Goal: Task Accomplishment & Management: Manage account settings

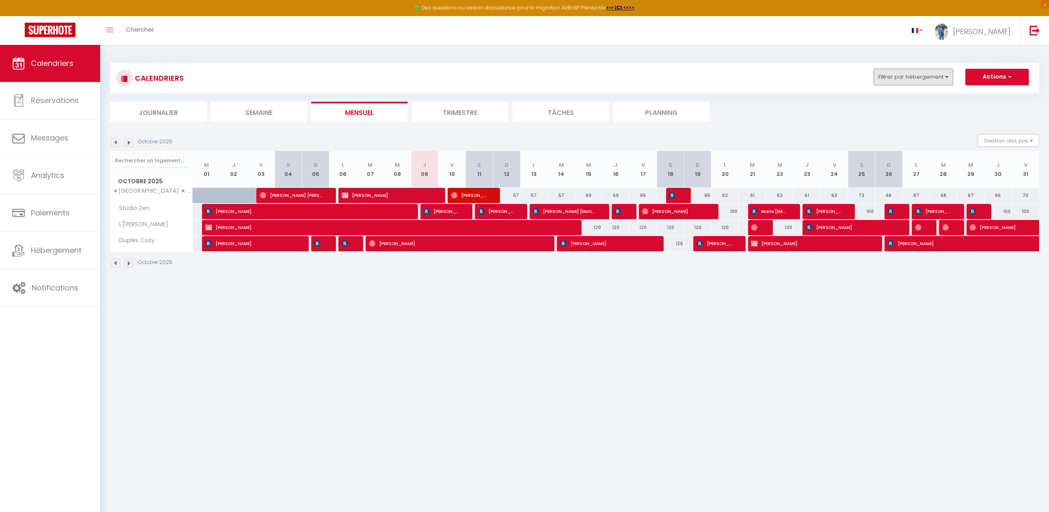
click at [911, 77] on button "Filtrer par hébergement" at bounding box center [913, 77] width 79 height 16
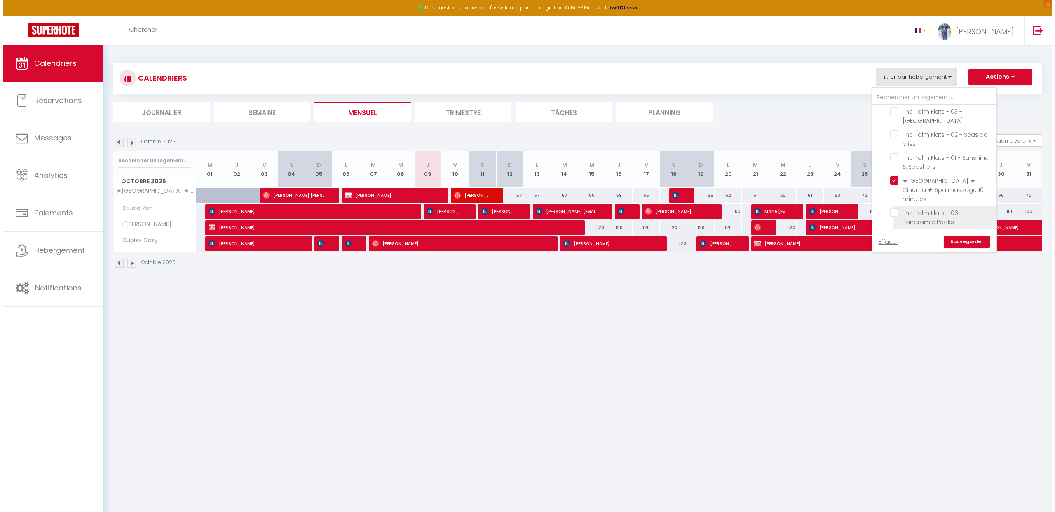
scroll to position [191, 0]
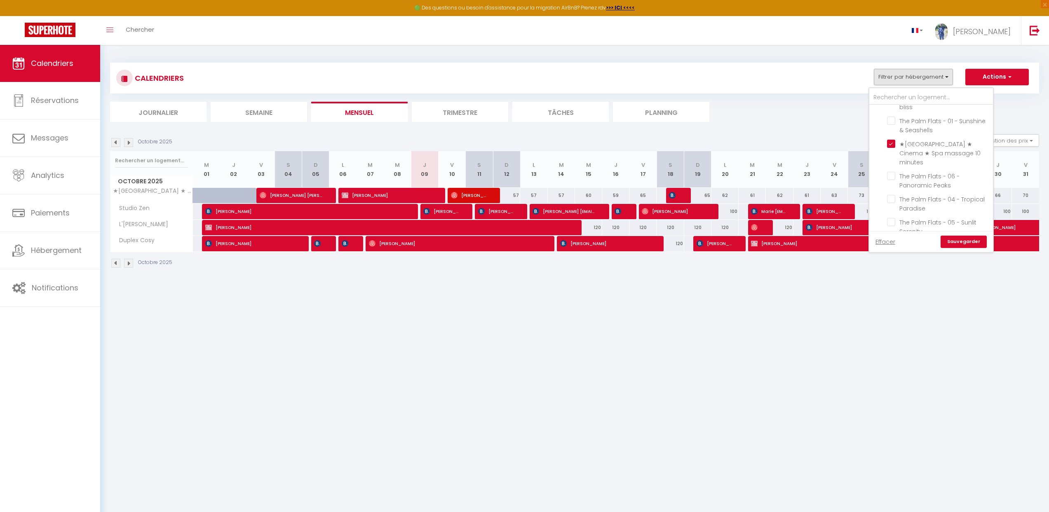
click at [756, 117] on ul "Journalier Semaine Mensuel Trimestre Tâches Planning" at bounding box center [574, 112] width 929 height 20
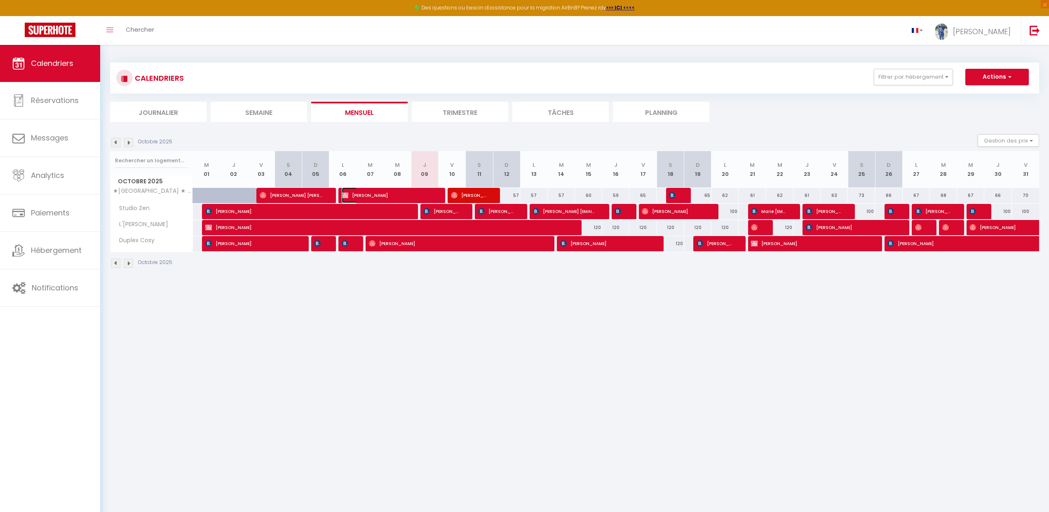
click at [365, 192] on span "[PERSON_NAME]" at bounding box center [387, 195] width 91 height 16
select select "OK"
select select "0"
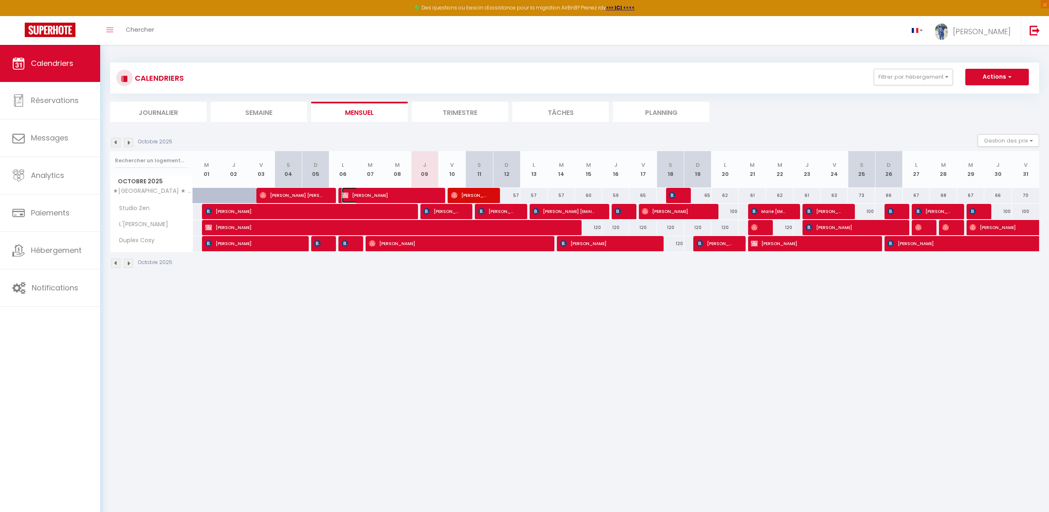
select select "0"
select select
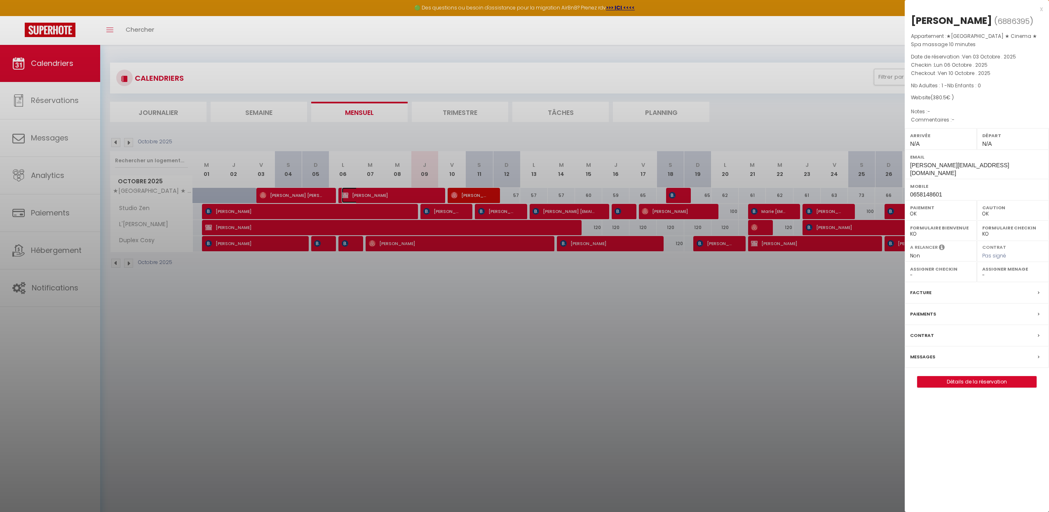
select select "33119"
click at [963, 25] on div "[PERSON_NAME]" at bounding box center [951, 20] width 81 height 13
click at [946, 69] on p "Checkout : Ven 10 Octobre . 2025" at bounding box center [977, 73] width 132 height 8
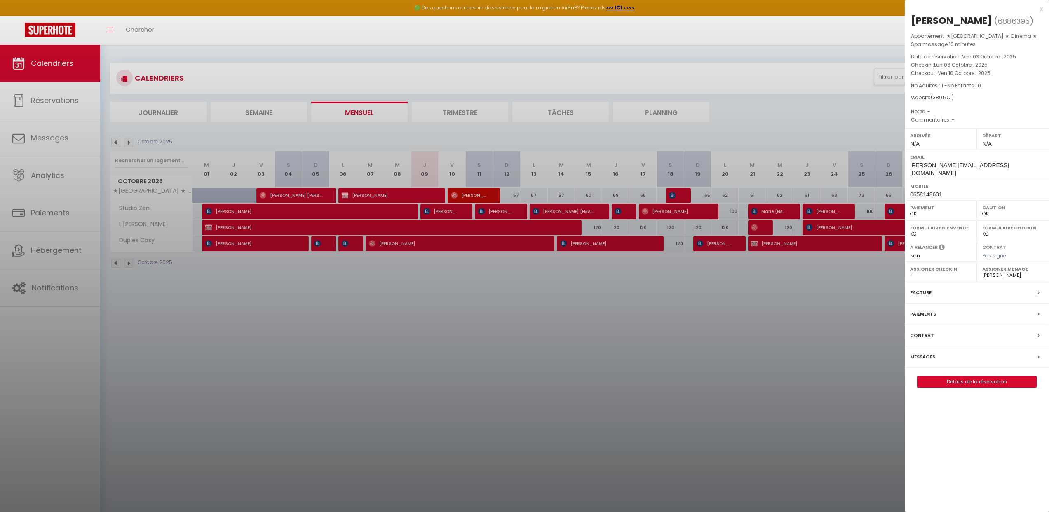
click at [946, 65] on span "Lun 06 Octobre . 2025" at bounding box center [961, 64] width 54 height 7
click at [947, 65] on span "Lun 06 Octobre . 2025" at bounding box center [961, 64] width 54 height 7
click at [948, 75] on span "Ven 10 Octobre . 2025" at bounding box center [963, 73] width 53 height 7
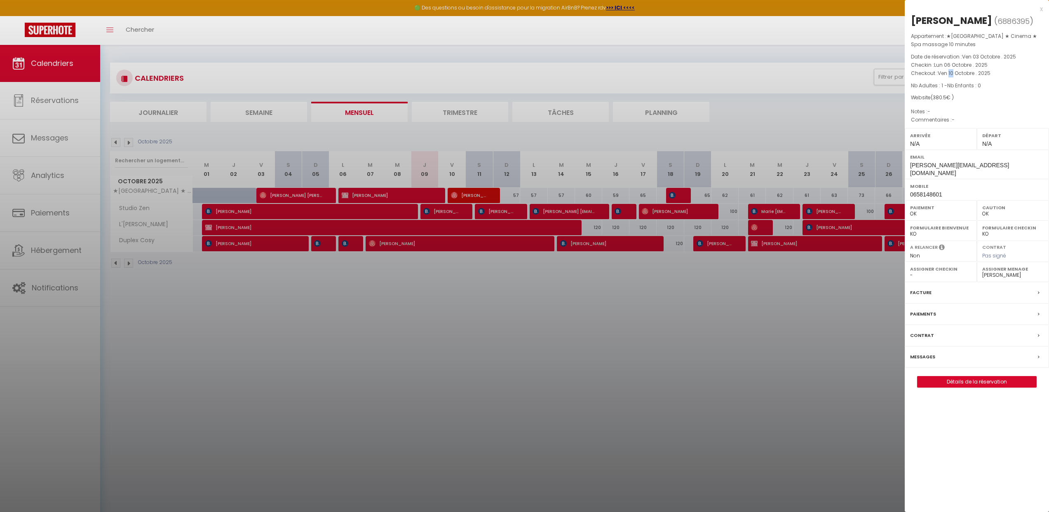
click at [948, 75] on span "Ven 10 Octobre . 2025" at bounding box center [963, 73] width 53 height 7
click at [937, 87] on span "Nb Adultes : 1 - Nb Enfants : 0" at bounding box center [946, 85] width 70 height 7
click at [940, 93] on div "Appartement : ★Sitivia ★ Cinema ★ Spa massage 10 minutes Date de réservation : …" at bounding box center [976, 78] width 144 height 92
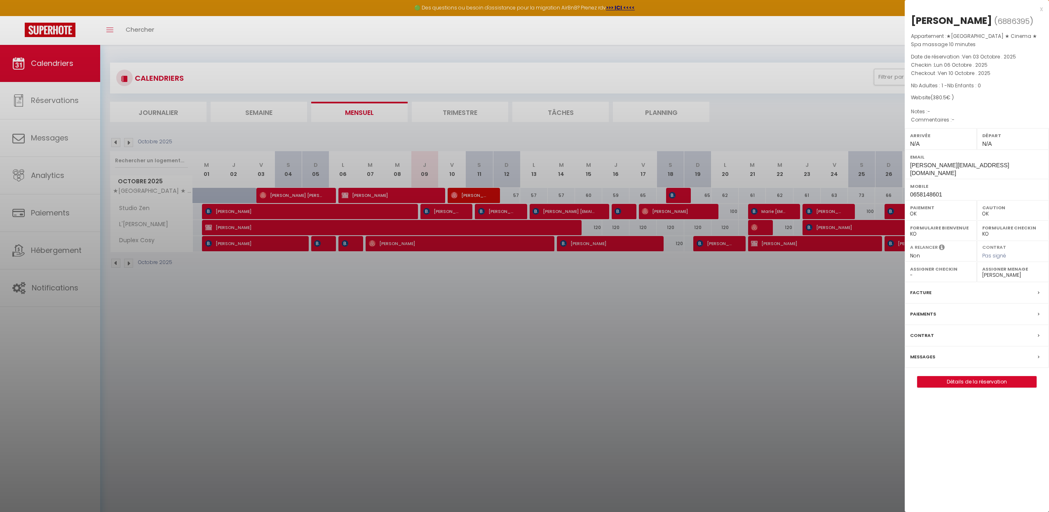
click at [939, 95] on span "380.5" at bounding box center [939, 97] width 14 height 7
click at [930, 166] on span "julien.guilbertfr@gmail.com" at bounding box center [959, 169] width 99 height 14
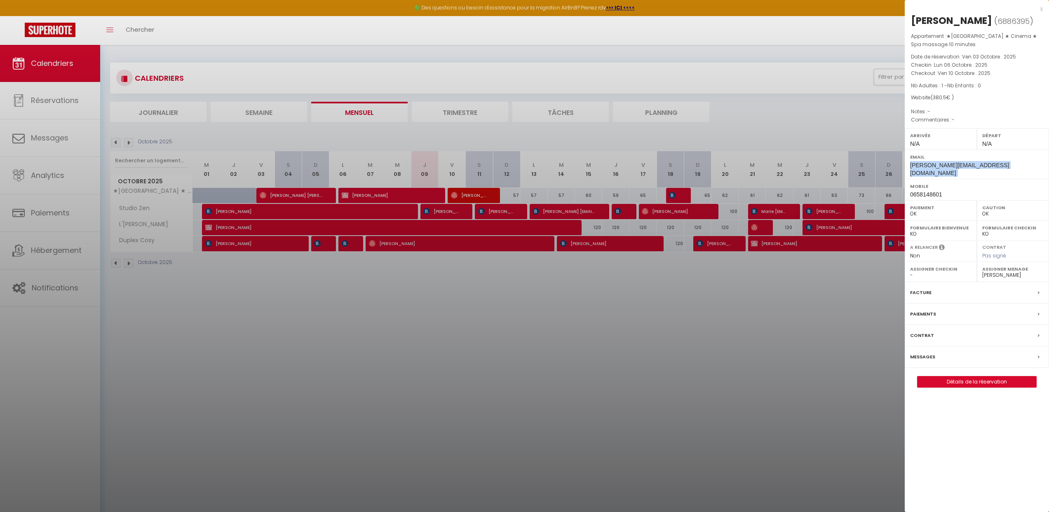
click at [930, 166] on span "julien.guilbertfr@gmail.com" at bounding box center [959, 169] width 99 height 14
click at [930, 191] on span "0658148601" at bounding box center [926, 194] width 32 height 7
click at [929, 191] on span "0658148601" at bounding box center [926, 194] width 32 height 7
click at [930, 191] on span "0658148601" at bounding box center [926, 194] width 32 height 7
click at [1021, 272] on select "- Amina Pululu Regina Lunguja Bertha Phillip Mphatso Lunguja Marc Olivier Vauge…" at bounding box center [1012, 275] width 61 height 7
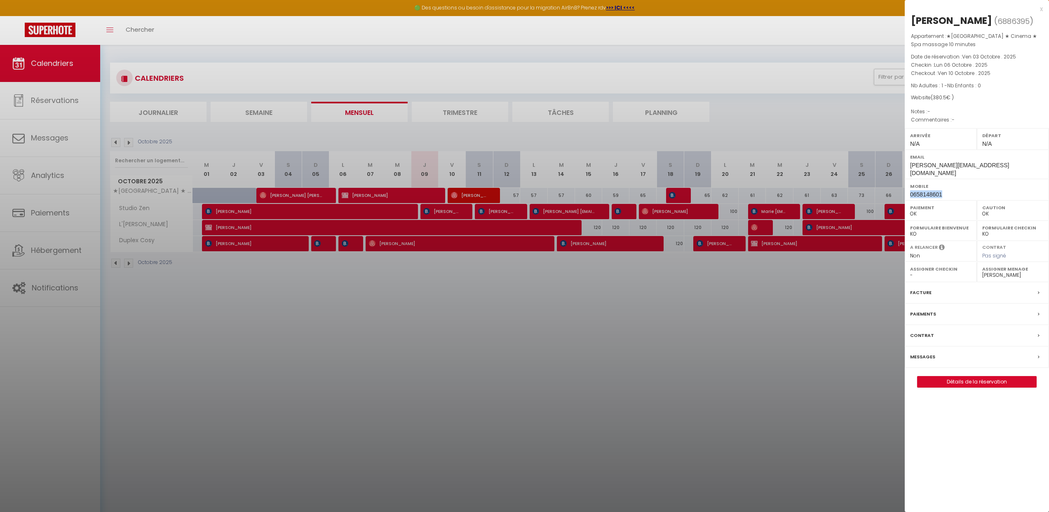
click at [982, 272] on select "- Amina Pululu Regina Lunguja Bertha Phillip Mphatso Lunguja Marc Olivier Vauge…" at bounding box center [1012, 275] width 61 height 7
click at [799, 307] on div at bounding box center [524, 256] width 1049 height 512
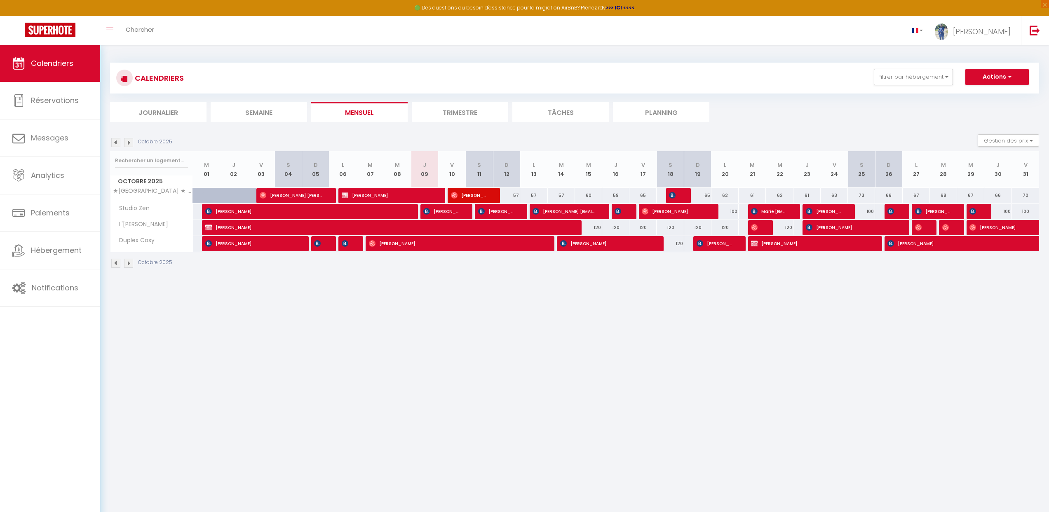
click at [560, 191] on div "57" at bounding box center [561, 195] width 27 height 15
type input "57"
type input "Mar 14 Octobre 2025"
type input "Mer 15 Octobre 2025"
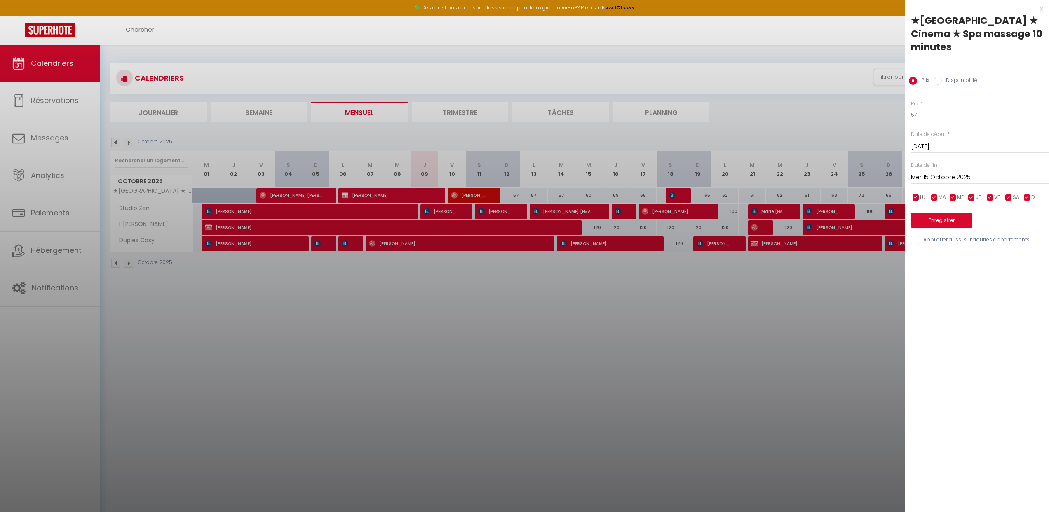
click at [933, 108] on input "57" at bounding box center [980, 115] width 138 height 15
type input "70"
click at [946, 172] on input "Mer 15 Octobre 2025" at bounding box center [980, 177] width 138 height 11
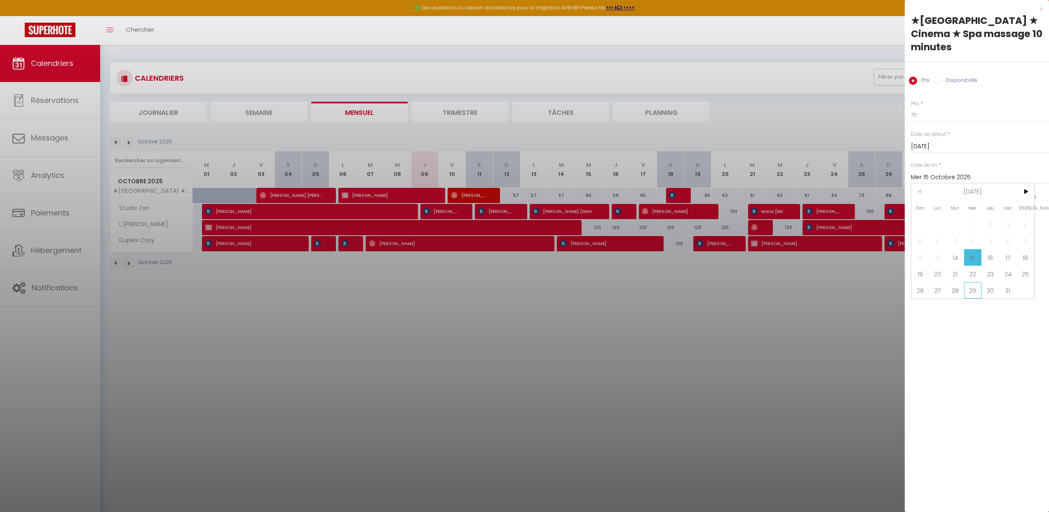
click at [976, 282] on span "29" at bounding box center [973, 290] width 18 height 16
type input "Mer 29 Octobre 2025"
click at [1041, 8] on div "x" at bounding box center [973, 9] width 138 height 10
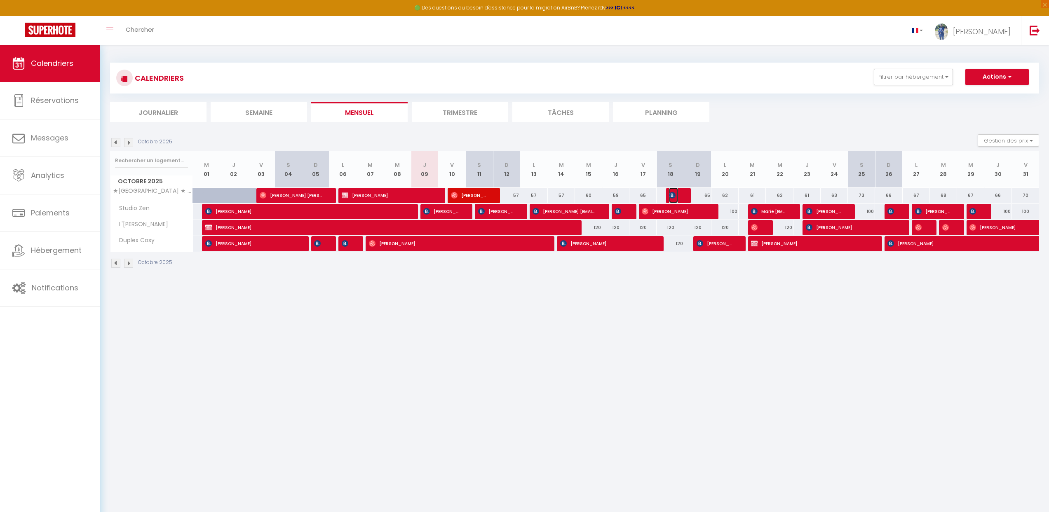
click at [674, 194] on img at bounding box center [672, 195] width 7 height 7
select select "KO"
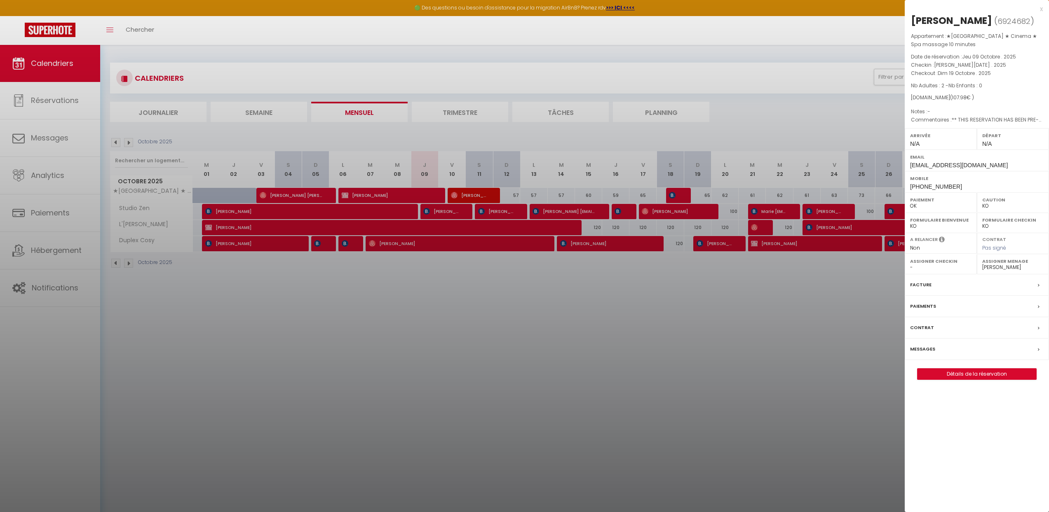
click at [674, 194] on div at bounding box center [524, 256] width 1049 height 512
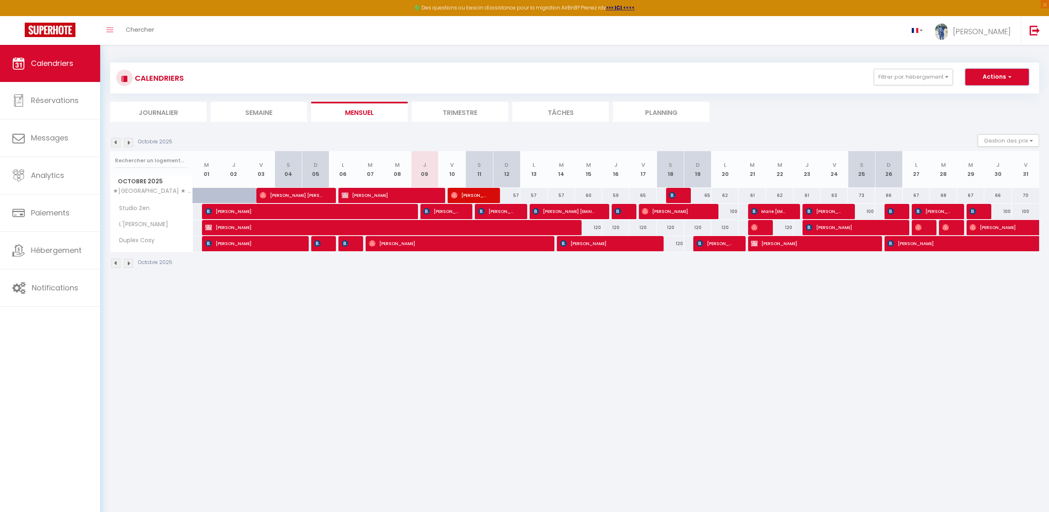
click at [981, 83] on button "Actions" at bounding box center [996, 77] width 63 height 16
click at [998, 143] on button "Gestion des prix" at bounding box center [1007, 140] width 61 height 12
click at [970, 166] on input "Nb Nuits minimum" at bounding box center [1001, 166] width 74 height 8
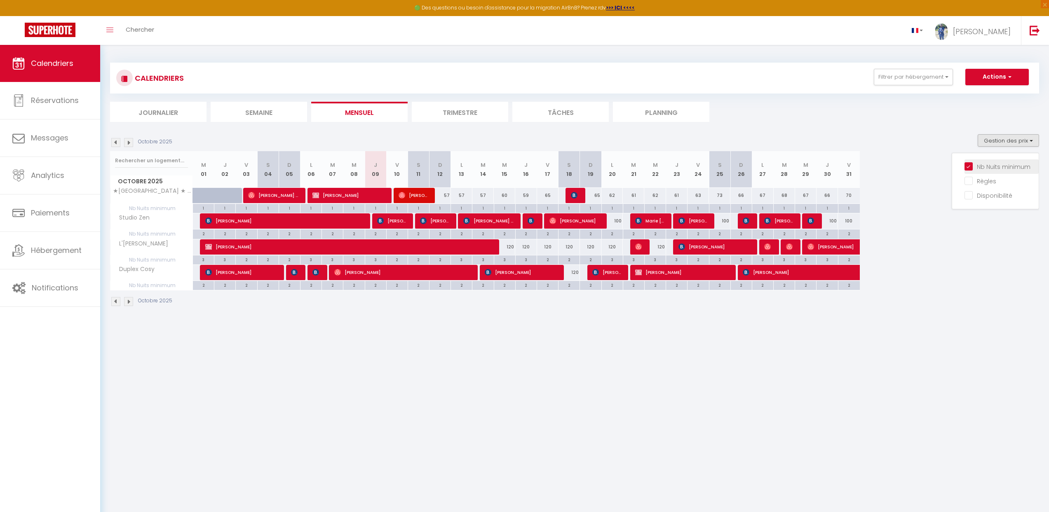
click at [968, 167] on input "Nb Nuits minimum" at bounding box center [1001, 166] width 74 height 8
checkbox input "false"
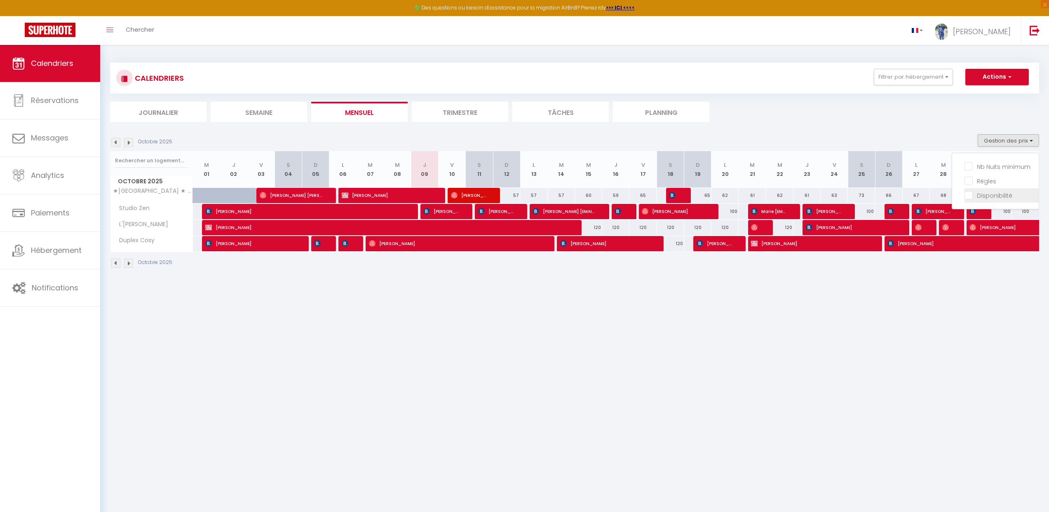
click at [971, 195] on input "Disponibilité" at bounding box center [1001, 195] width 74 height 8
checkbox input "true"
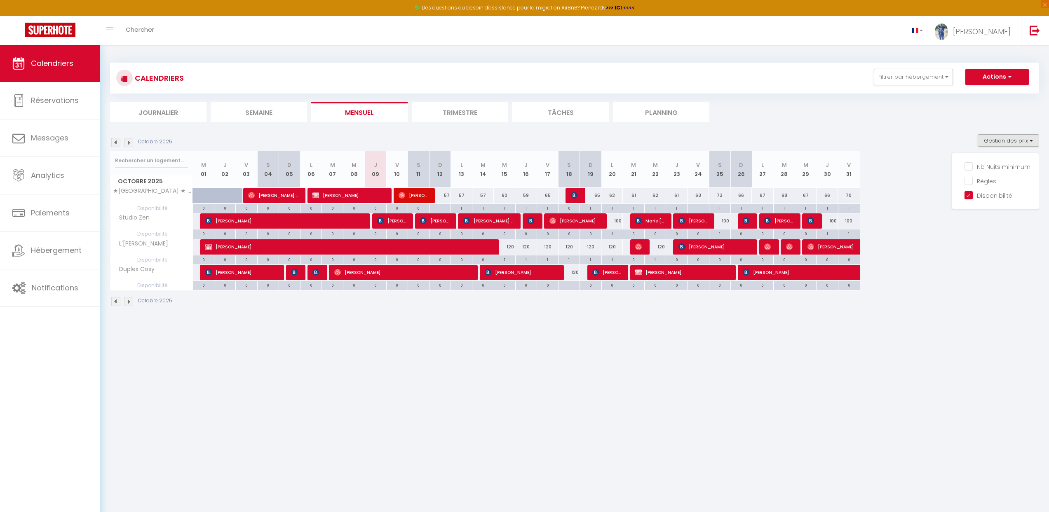
click at [906, 148] on div "Octobre 2025 Gestion des prix Nb Nuits minimum Règles Disponibilité" at bounding box center [574, 142] width 929 height 17
click at [529, 208] on div "1" at bounding box center [525, 208] width 21 height 8
select select "1"
type input "Jeu 16 Octobre 2025"
type input "Ven 17 Octobre 2025"
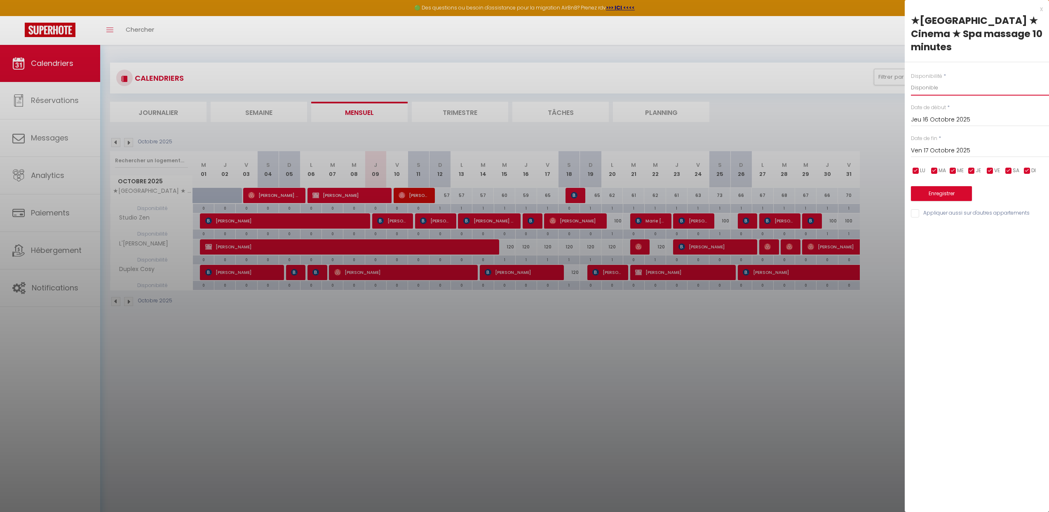
click at [939, 80] on select "Disponible Indisponible" at bounding box center [980, 88] width 138 height 16
select select "0"
click at [911, 80] on select "Disponible Indisponible" at bounding box center [980, 88] width 138 height 16
click at [1039, 9] on div "x" at bounding box center [973, 9] width 138 height 10
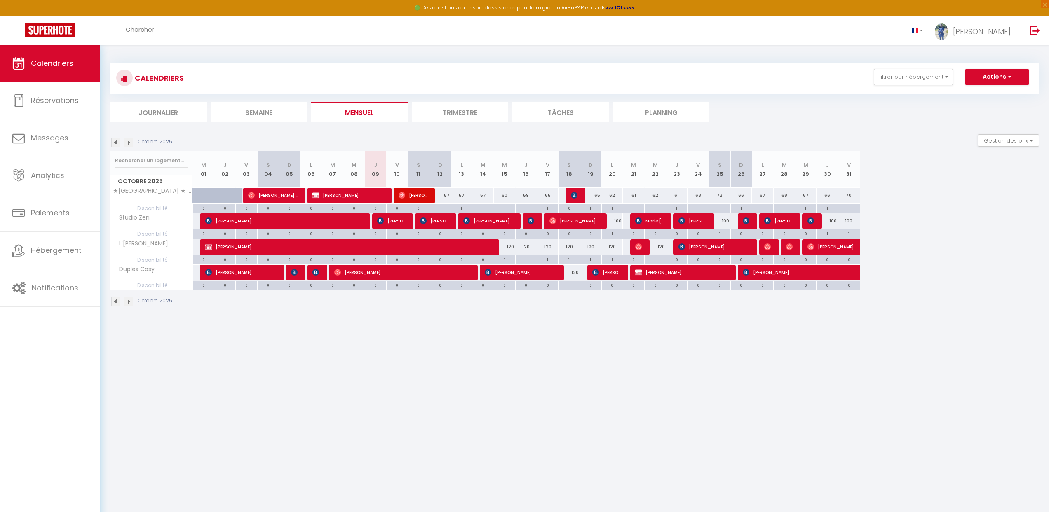
click at [792, 124] on div "CALENDRIERS Filtrer par hébergement Secteur L'Evasion Urbaine Duplex Cosy Typol…" at bounding box center [574, 185] width 929 height 260
click at [54, 307] on li "Notifications" at bounding box center [50, 287] width 100 height 37
click at [56, 299] on link "Notifications" at bounding box center [50, 287] width 100 height 37
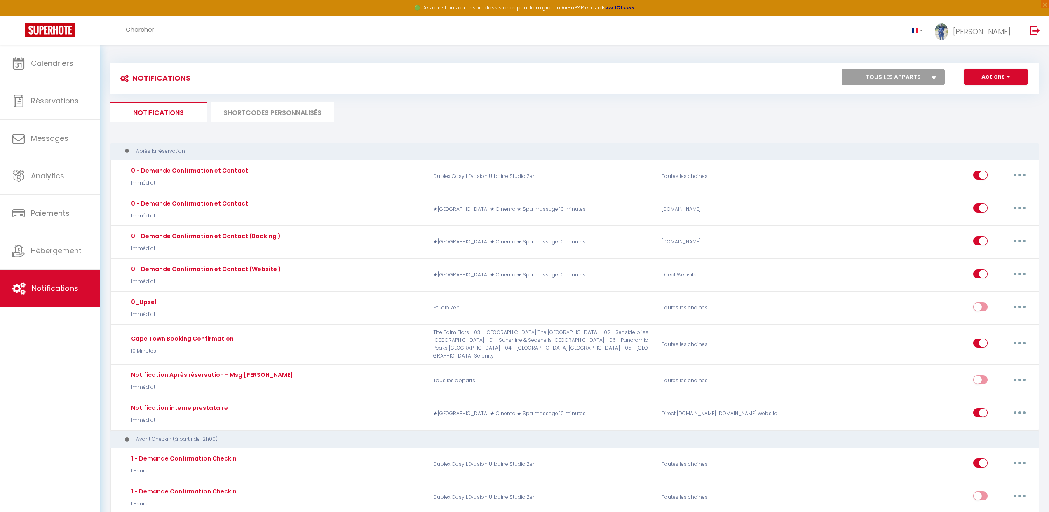
click at [861, 81] on select "Tous les apparts The Palm Flats - 03 - Palm Peaks The Palm Flats - 02 - Seaside…" at bounding box center [892, 77] width 103 height 16
select select "28473"
click at [841, 69] on select "Tous les apparts The Palm Flats - 03 - Palm Peaks The Palm Flats - 02 - Seaside…" at bounding box center [892, 77] width 103 height 16
select select
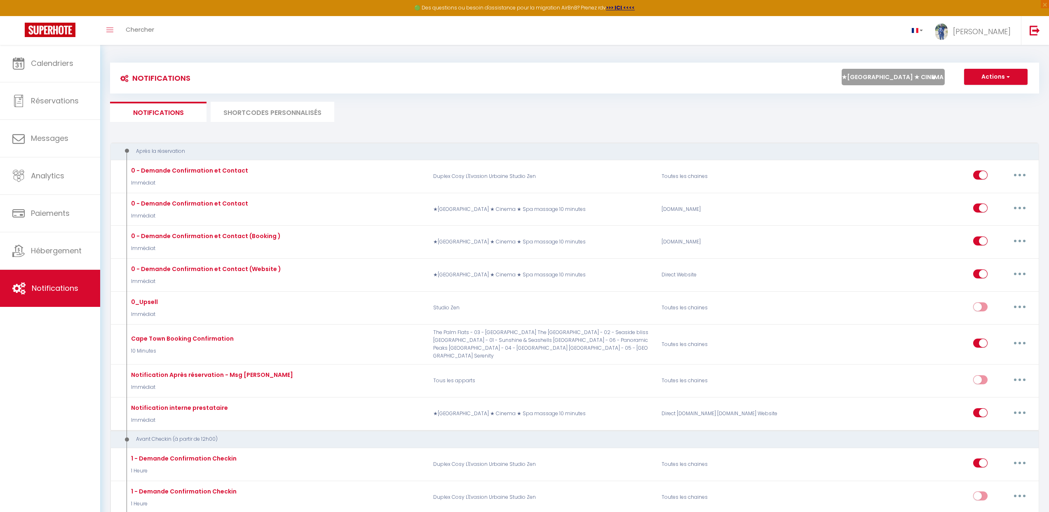
checkbox input "false"
checkbox input "true"
checkbox input "false"
checkbox input "true"
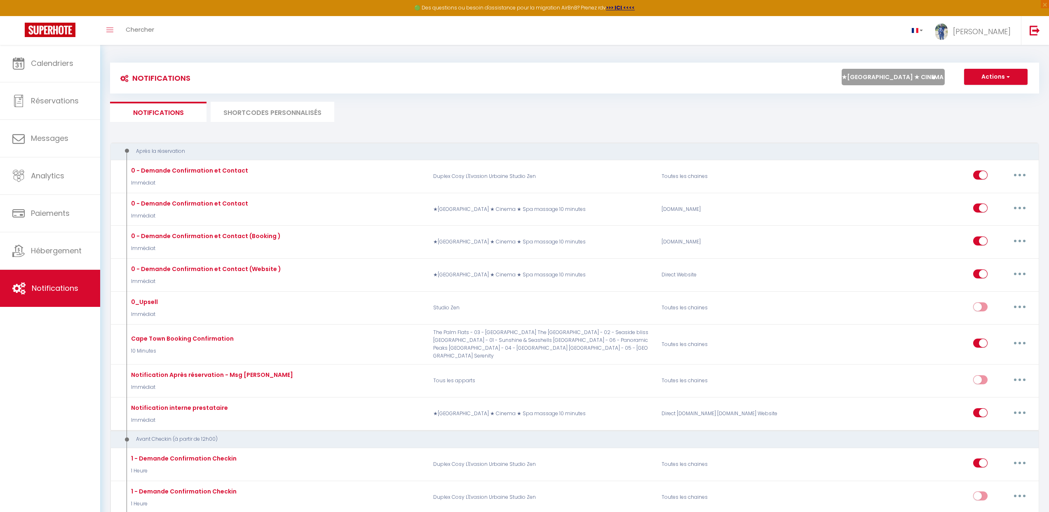
checkbox input "true"
checkbox input "false"
checkbox input "true"
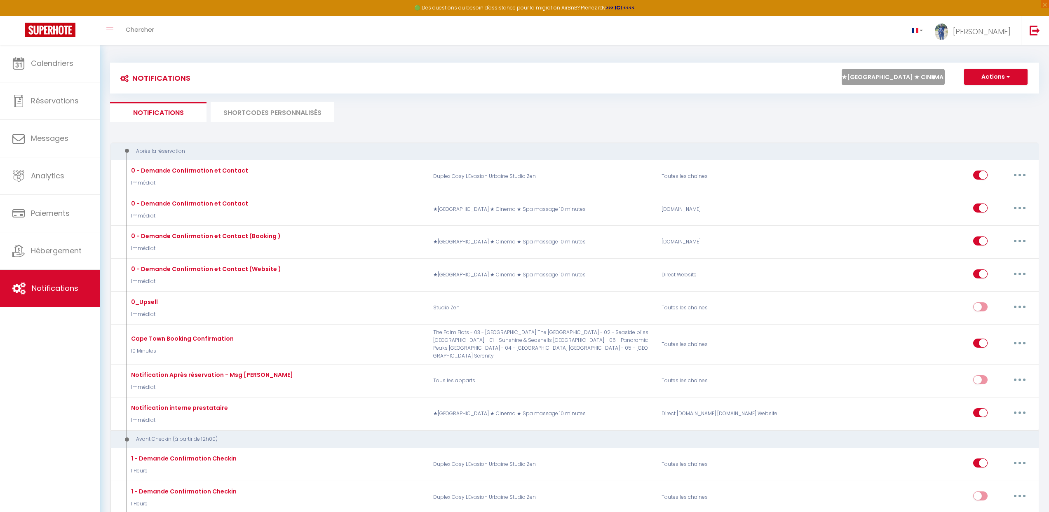
checkbox input "false"
select select
checkbox input "false"
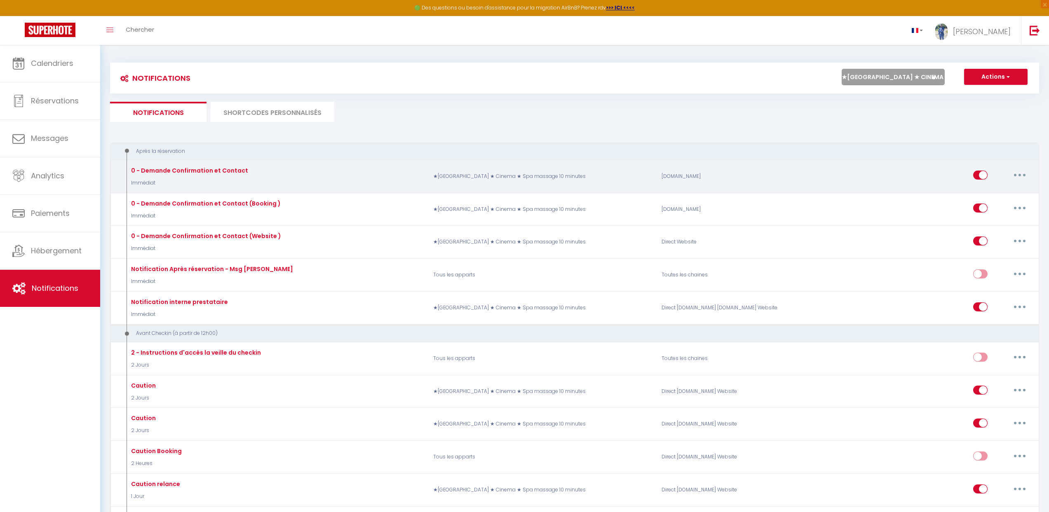
click at [1022, 177] on button "button" at bounding box center [1019, 175] width 23 height 13
click at [994, 197] on link "Editer" at bounding box center [997, 194] width 61 height 14
type input "0 - Demande Confirmation et Contact"
select select "Immédiat"
select select "if_booking_is_paid"
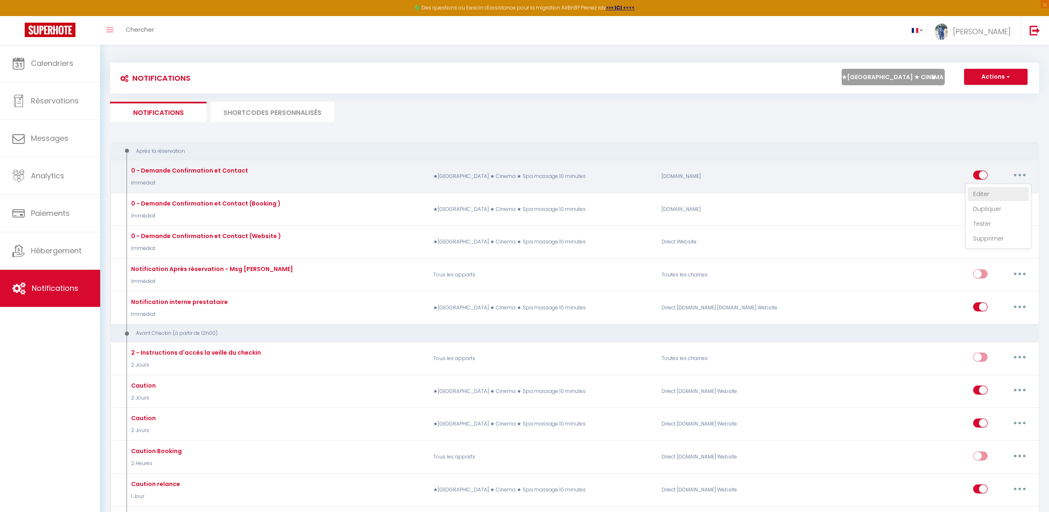
checkbox input "true"
checkbox input "false"
checkbox input "true"
radio input "true"
type input "Merci de confirmer votre réservation - [BOOKING:ID] - [GUEST:FIRST_NAME] [GUEST…"
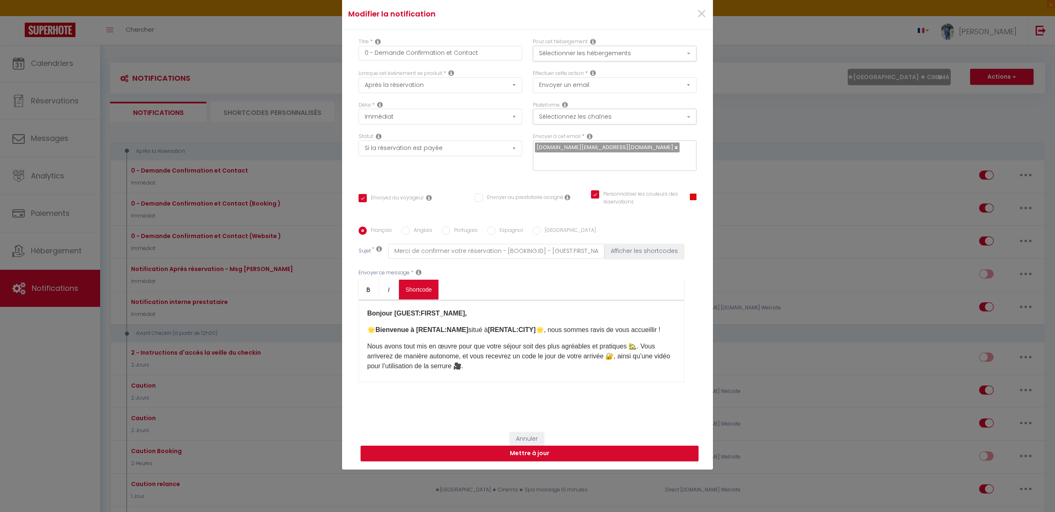
scroll to position [63, 0]
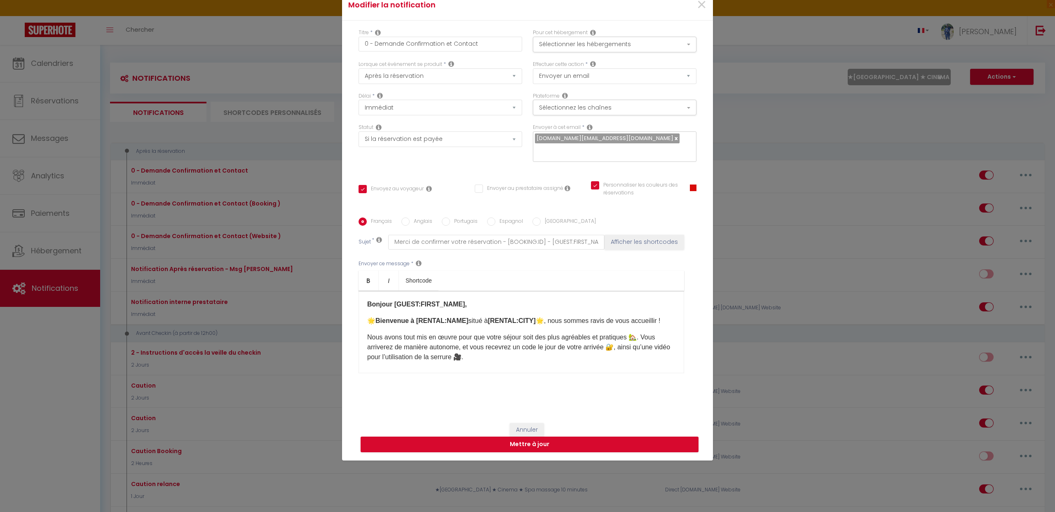
click at [404, 301] on b "Bonjour [GUEST:FIRST_NAME]," at bounding box center [417, 304] width 100 height 7
click at [435, 317] on b "Bienvenue à [RENTAL:NAME]" at bounding box center [421, 320] width 93 height 7
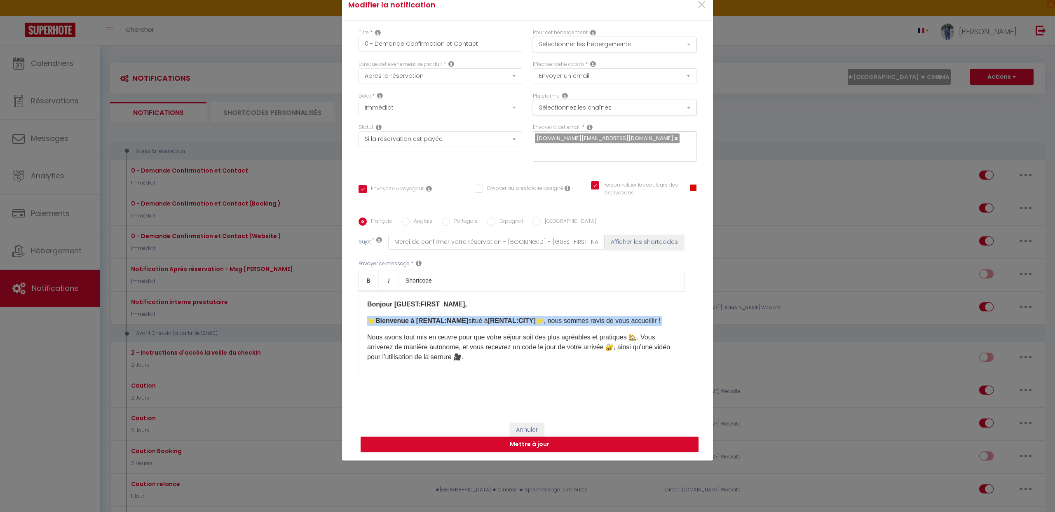
click at [505, 317] on b "[RENTAL:CITY]" at bounding box center [512, 320] width 48 height 7
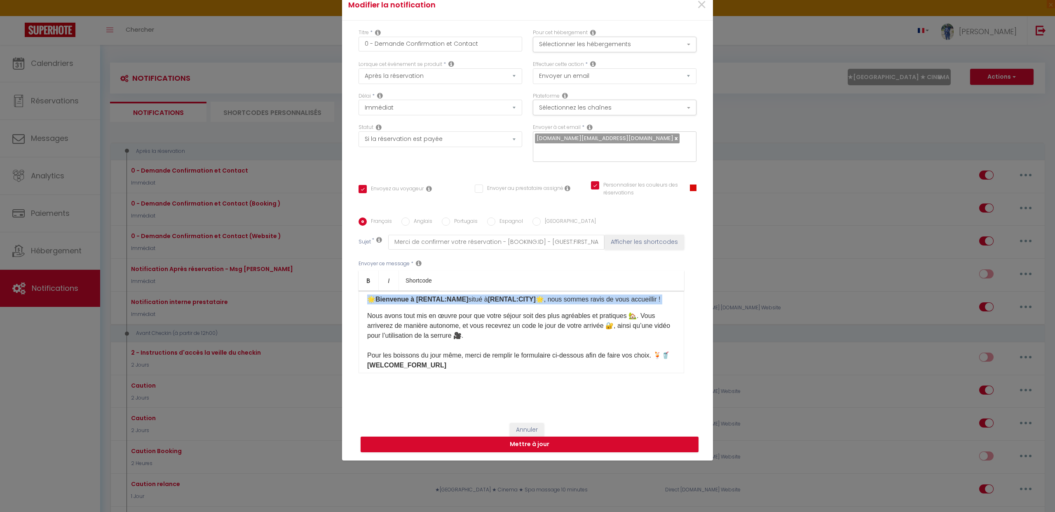
scroll to position [35, 0]
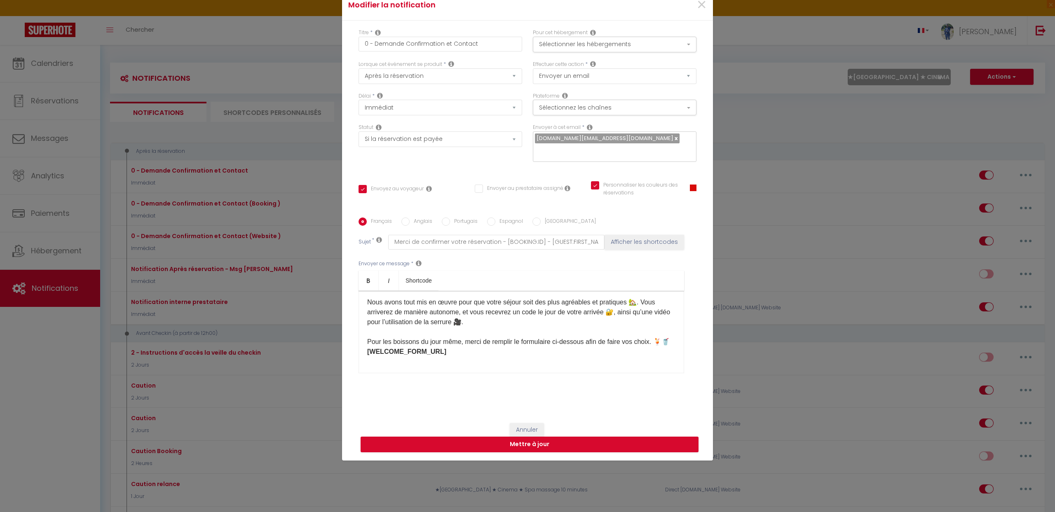
click at [430, 348] on strong "[WELCOME_FORM_URL] ​" at bounding box center [406, 351] width 79 height 7
click at [431, 348] on strong "[WELCOME_FORM_URL] ​" at bounding box center [406, 351] width 79 height 7
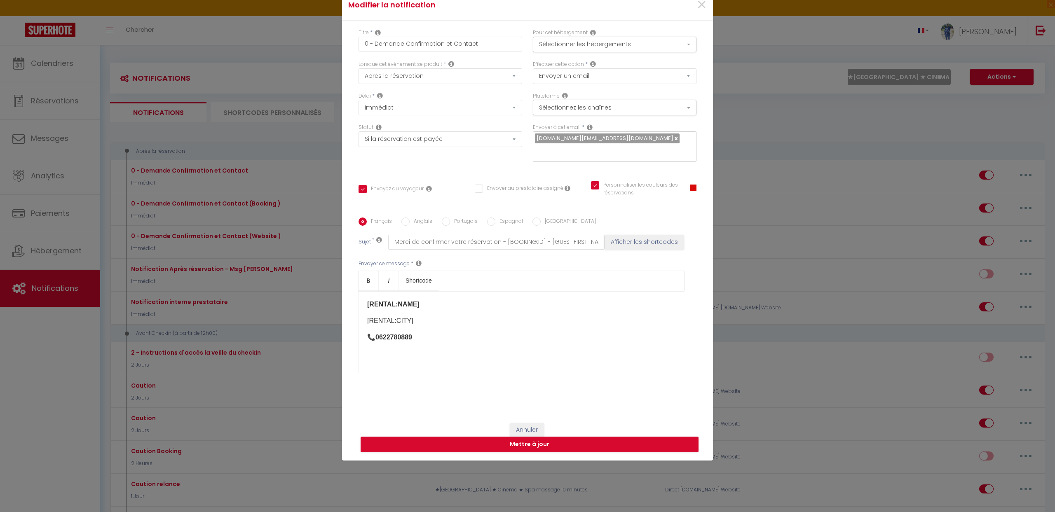
scroll to position [319, 0]
click at [524, 423] on button "Annuler" at bounding box center [527, 430] width 34 height 14
type input "0 - Demande Confirmation et Contact"
checkbox input "true"
checkbox input "false"
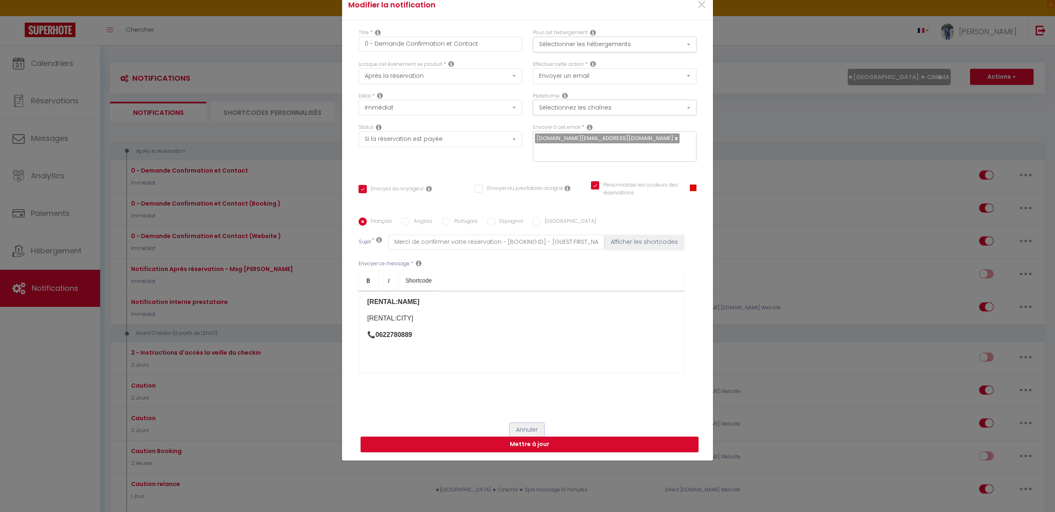
checkbox input "true"
radio input "true"
type input "Merci de confirmer votre réservation - [BOOKING:ID] - [GUEST:FIRST_NAME] [GUEST…"
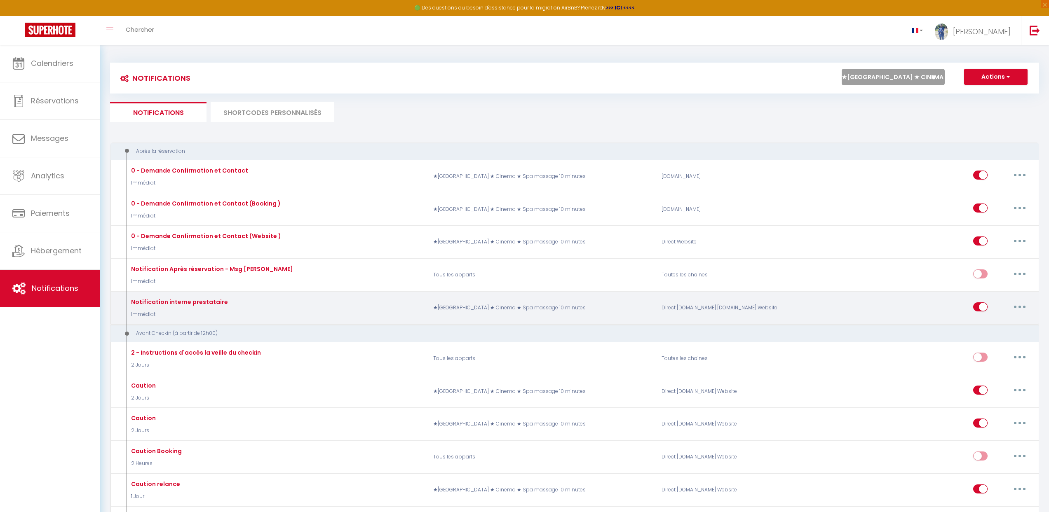
click at [1021, 302] on button "button" at bounding box center [1019, 306] width 23 height 13
click at [993, 326] on link "Editer" at bounding box center [997, 326] width 61 height 14
type input "Notification interne prestataire"
checkbox input "false"
checkbox input "true"
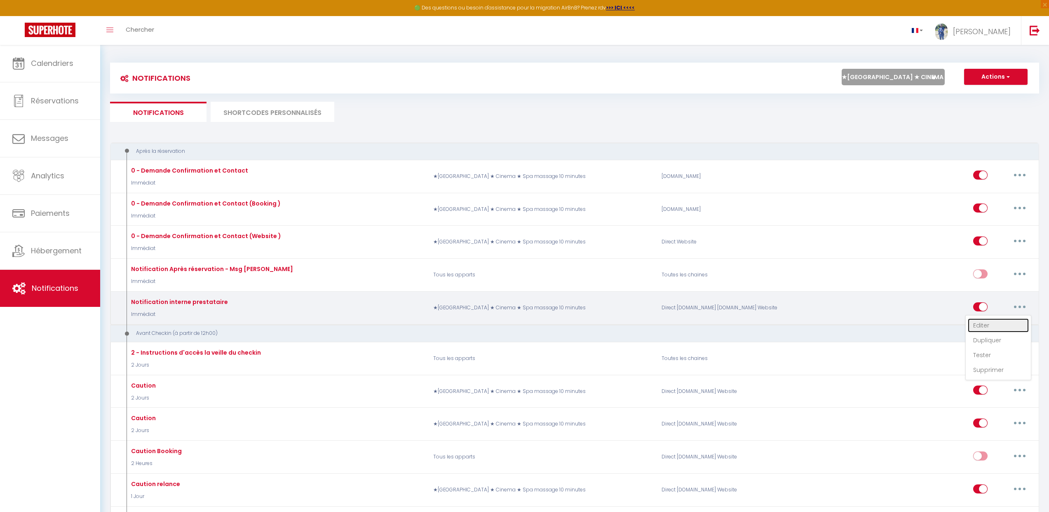
checkbox input "true"
type input "Nouvelle réservation - [RENTAL:NAME] - [GUEST:NAME] - [CHECKING:DD-MM-YYYY] au …"
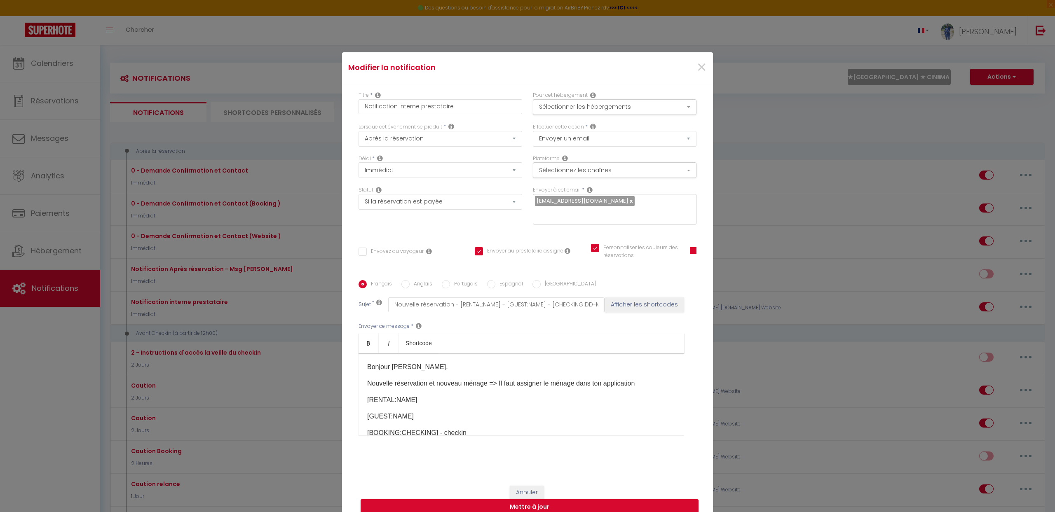
scroll to position [2, 0]
click at [384, 393] on p "[RENTAL:NAME]" at bounding box center [521, 398] width 308 height 10
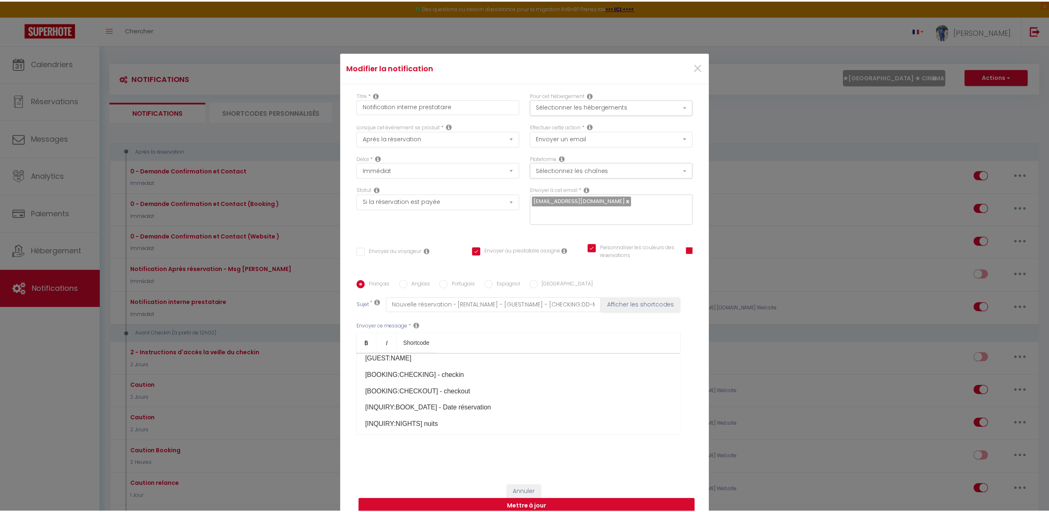
scroll to position [101, 0]
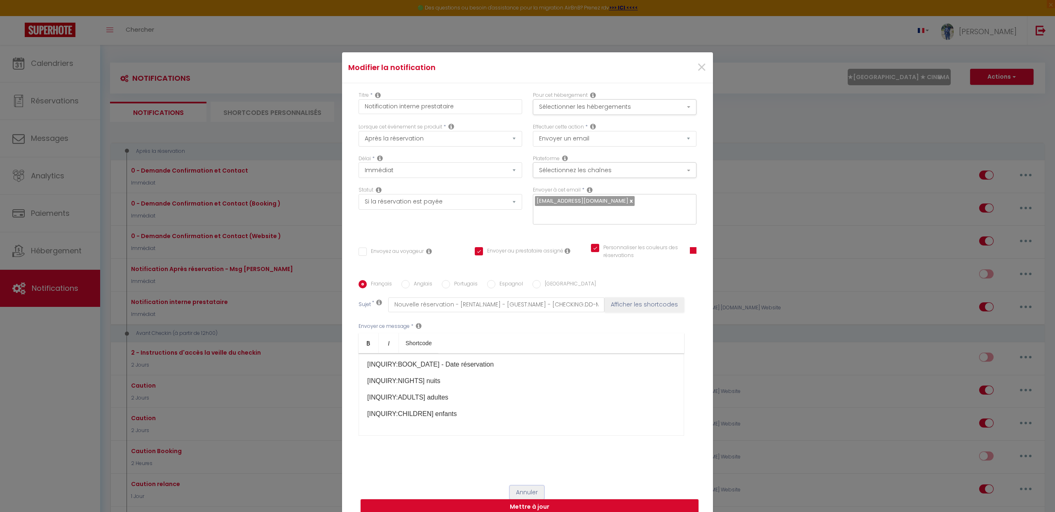
click at [537, 486] on button "Annuler" at bounding box center [527, 493] width 34 height 14
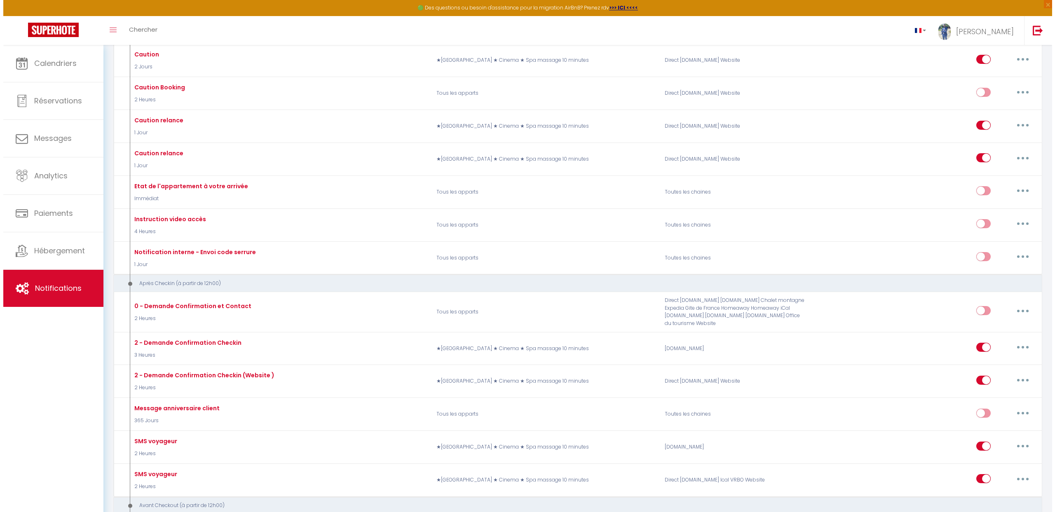
scroll to position [372, 0]
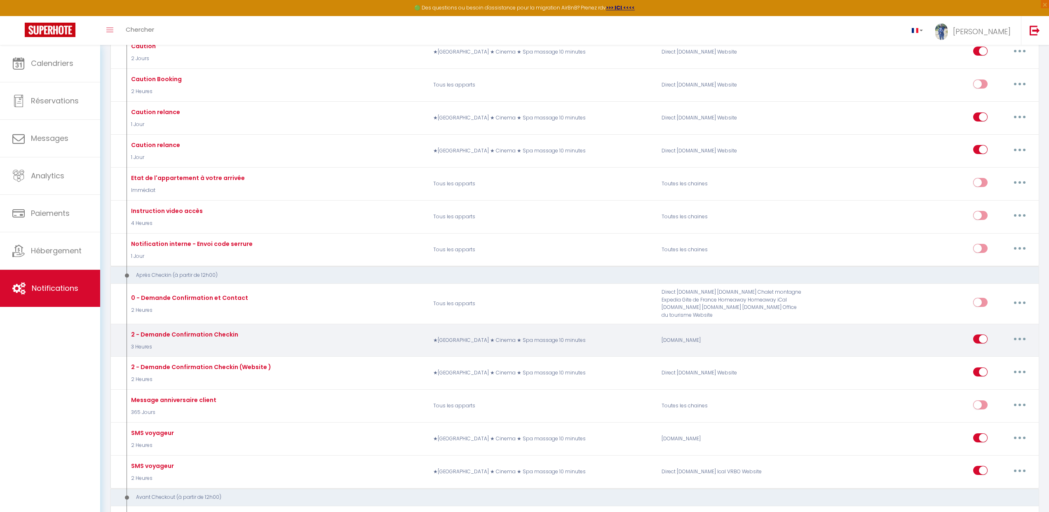
click at [230, 334] on div "2 - Demande Confirmation Checkin" at bounding box center [183, 334] width 109 height 9
click at [1020, 338] on icon "button" at bounding box center [1019, 339] width 2 height 2
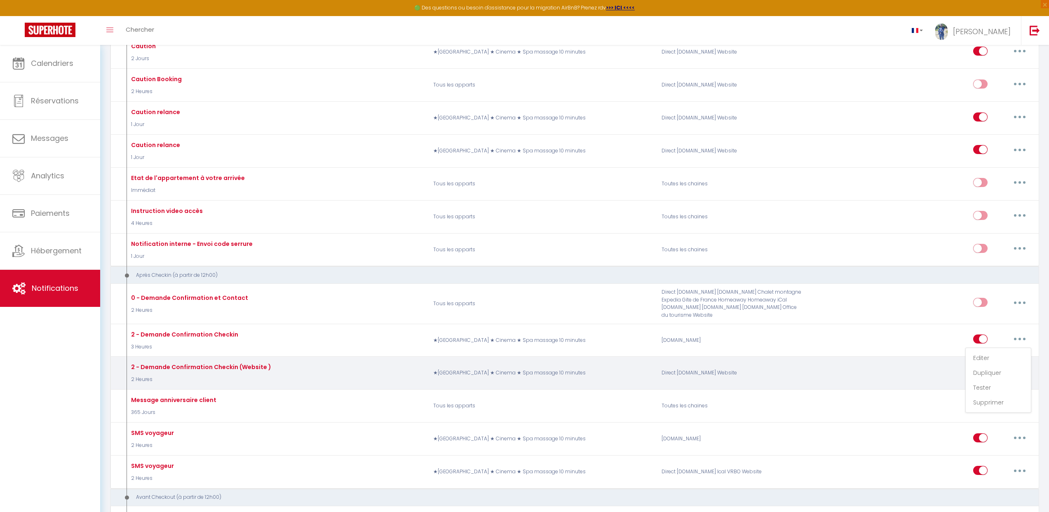
click at [681, 369] on div "Direct Booking.com Website" at bounding box center [732, 373] width 152 height 24
click at [1016, 368] on button "button" at bounding box center [1019, 371] width 23 height 13
click at [989, 387] on link "Editer" at bounding box center [997, 391] width 61 height 14
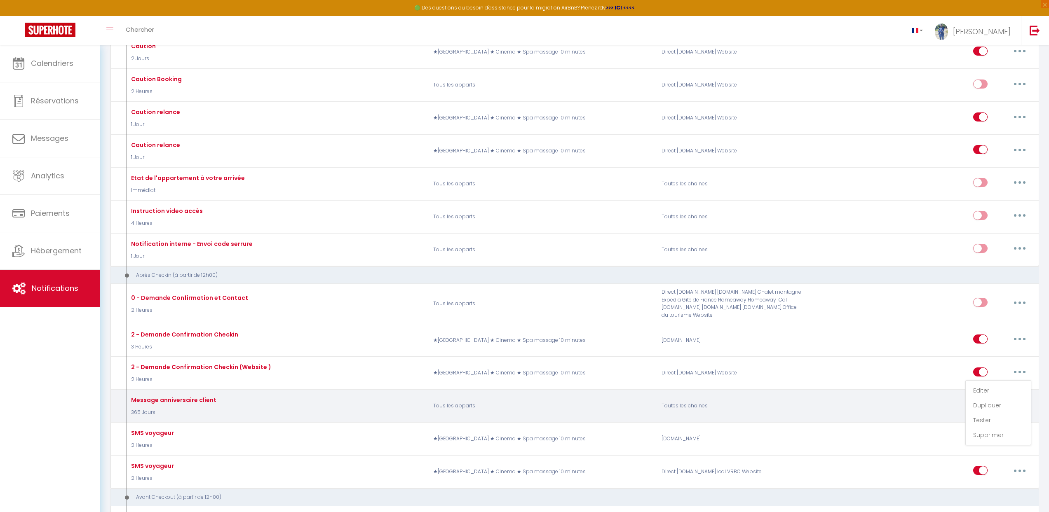
type input "2 - Demande Confirmation Checkin (Website )"
select select "3"
select select "2 Heures"
select select "if_deposit_is_paid"
checkbox input "true"
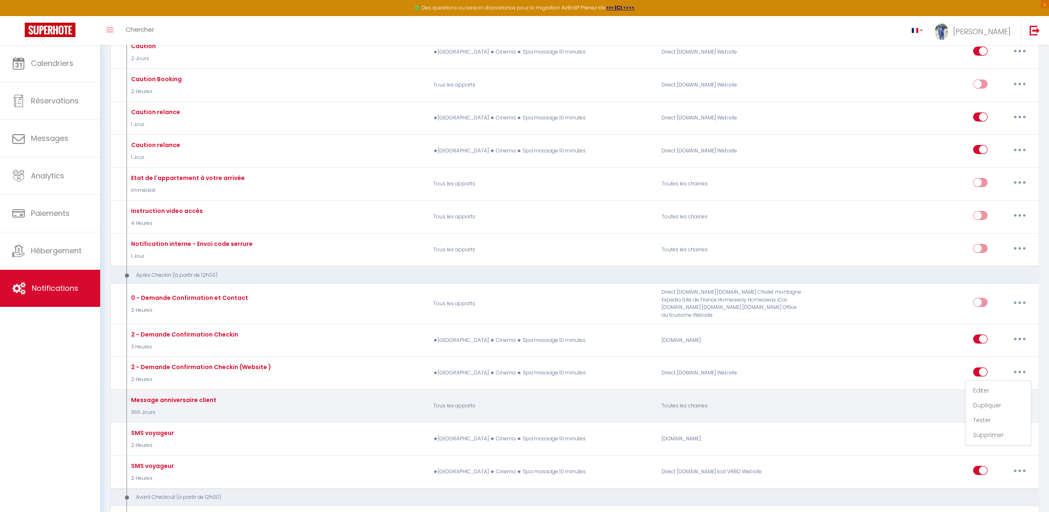
checkbox input "false"
type input "Procédure pour le checkin - [RENTAL:NAME]"
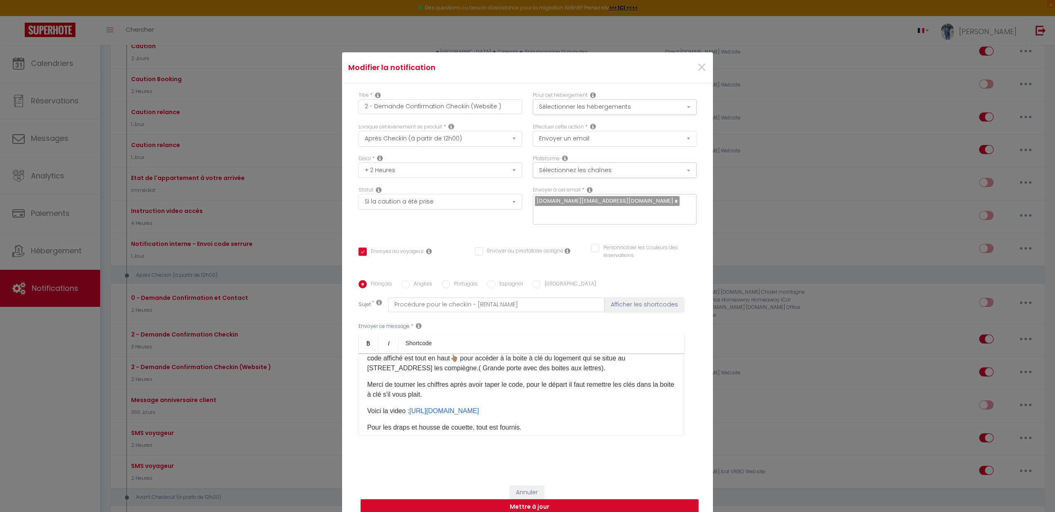
scroll to position [0, 0]
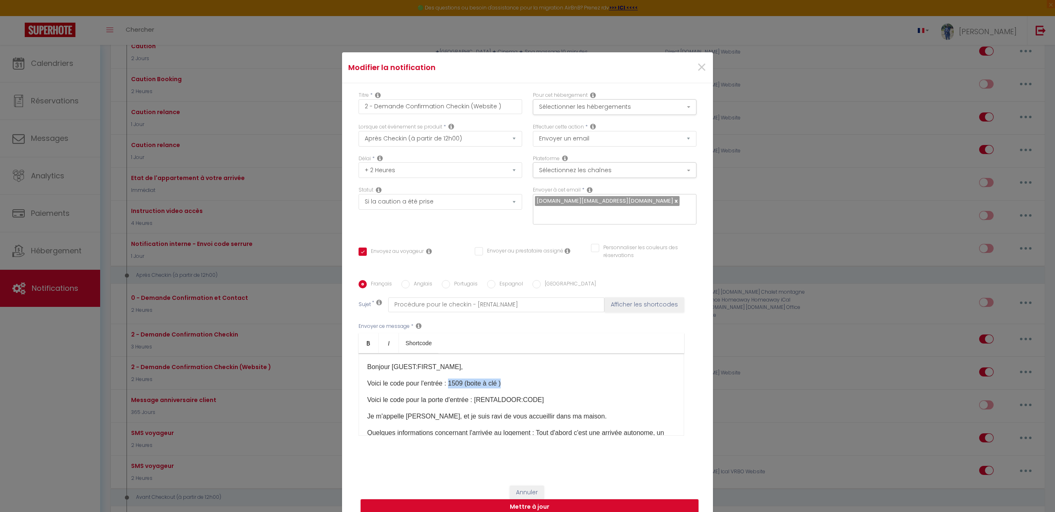
drag, startPoint x: 447, startPoint y: 377, endPoint x: 505, endPoint y: 377, distance: 57.7
click at [505, 379] on p "Voici le code pour l'entrée : 1509 (boite à clé )" at bounding box center [521, 384] width 308 height 10
drag, startPoint x: 473, startPoint y: 393, endPoint x: 546, endPoint y: 392, distance: 73.8
click at [546, 395] on p "Voici le code pour la porte d'entrée : [RENTALDOOR:CODE]​" at bounding box center [521, 400] width 308 height 10
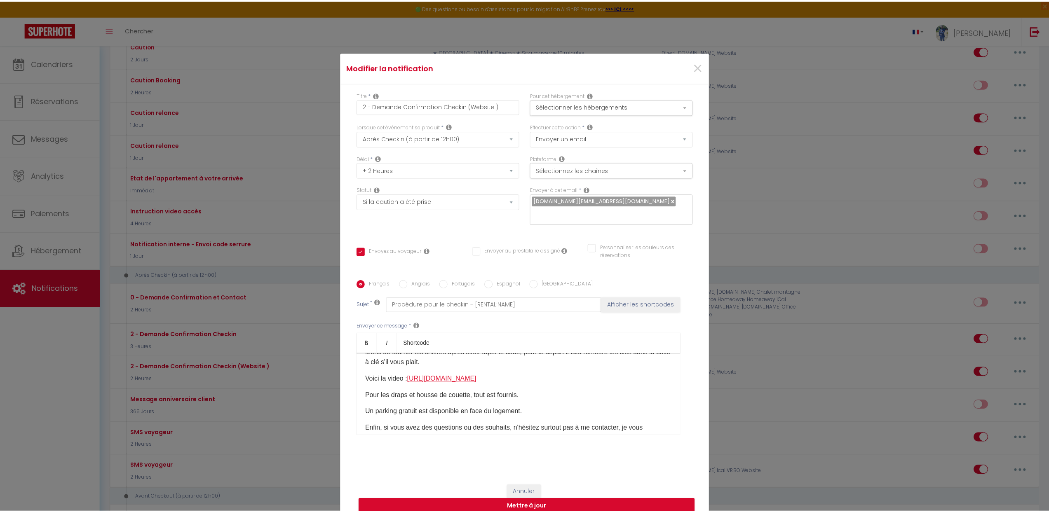
scroll to position [129, 0]
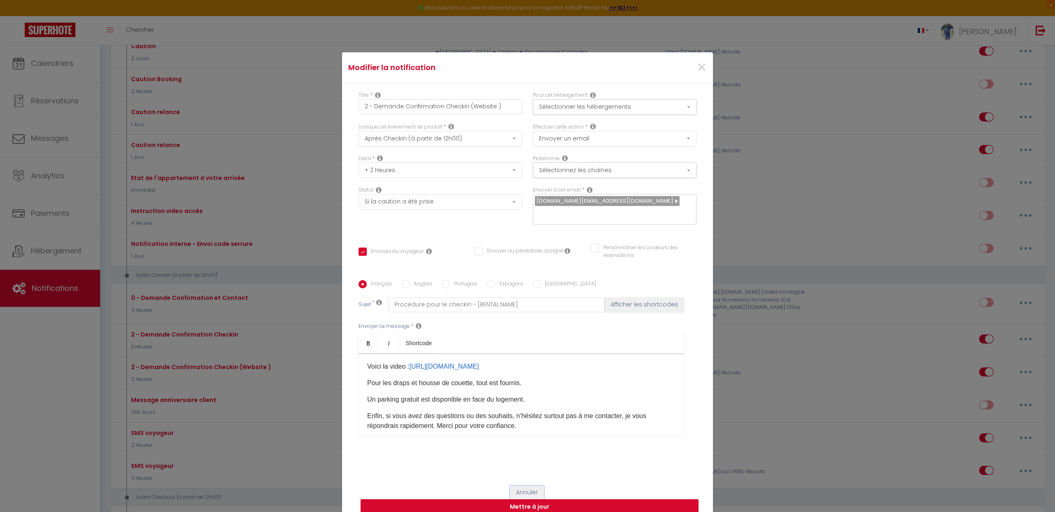
click at [530, 488] on button "Annuler" at bounding box center [527, 493] width 34 height 14
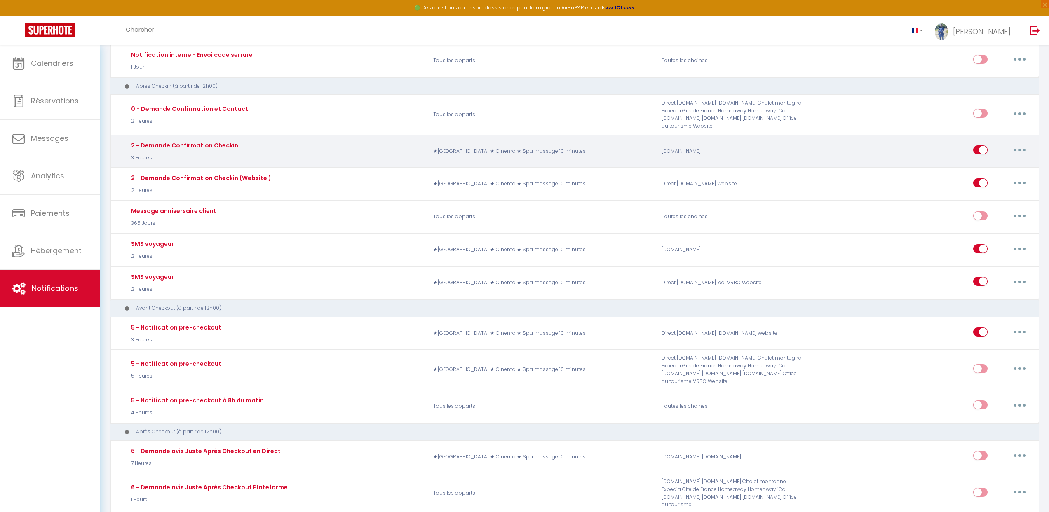
scroll to position [561, 0]
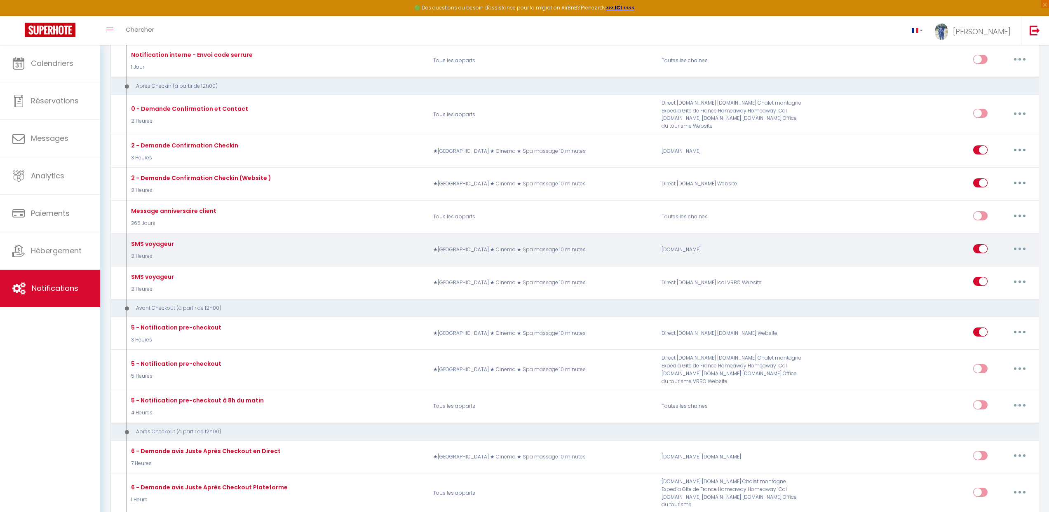
click at [157, 241] on div "SMS voyageur" at bounding box center [151, 243] width 45 height 9
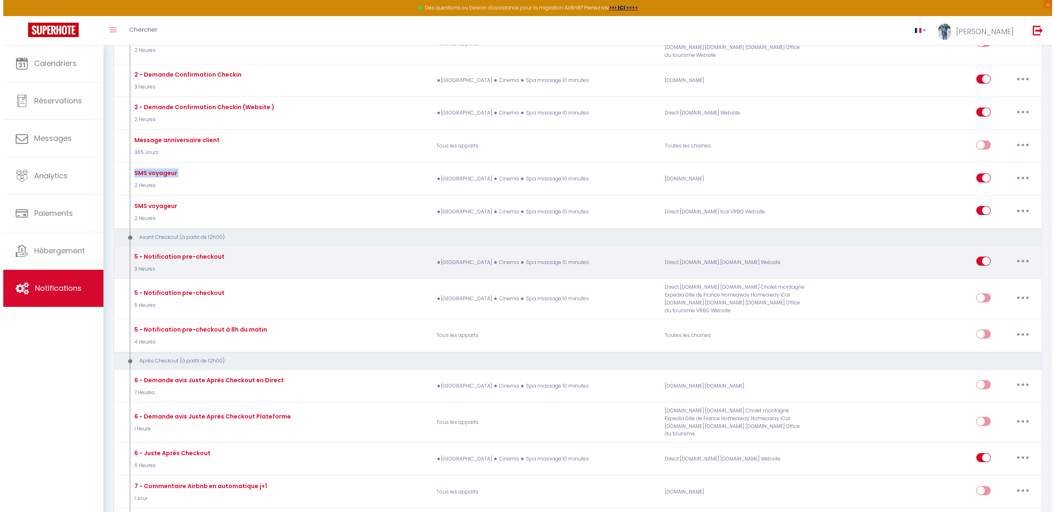
scroll to position [718, 0]
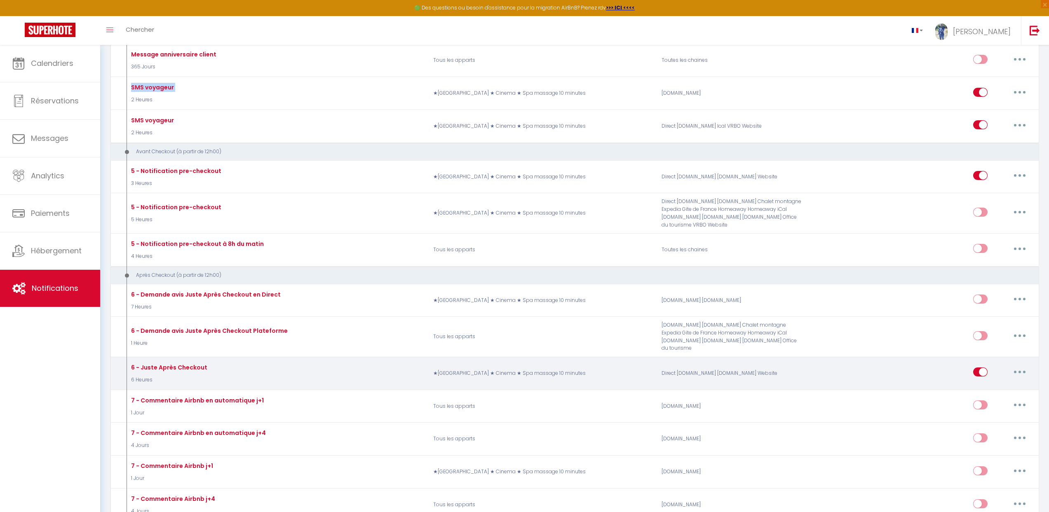
click at [1025, 365] on button "button" at bounding box center [1019, 371] width 23 height 13
click at [1001, 384] on link "Editer" at bounding box center [997, 391] width 61 height 14
type input "6 - Juste Après Checkout"
select select "5"
select select "6 Heures"
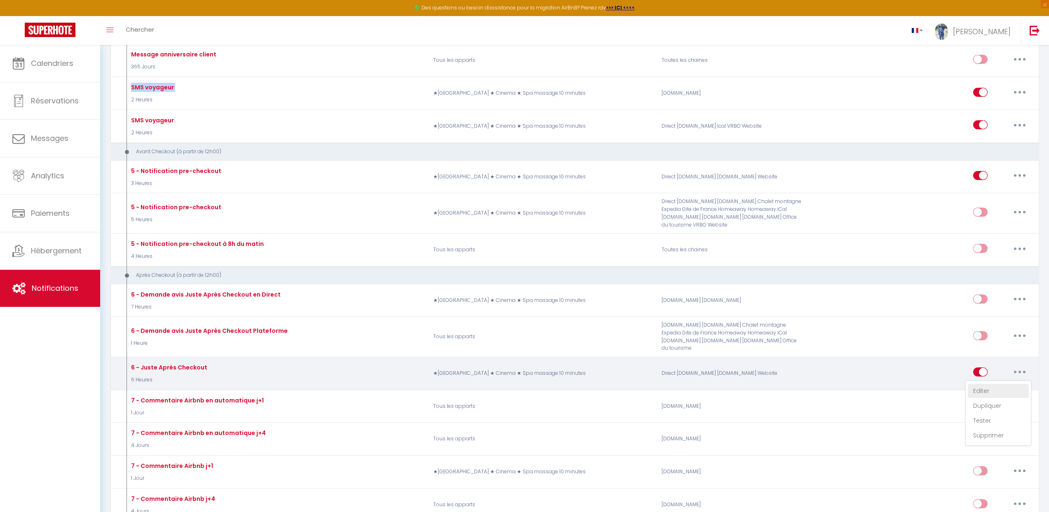
select select "if_booking_is_paid"
checkbox input "true"
checkbox input "false"
type input "[GUEST:FIRST_NAME], voici un cadeau pour vous avant de quitter [RENTAL:CITY]"
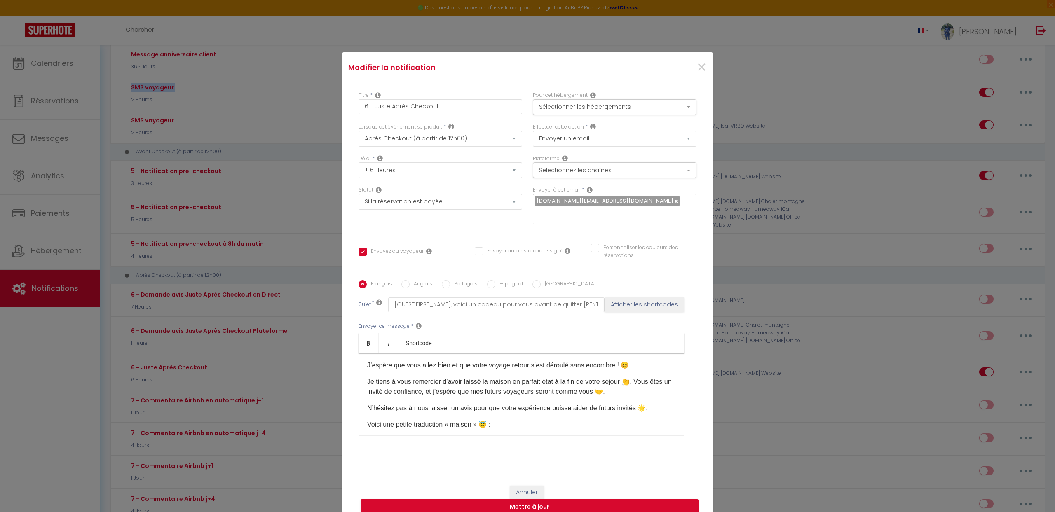
scroll to position [0, 0]
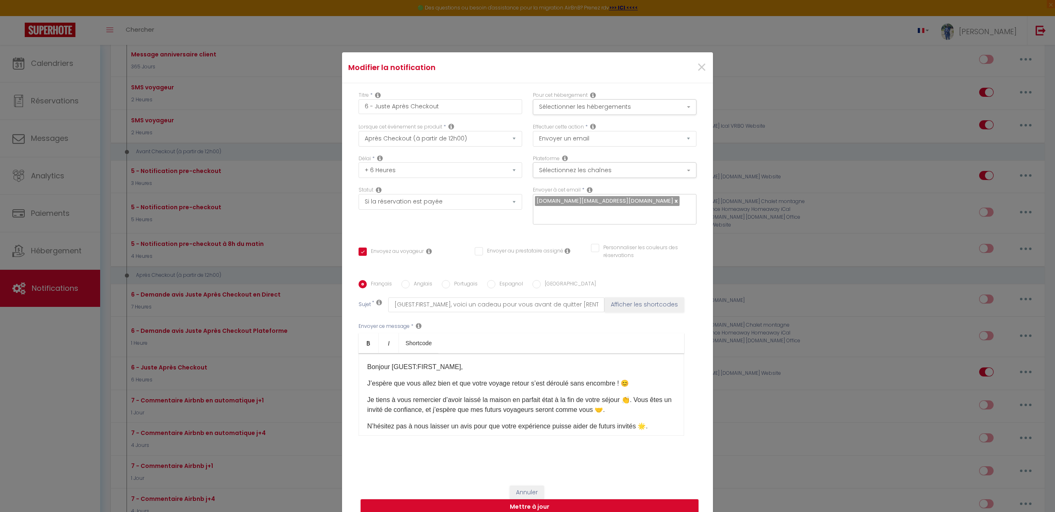
click at [530, 380] on p "J’espère que vous allez bien et que votre voyage retour s’est déroulé sans enco…" at bounding box center [521, 384] width 308 height 10
drag, startPoint x: 530, startPoint y: 380, endPoint x: 545, endPoint y: 383, distance: 15.1
click at [539, 383] on div "Bonjour [GUEST:FIRST_NAME], J’espère que vous allez bien et que votre voyage re…" at bounding box center [521, 395] width 326 height 82
click at [518, 395] on p "Je tiens à vous remercier d’avoir laissé la maison en parfait état à la fin de …" at bounding box center [521, 405] width 308 height 20
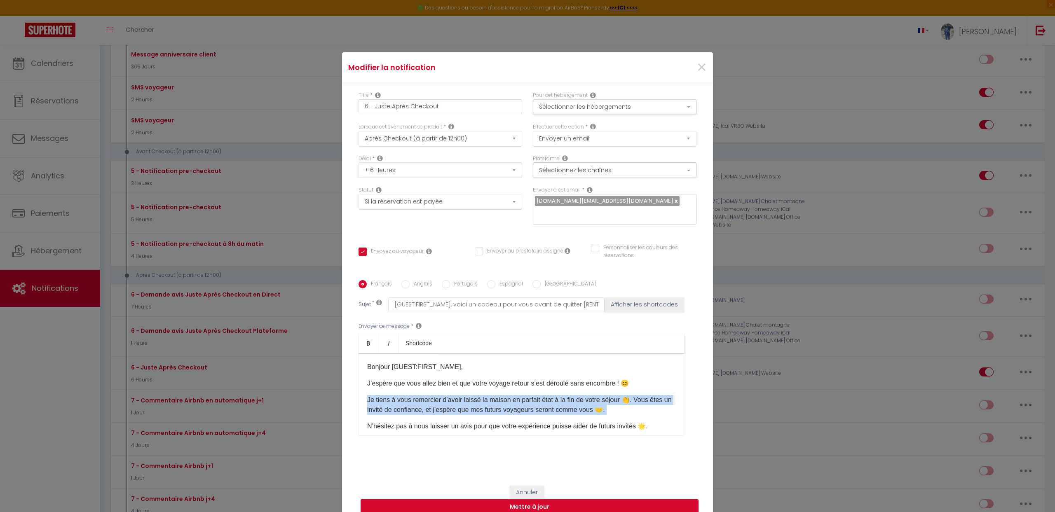
click at [518, 395] on p "Je tiens à vous remercier d’avoir laissé la maison en parfait état à la fin de …" at bounding box center [521, 405] width 308 height 20
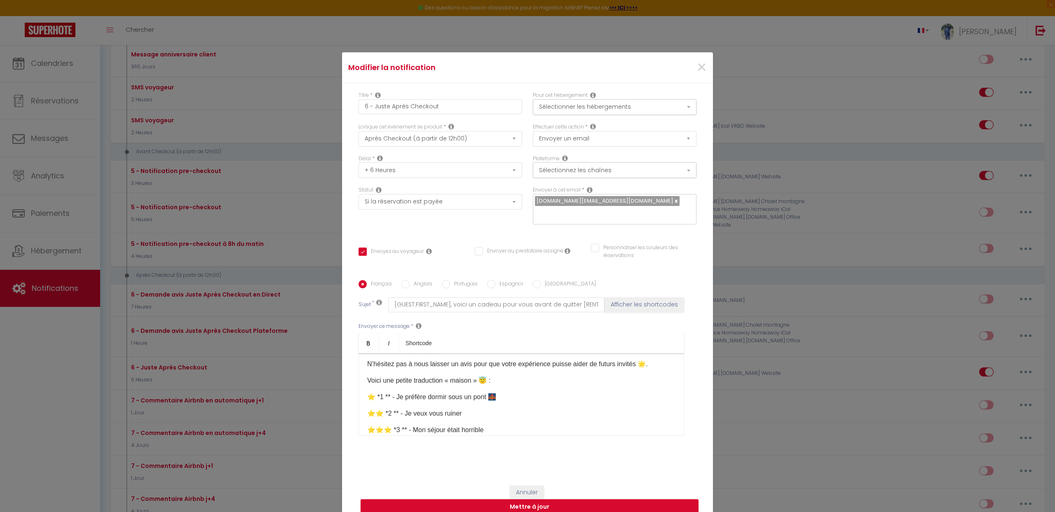
scroll to position [70, 0]
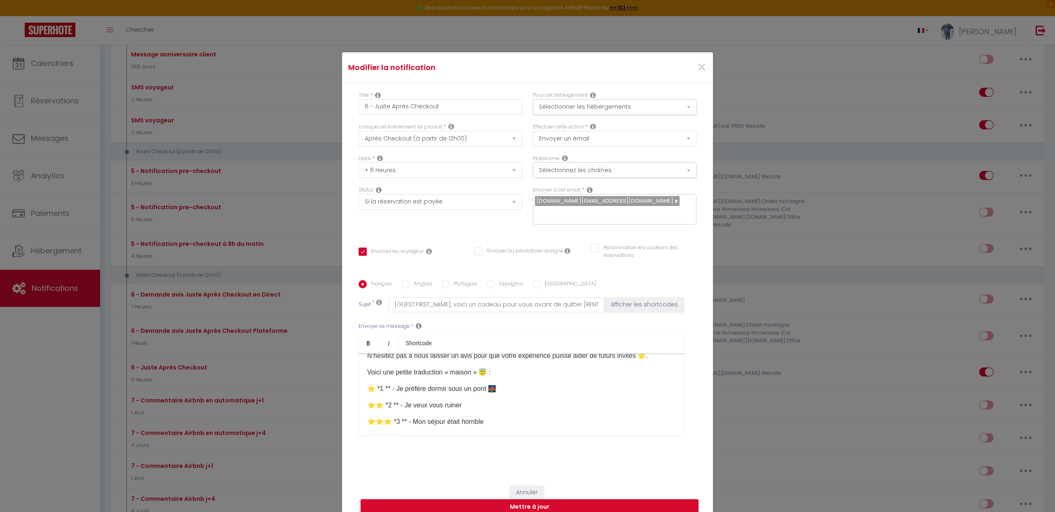
click at [425, 401] on p "⭐⭐️ *2 ** - Je veux vous ruiner" at bounding box center [521, 405] width 308 height 10
click at [426, 406] on p "⭐⭐⭐️ *3 ** - Mon séjour était horrible" at bounding box center [521, 411] width 308 height 10
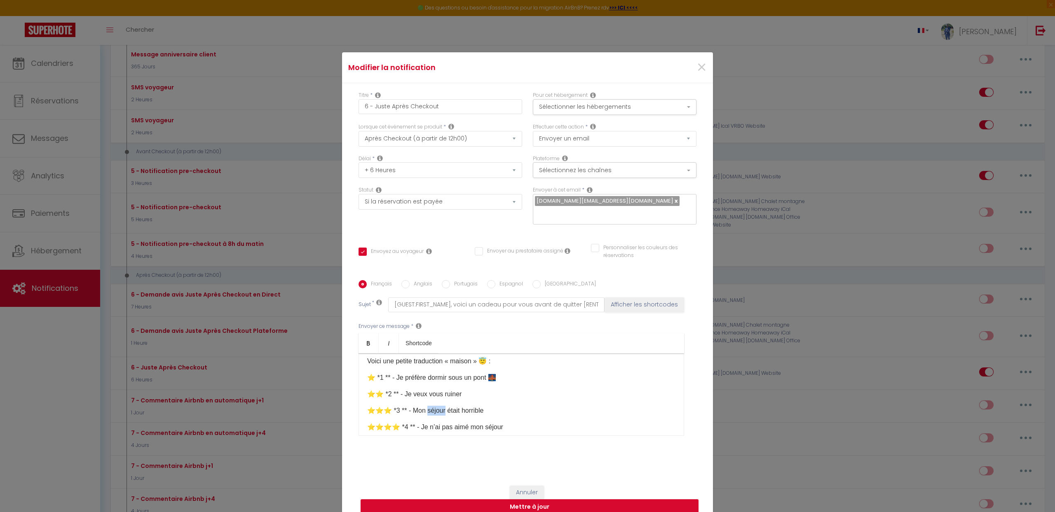
click at [426, 406] on p "⭐⭐⭐️ *3 ** - Mon séjour était horrible" at bounding box center [521, 411] width 308 height 10
click at [425, 416] on p "⭐⭐⭐⭐️ *4 ** - Je n’ai pas aimé mon séjour" at bounding box center [521, 421] width 308 height 10
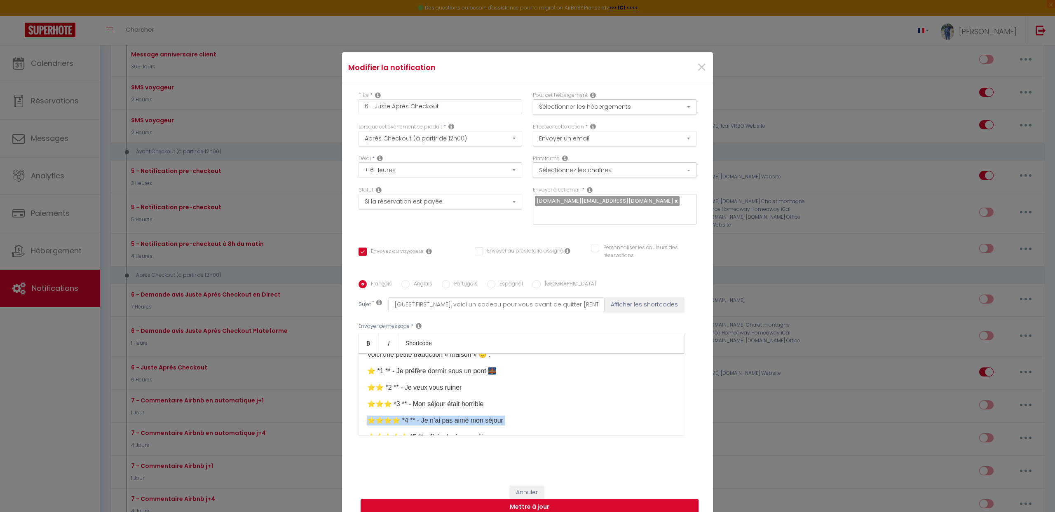
click at [425, 416] on p "⭐⭐⭐⭐️ *4 ** - Je n’ai pas aimé mon séjour" at bounding box center [521, 421] width 308 height 10
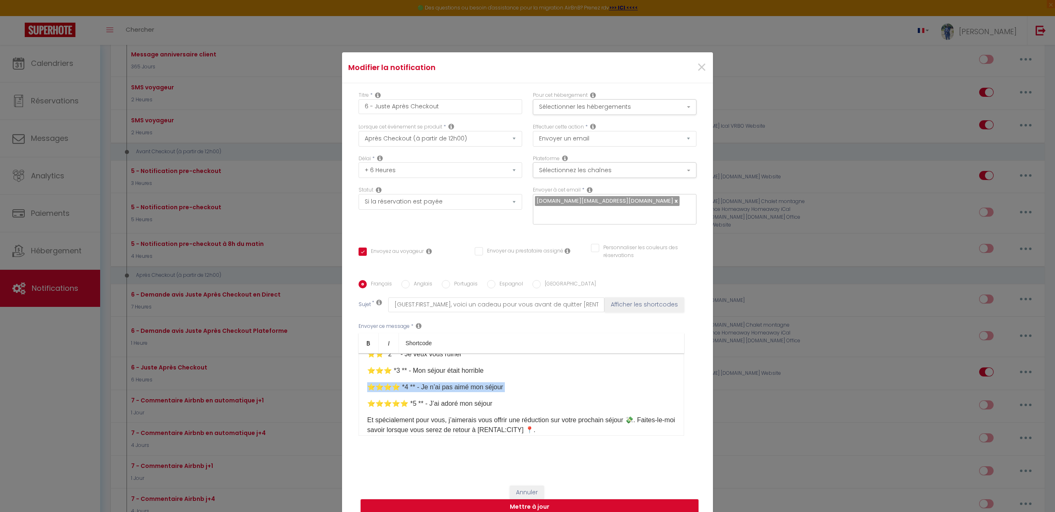
scroll to position [122, 0]
click at [436, 398] on p "⭐⭐⭐⭐⭐️ *5 ** - J’ai adoré mon séjour" at bounding box center [521, 403] width 308 height 10
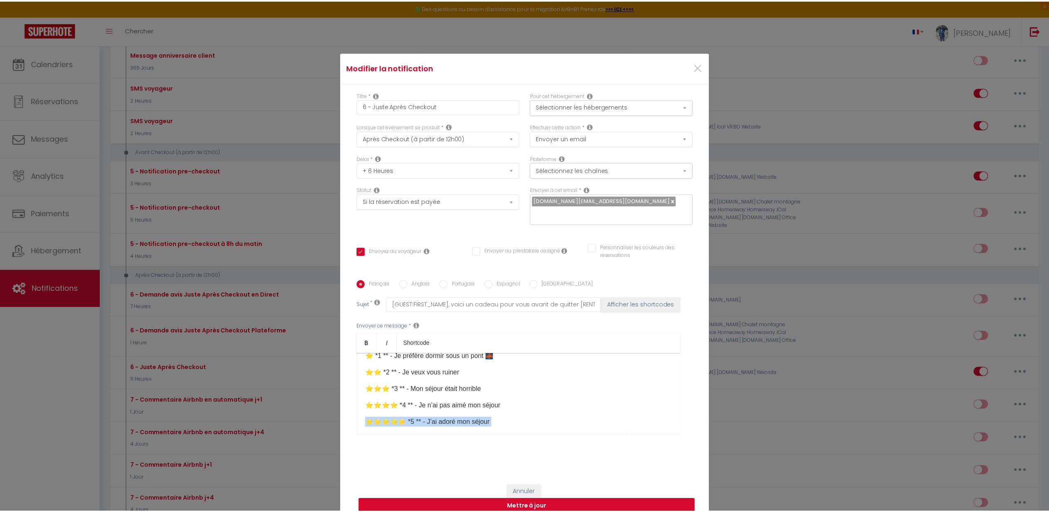
scroll to position [204, 0]
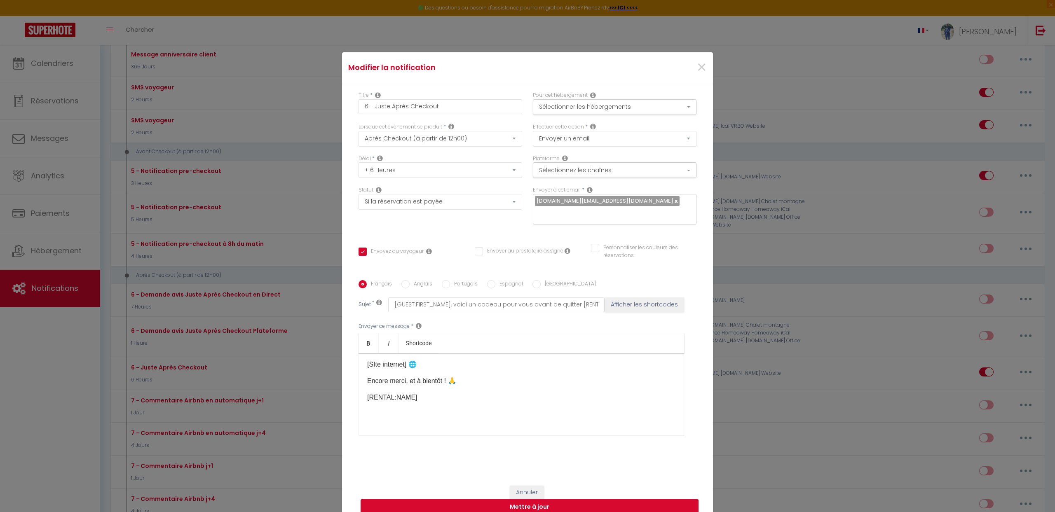
click at [388, 360] on p "[SIte internet]​ 🌐" at bounding box center [521, 365] width 308 height 10
click at [529, 488] on button "Annuler" at bounding box center [527, 493] width 34 height 14
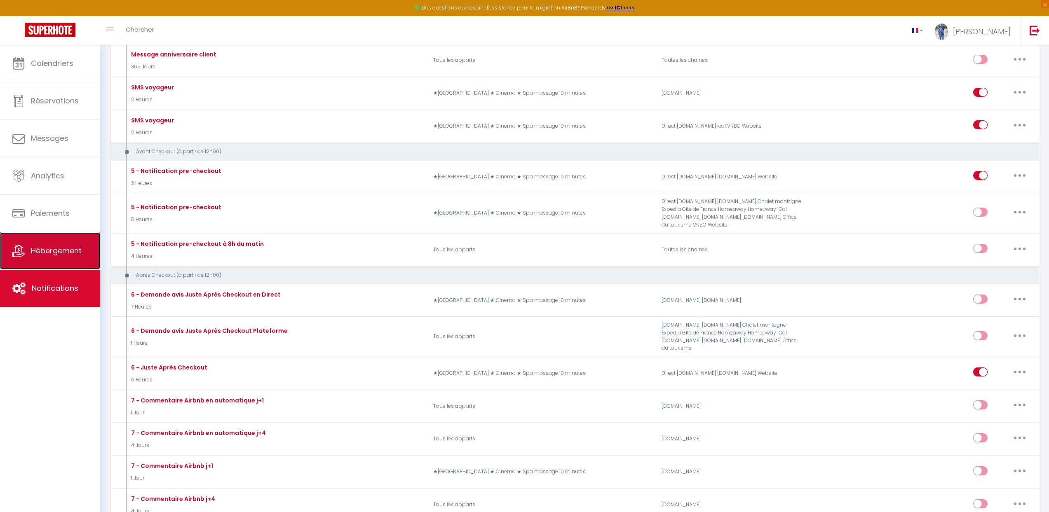
click at [46, 245] on link "Hébergement" at bounding box center [50, 250] width 100 height 37
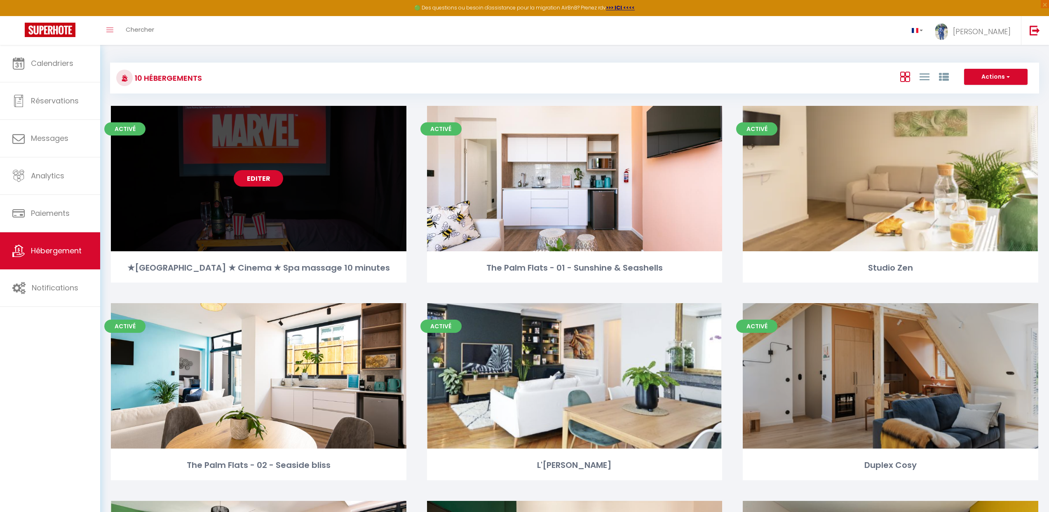
click at [268, 180] on link "Editer" at bounding box center [258, 178] width 49 height 16
click at [255, 180] on link "Editer" at bounding box center [258, 178] width 49 height 16
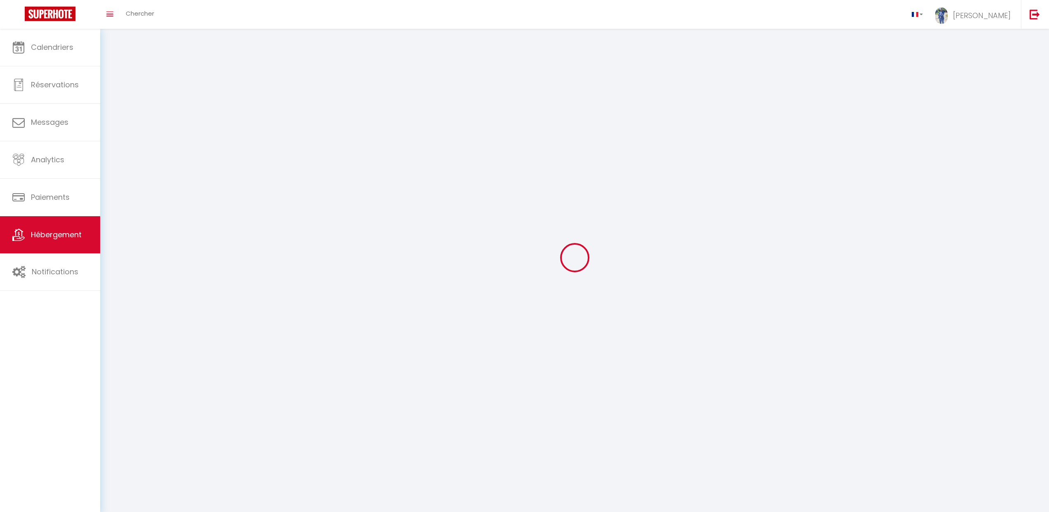
select select "1"
select select "28"
select select
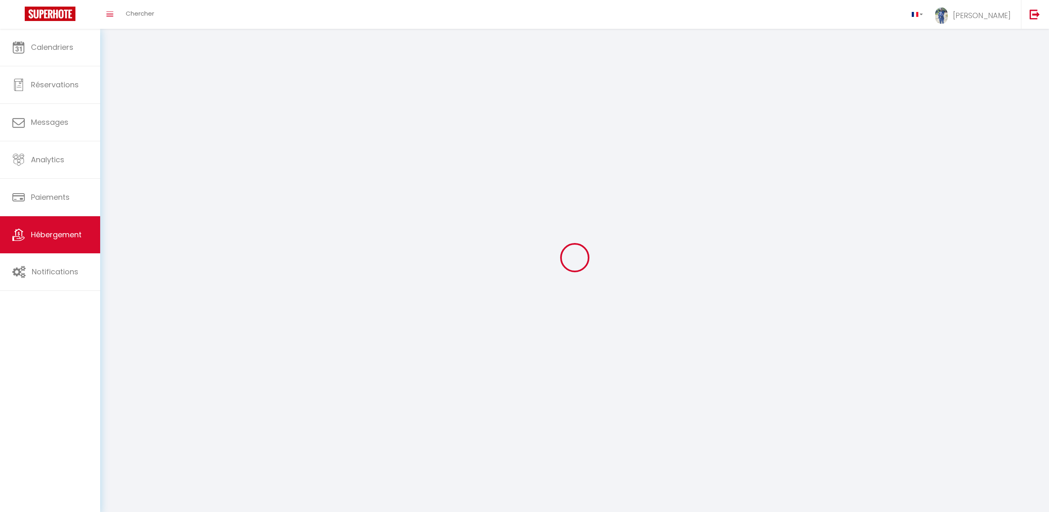
select select
checkbox input "false"
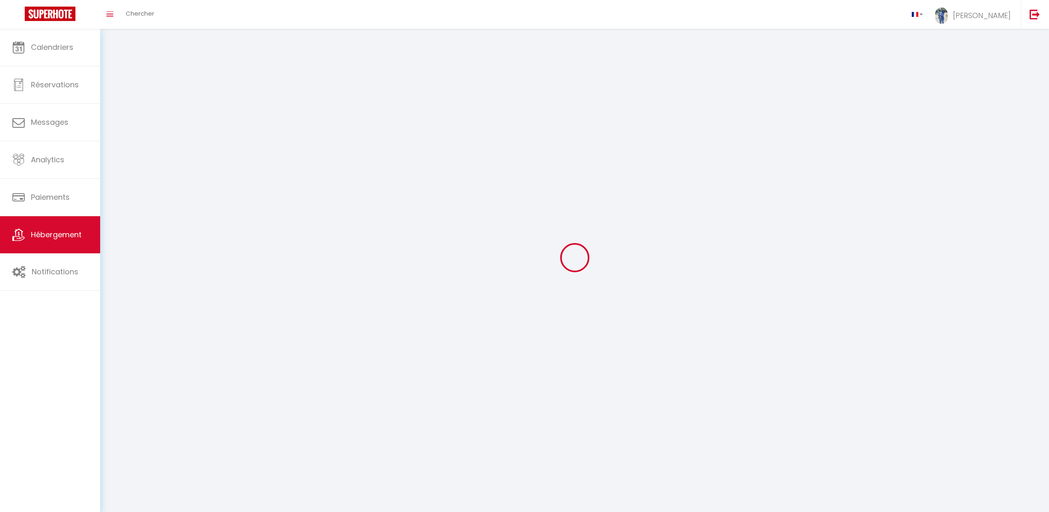
checkbox input "false"
select select
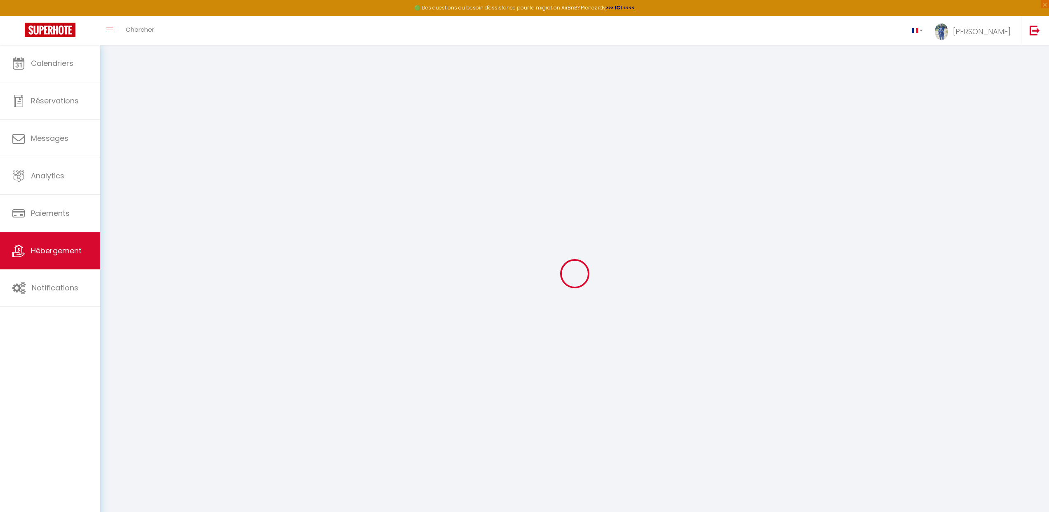
select select
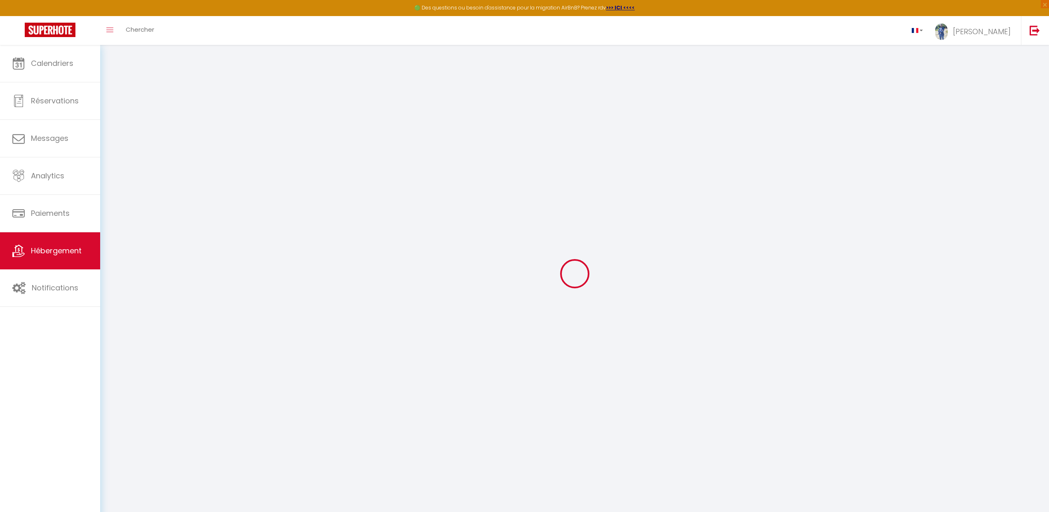
select select
checkbox input "false"
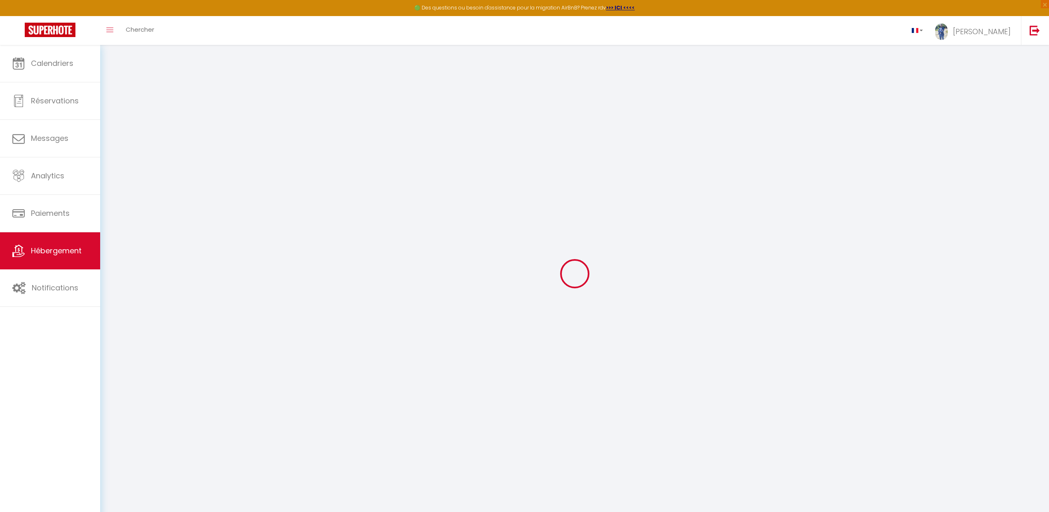
select select
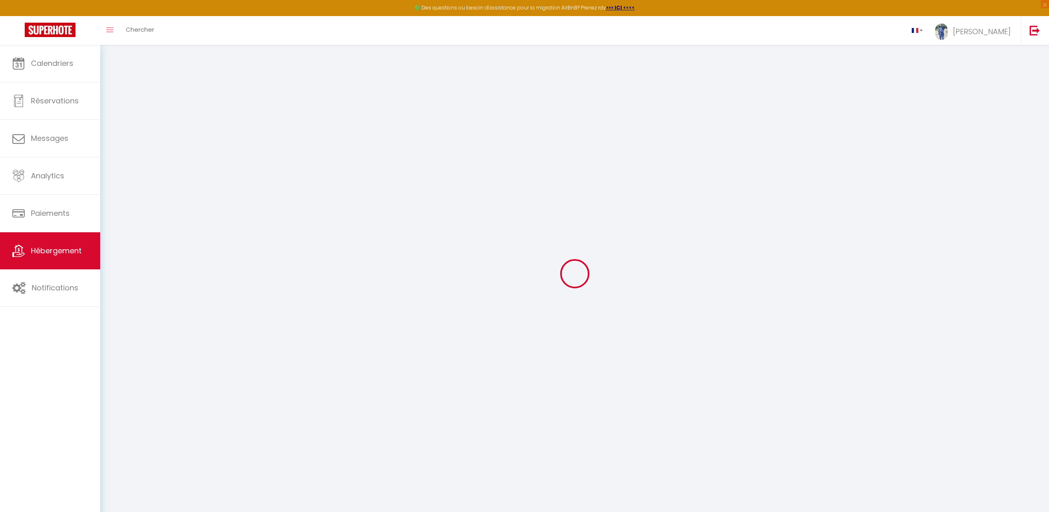
select select
checkbox input "false"
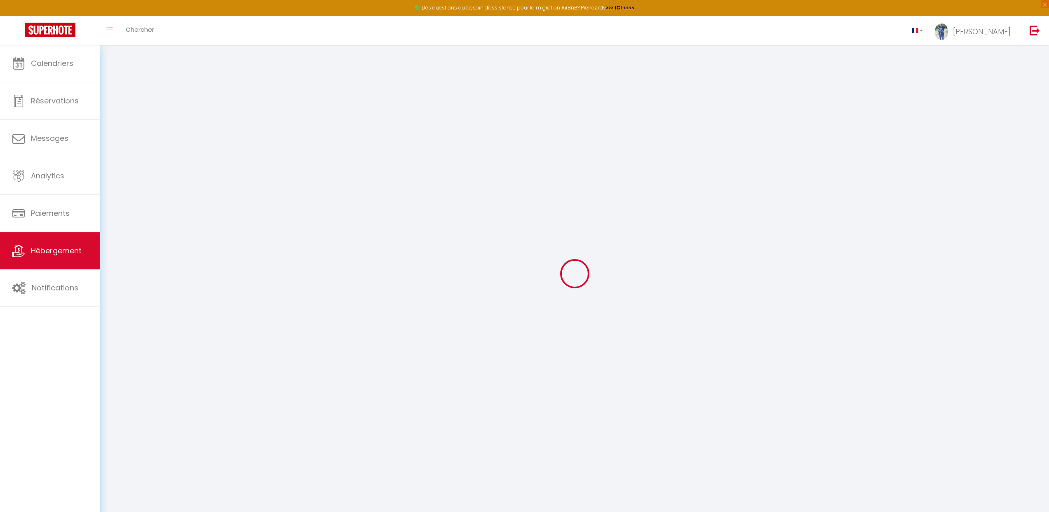
checkbox input "false"
select select
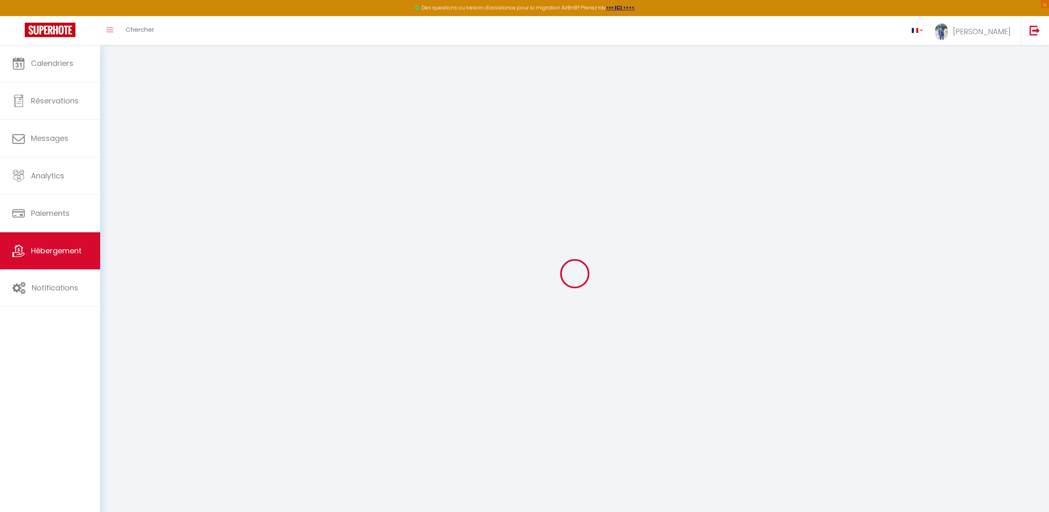
select select
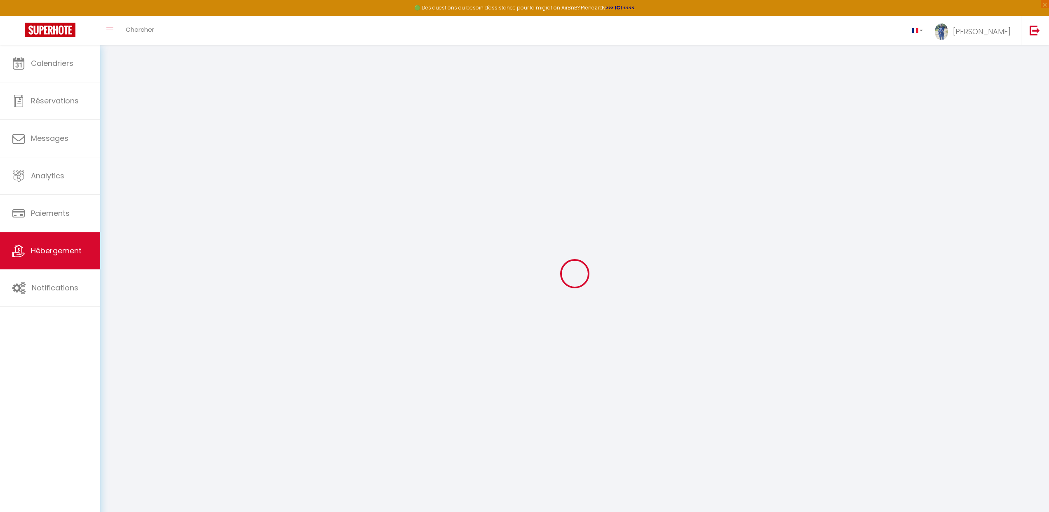
checkbox input "false"
select select
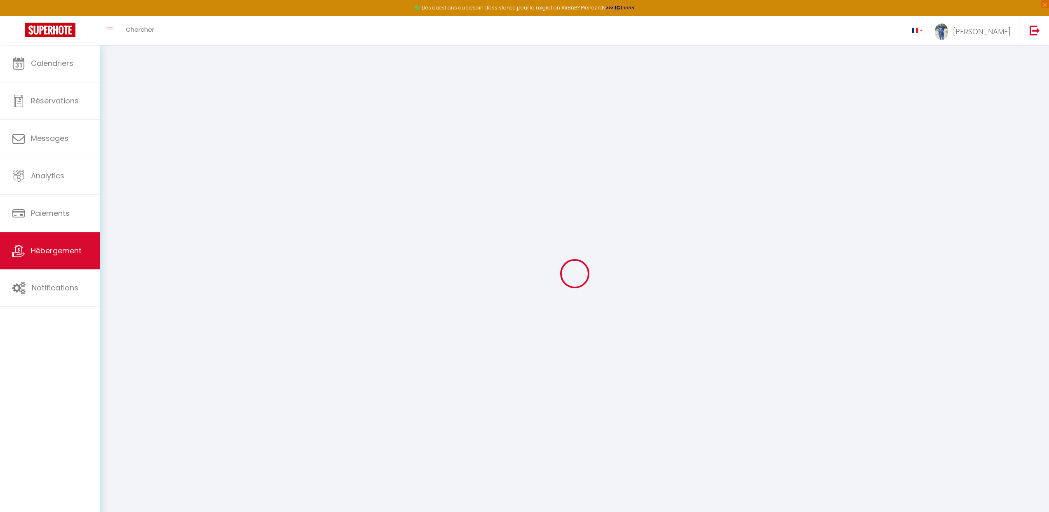
select select
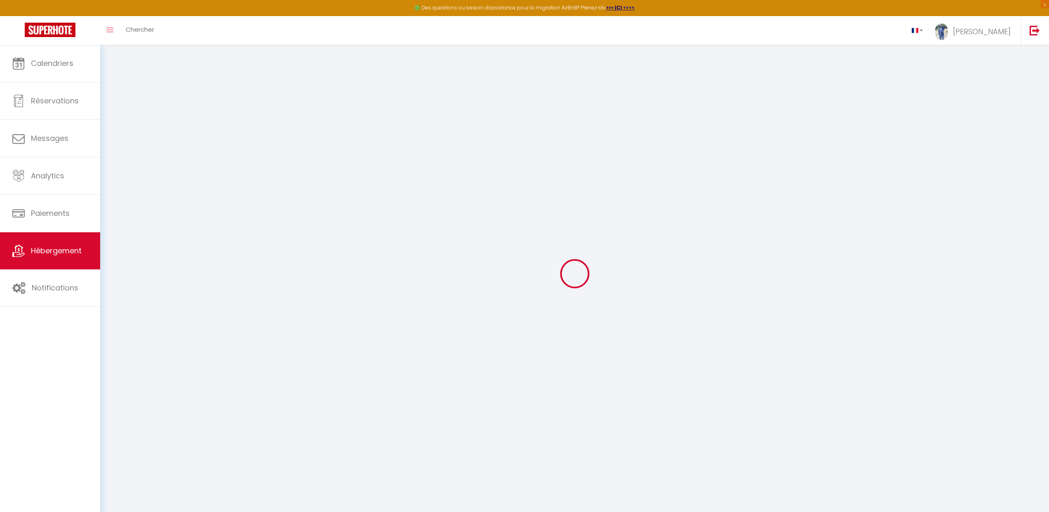
select select
checkbox input "false"
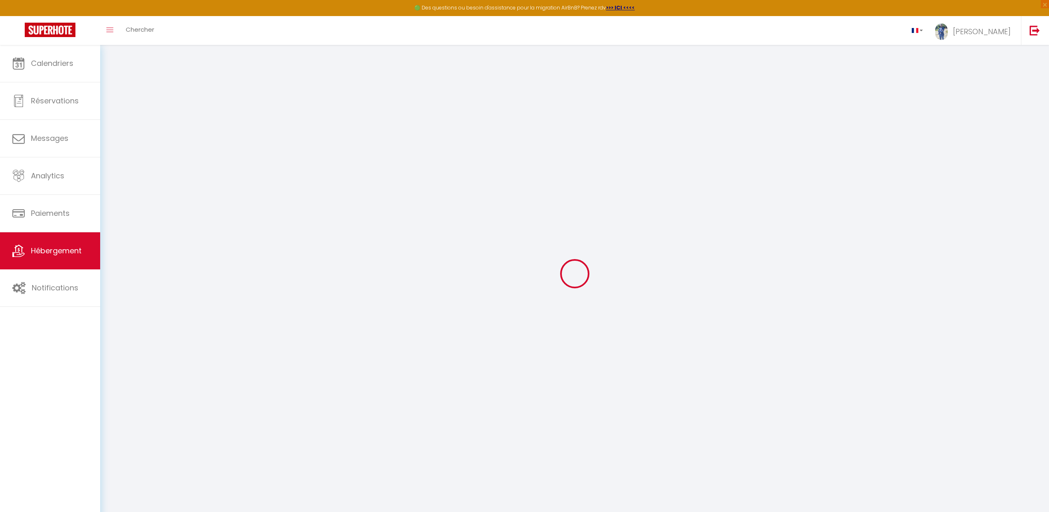
checkbox input "false"
select select
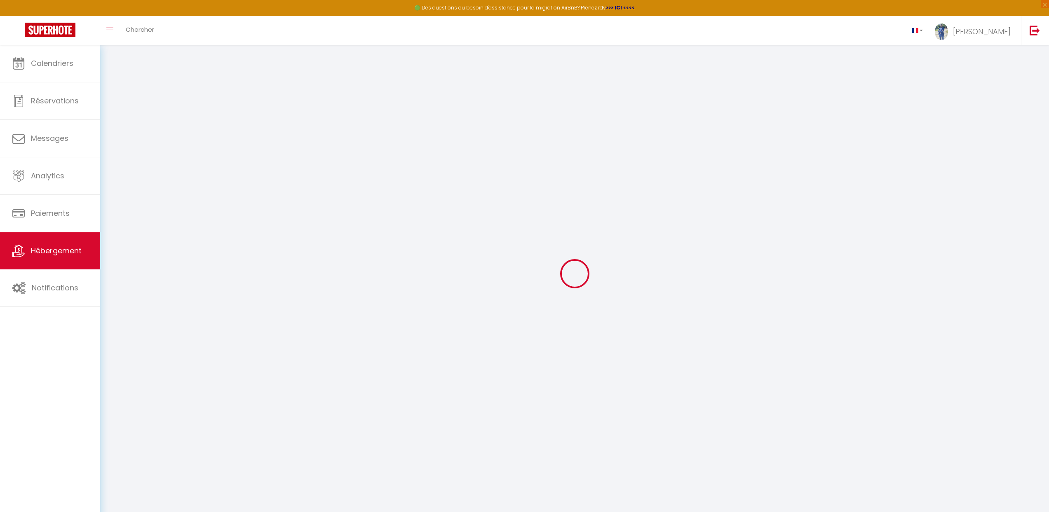
select select
checkbox input "false"
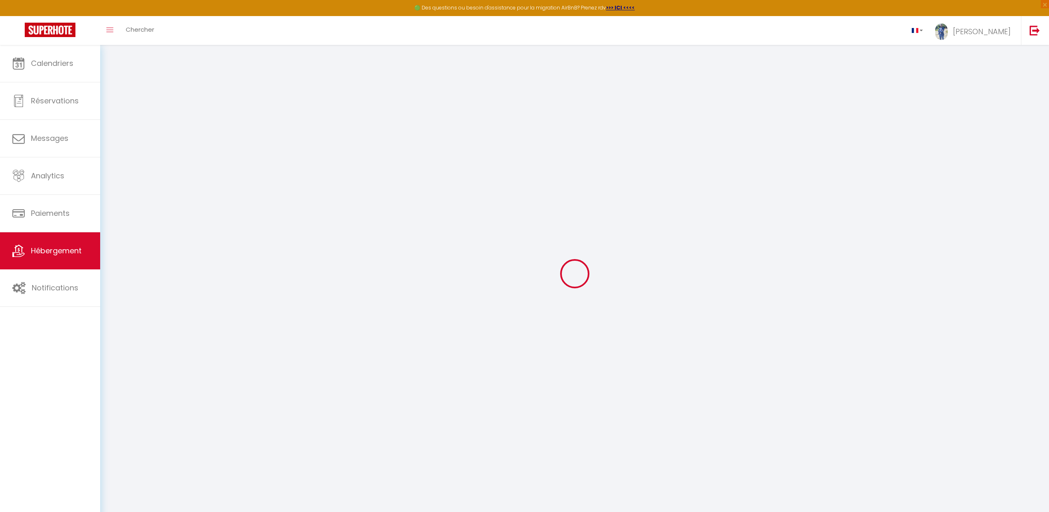
checkbox input "false"
select select
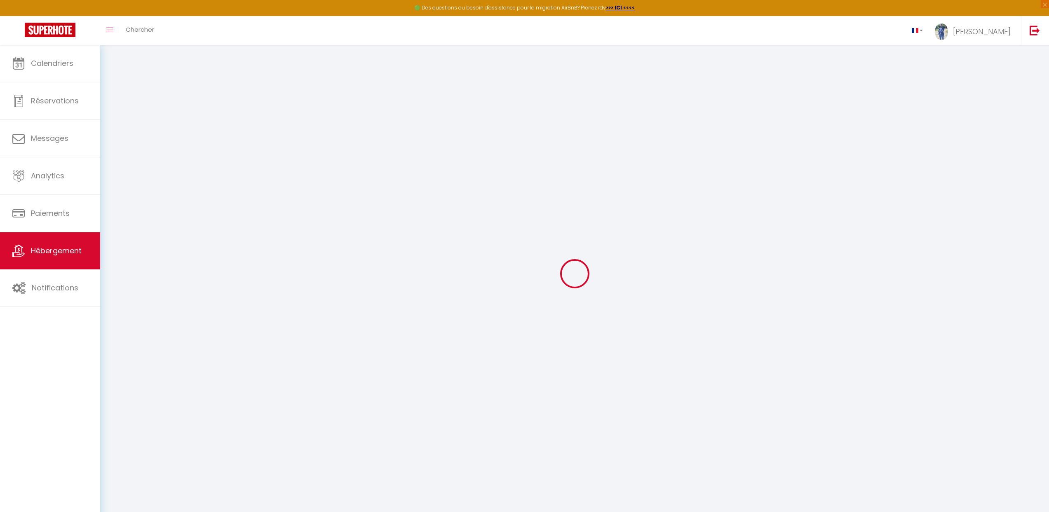
type input "★[GEOGRAPHIC_DATA] ★ Cinema ★ Spa massage 10 minutes"
type input "[PERSON_NAME]"
type input "Sinna"
type input "2 allee du moulin"
type input "60700"
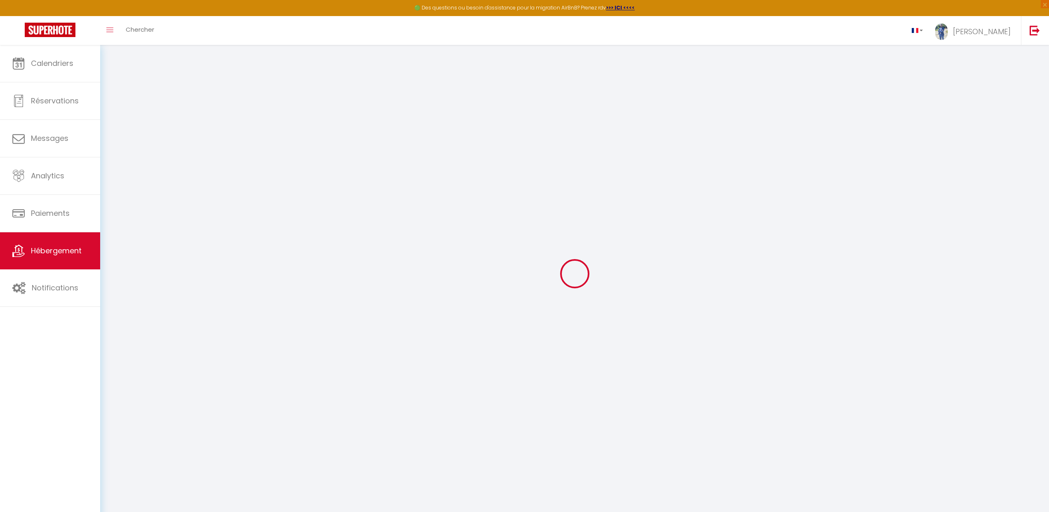
type input "Fleurines"
select select "houses"
select select "2"
type input "110"
type input "50"
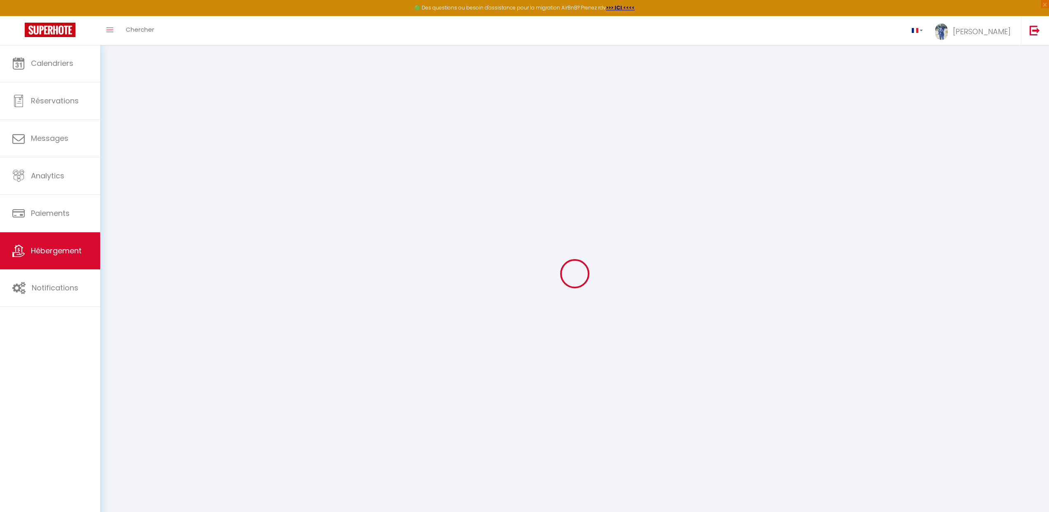
type input "24"
type input "3.50"
type input "300"
select select
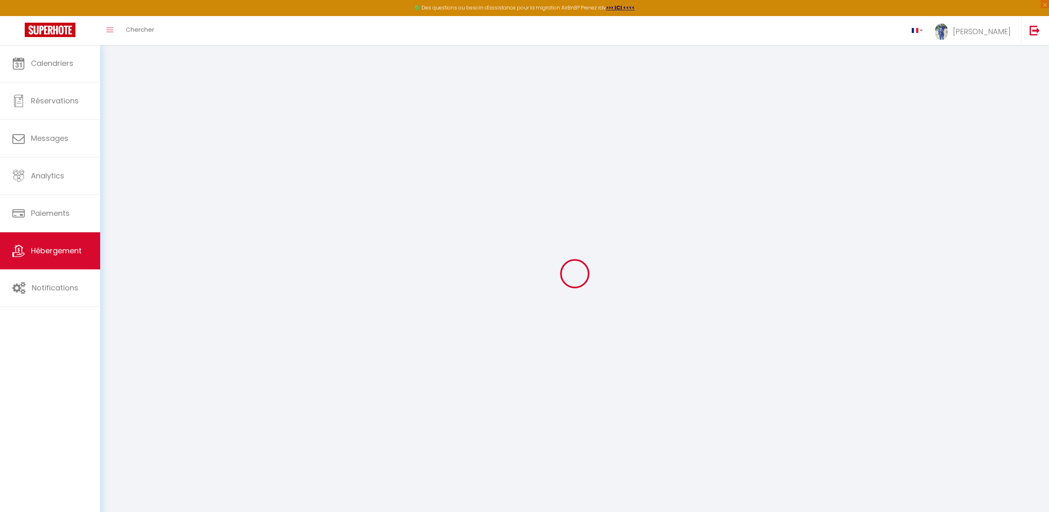
select select
type input "[STREET_ADDRESS]"
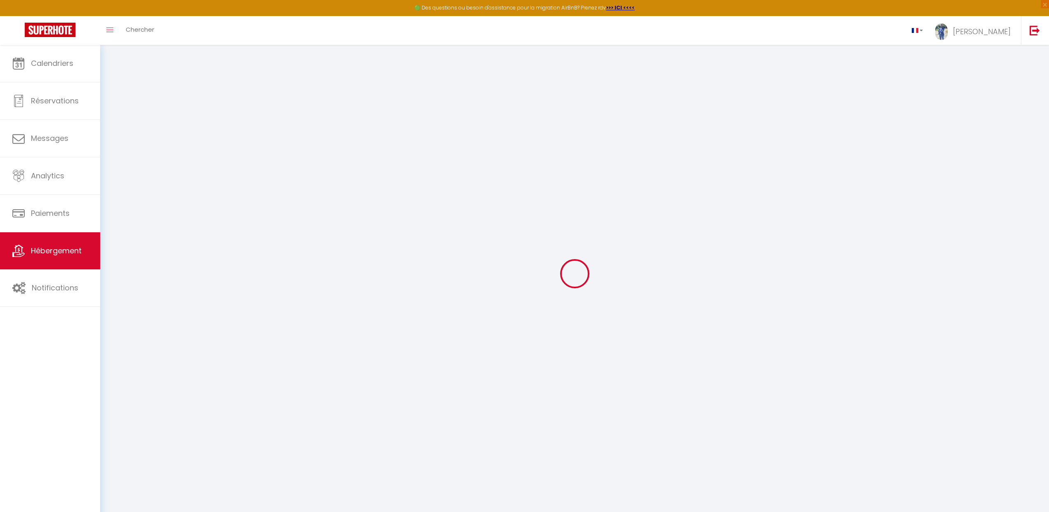
type input "60280"
type input "Margny les compiègnes"
type input "[DOMAIN_NAME][EMAIL_ADDRESS][DOMAIN_NAME]"
select select
checkbox input "true"
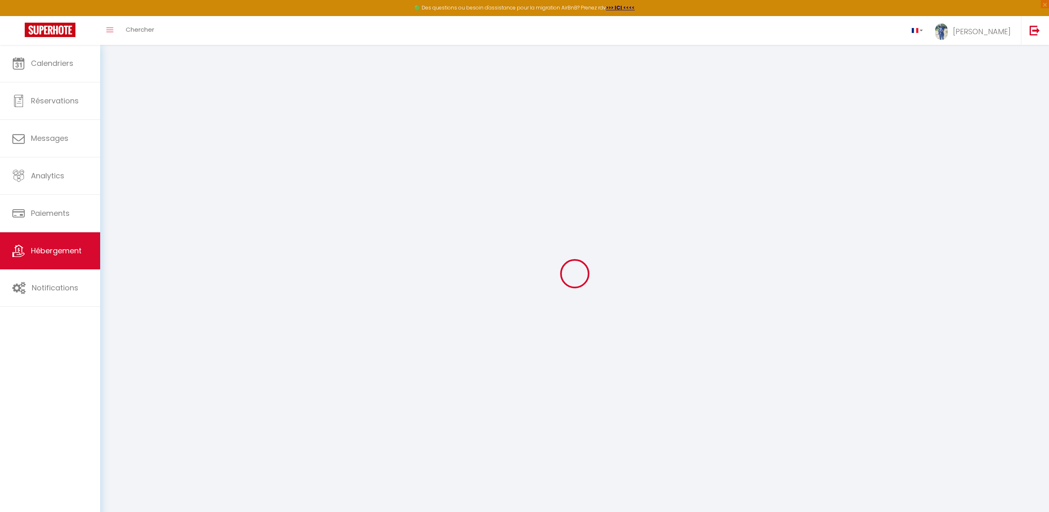
checkbox input "false"
select select
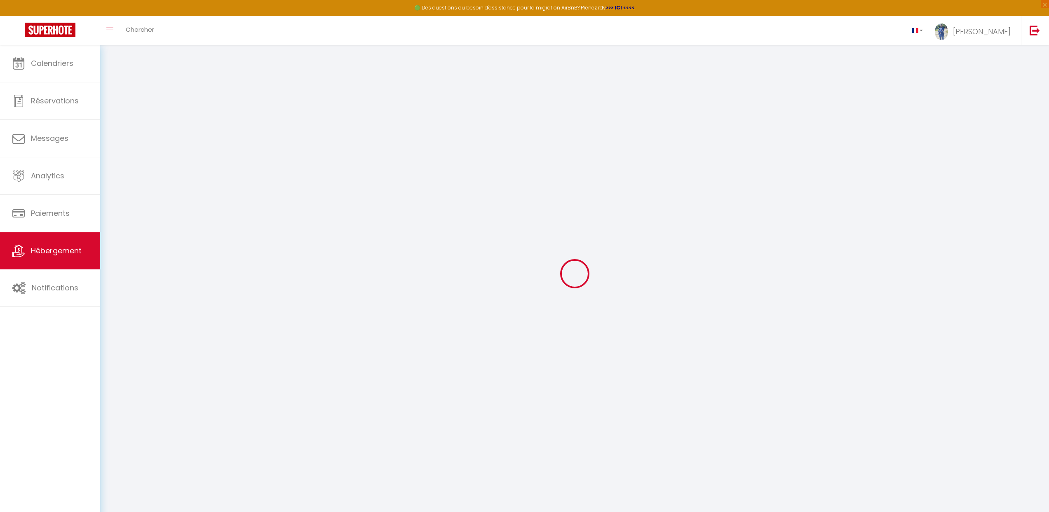
type input "0"
select select
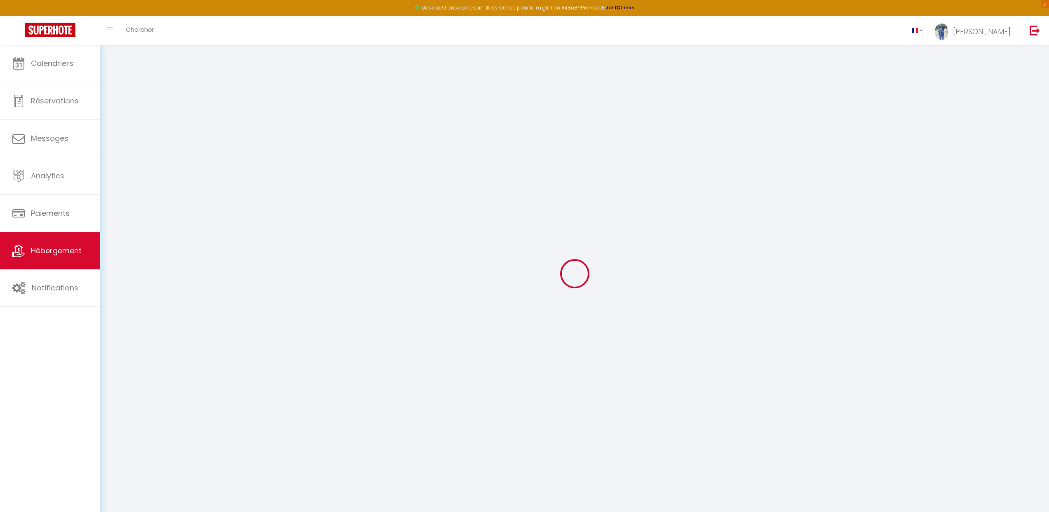
select select
checkbox input "true"
checkbox input "false"
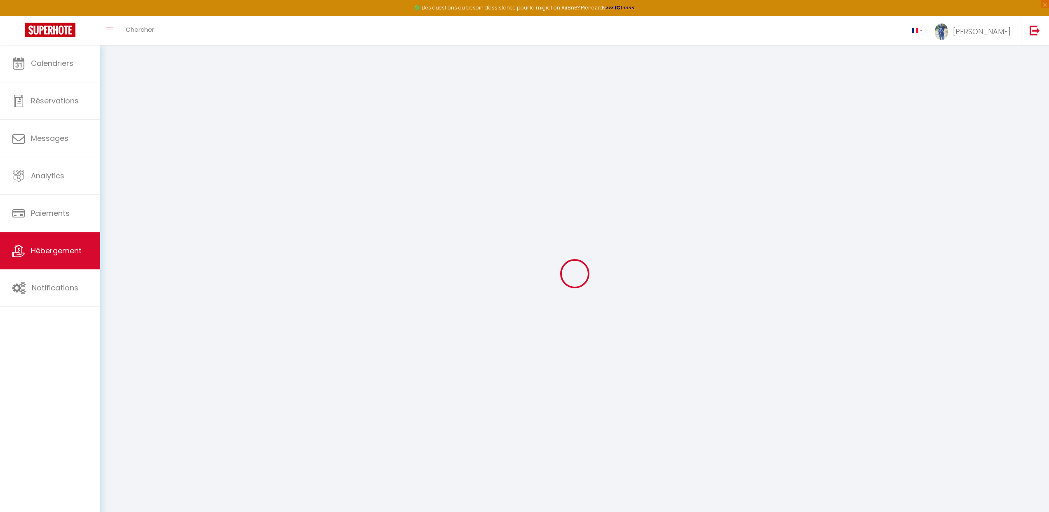
select select
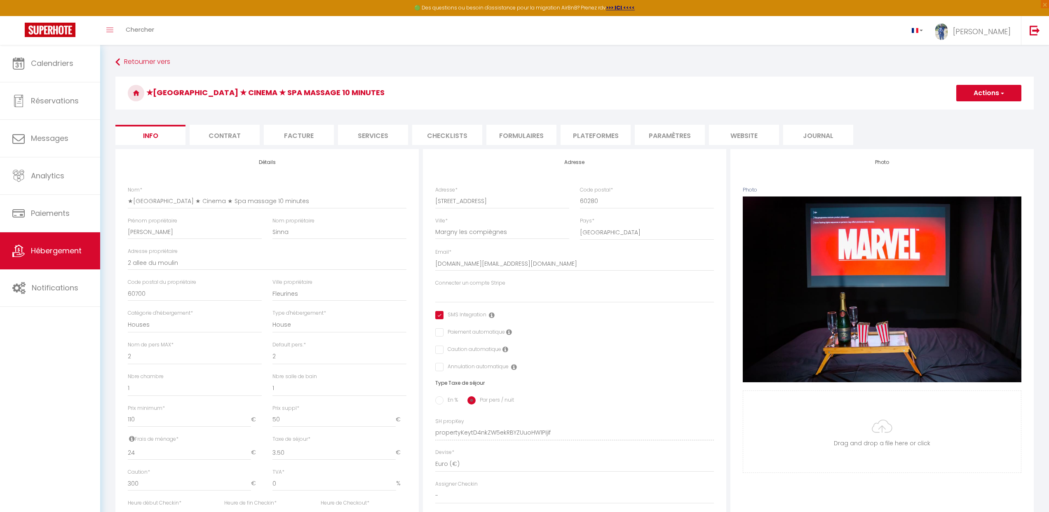
click at [448, 138] on li "Checklists" at bounding box center [447, 135] width 70 height 20
select select
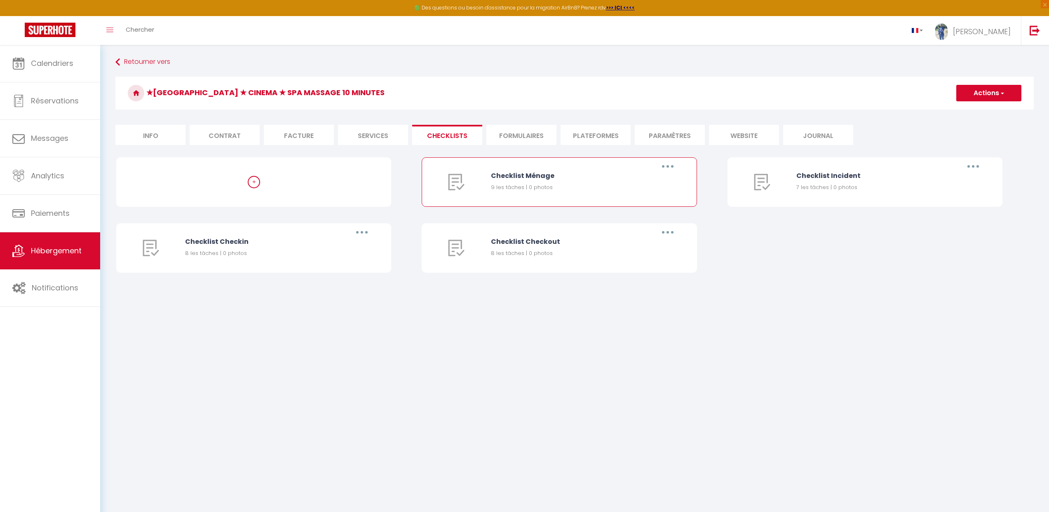
click at [667, 169] on button "button" at bounding box center [667, 166] width 23 height 13
click at [644, 180] on link "Editer" at bounding box center [646, 185] width 61 height 14
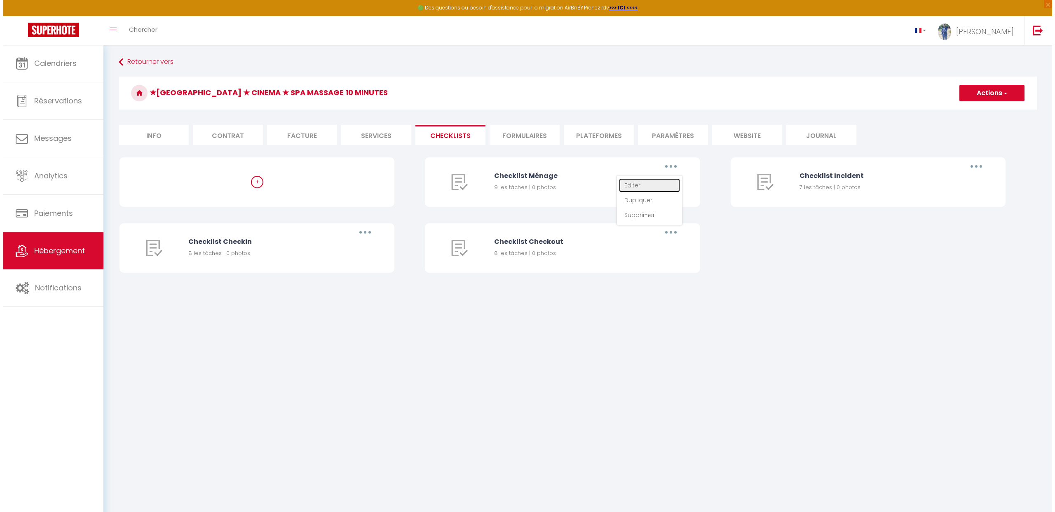
type input "Checklist Ménage"
type input "Procédure à suivre à la fin du ménage"
select select
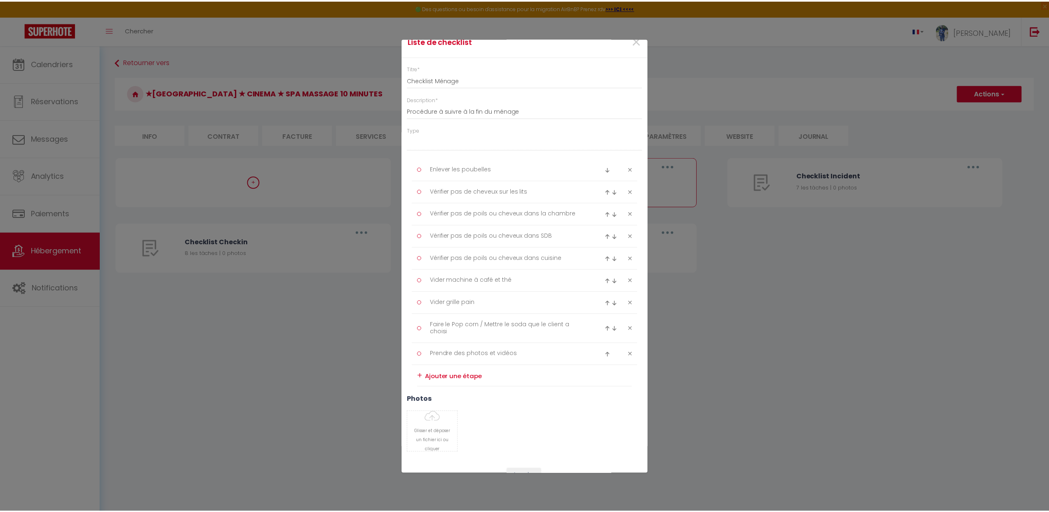
scroll to position [45, 0]
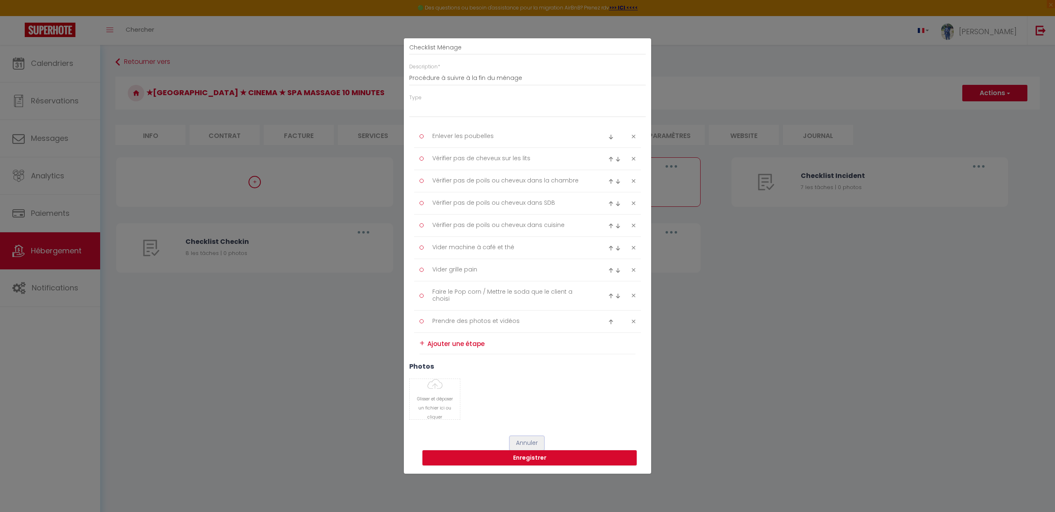
click at [522, 446] on button "Annuler" at bounding box center [527, 443] width 34 height 14
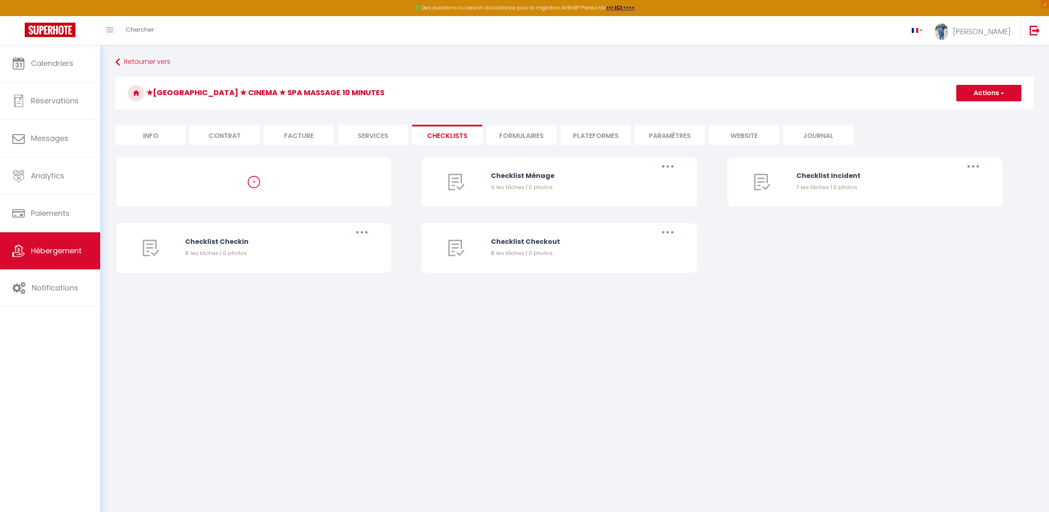
click at [306, 137] on li "Facture" at bounding box center [299, 135] width 70 height 20
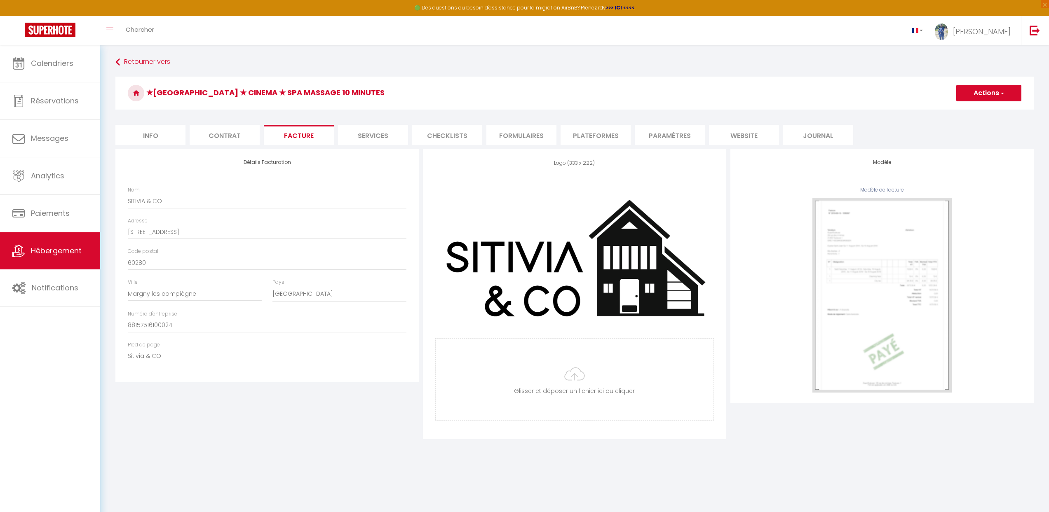
click at [215, 135] on li "Contrat" at bounding box center [225, 135] width 70 height 20
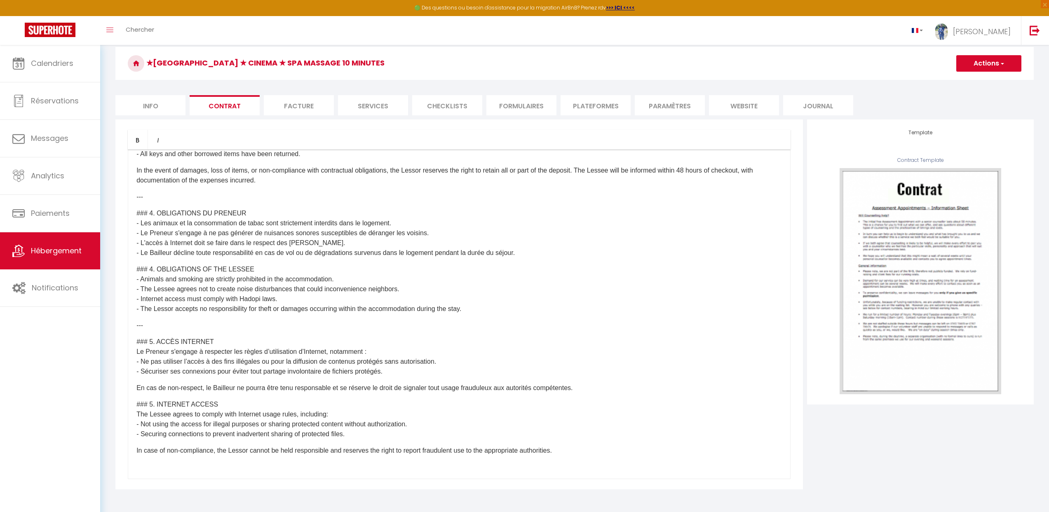
scroll to position [45, 0]
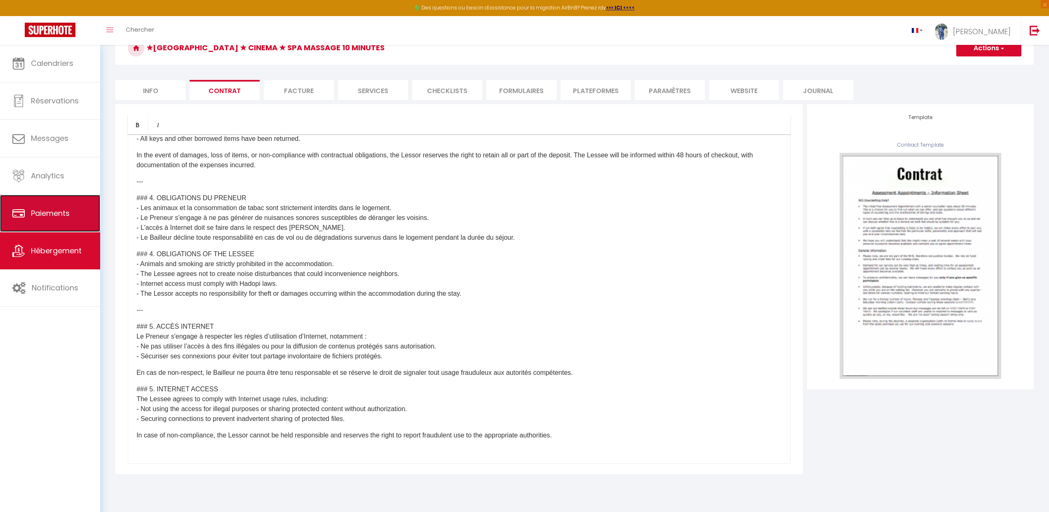
click at [54, 212] on span "Paiements" at bounding box center [50, 213] width 39 height 10
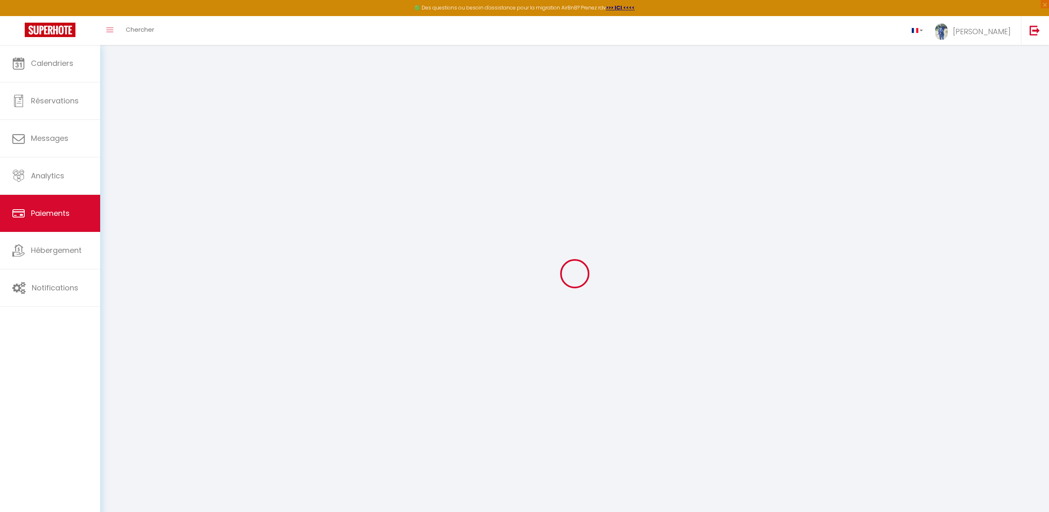
select select "2"
select select "0"
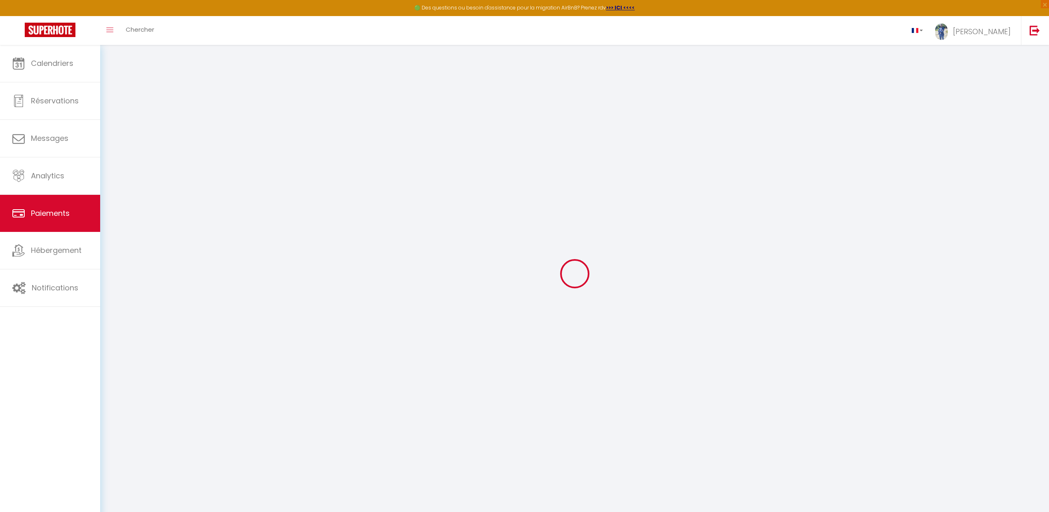
select select "0"
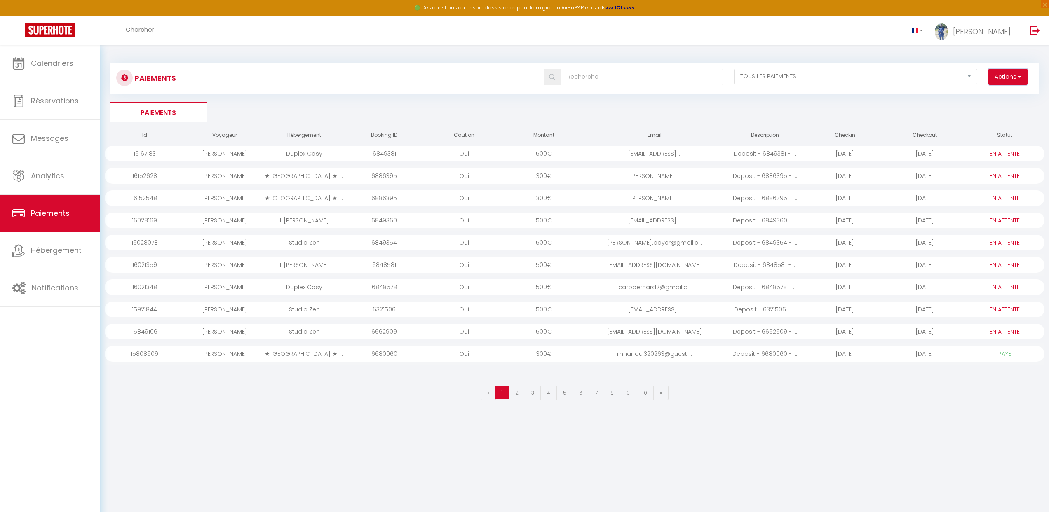
click at [1016, 74] on span "button" at bounding box center [1018, 77] width 5 height 8
click at [883, 115] on ul "Paiements" at bounding box center [574, 112] width 929 height 20
click at [1020, 82] on button "Actions" at bounding box center [1007, 77] width 39 height 16
click at [59, 151] on link "Messages" at bounding box center [50, 138] width 100 height 37
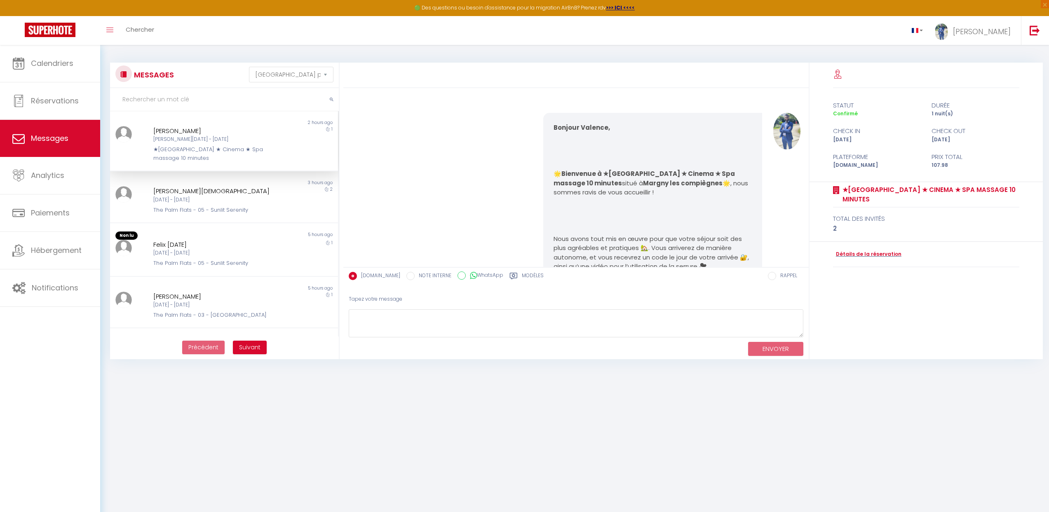
scroll to position [1002, 0]
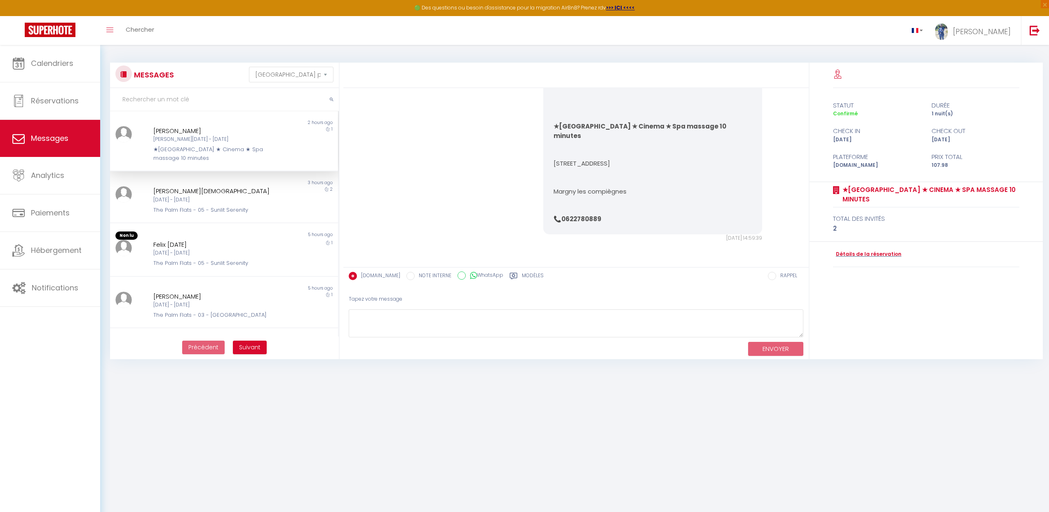
click at [220, 148] on div "★[GEOGRAPHIC_DATA] ★ Cinema ★ Spa massage 10 minutes" at bounding box center [214, 153] width 122 height 17
click at [457, 276] on input "WhatsApp" at bounding box center [461, 276] width 8 height 8
click at [406, 278] on input "NOTE INTERNE" at bounding box center [410, 276] width 8 height 8
click at [406, 279] on input "NOTE INTERNE" at bounding box center [410, 276] width 8 height 8
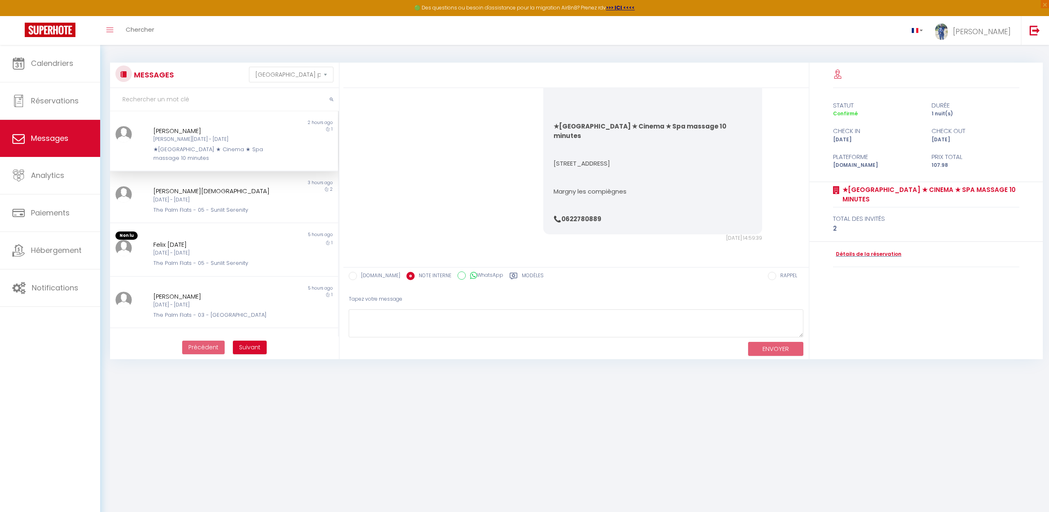
click at [771, 278] on input "RAPPEL" at bounding box center [772, 276] width 8 height 8
click at [69, 185] on link "Analytics" at bounding box center [50, 175] width 100 height 37
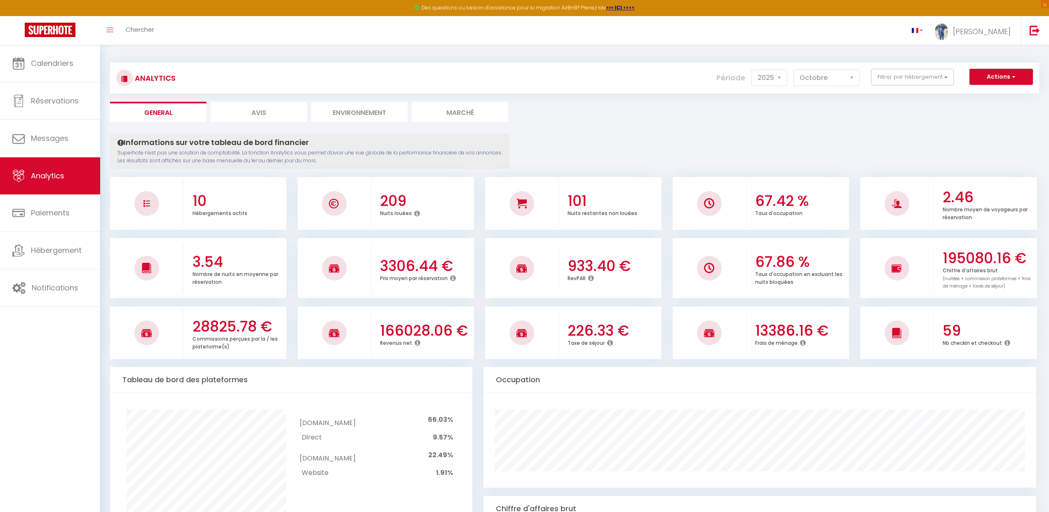
click at [758, 192] on h3 "67.42 %" at bounding box center [801, 200] width 92 height 17
click at [898, 79] on button "Filtrer par hébergement" at bounding box center [912, 77] width 82 height 16
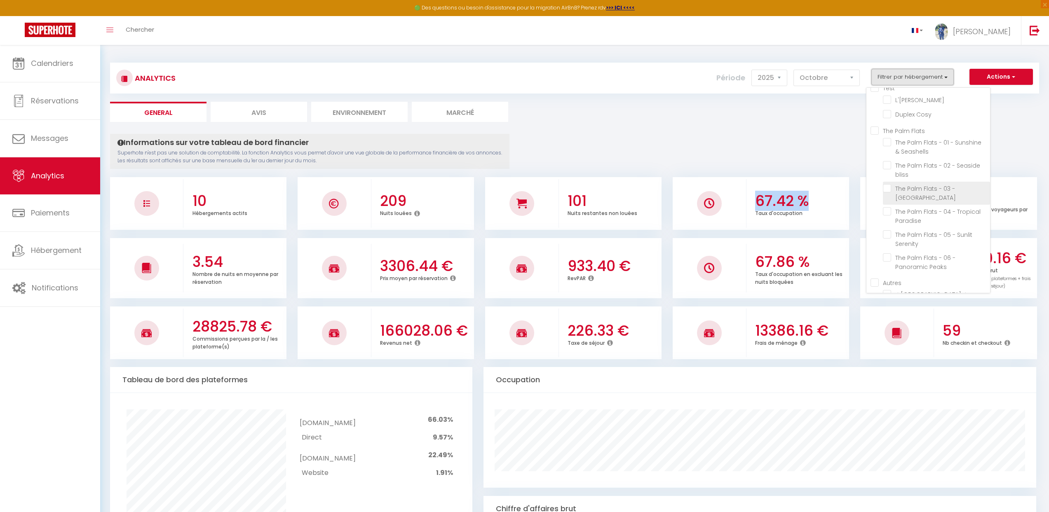
scroll to position [117, 0]
click at [882, 270] on ul "Autres ★Sitivia ★ Cinema ★ Spa massage 10 minutes" at bounding box center [929, 278] width 119 height 42
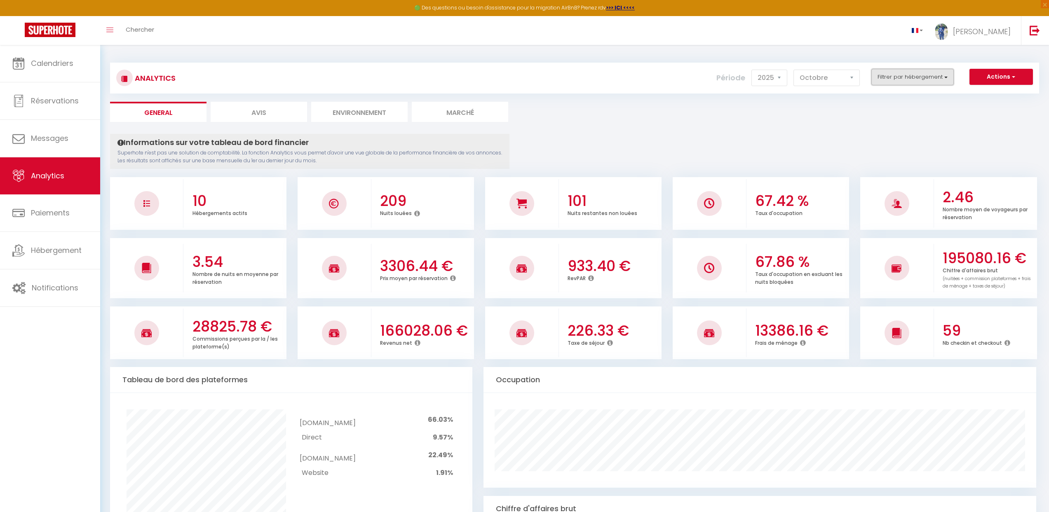
click at [902, 77] on button "Filtrer par hébergement" at bounding box center [912, 77] width 82 height 16
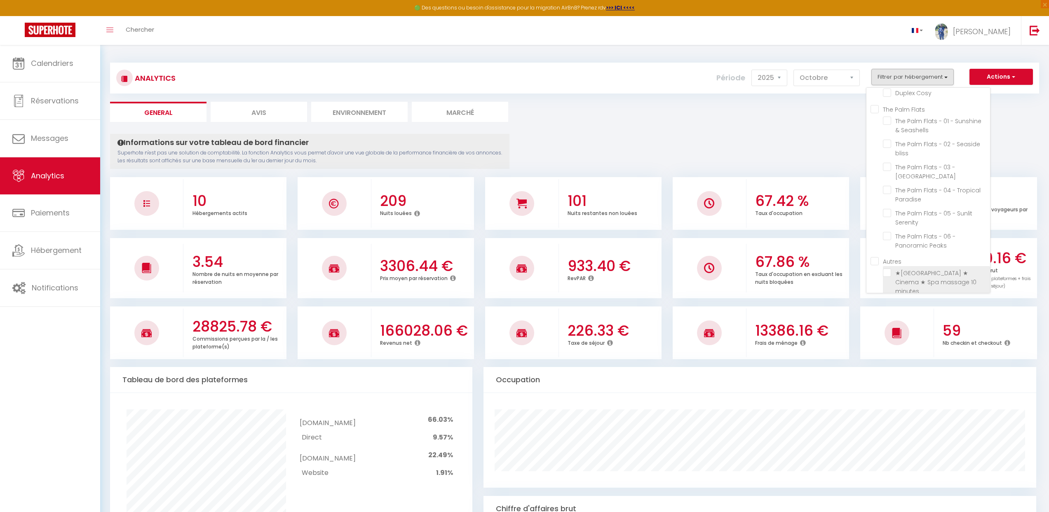
click at [888, 269] on minutes "checkbox" at bounding box center [936, 273] width 107 height 8
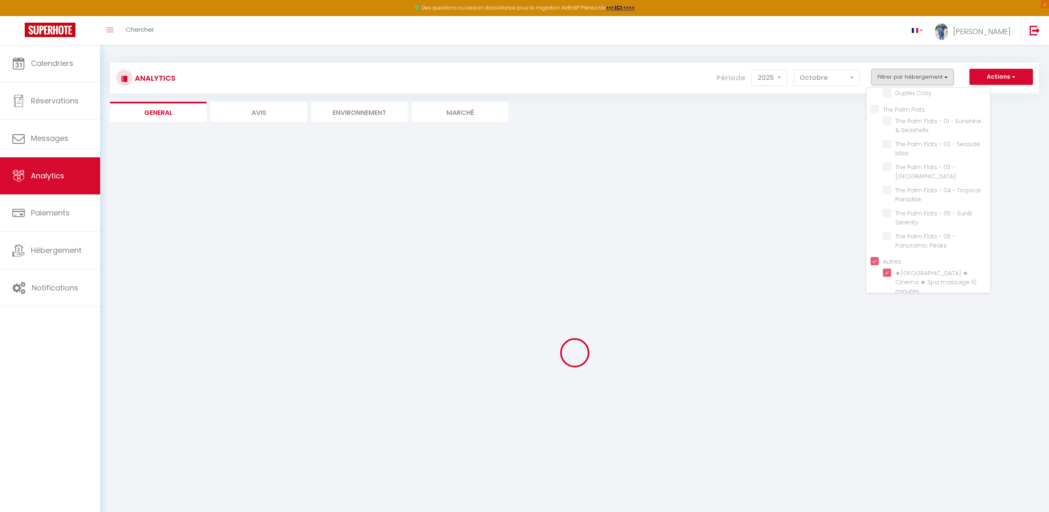
click at [787, 146] on div at bounding box center [574, 353] width 929 height 438
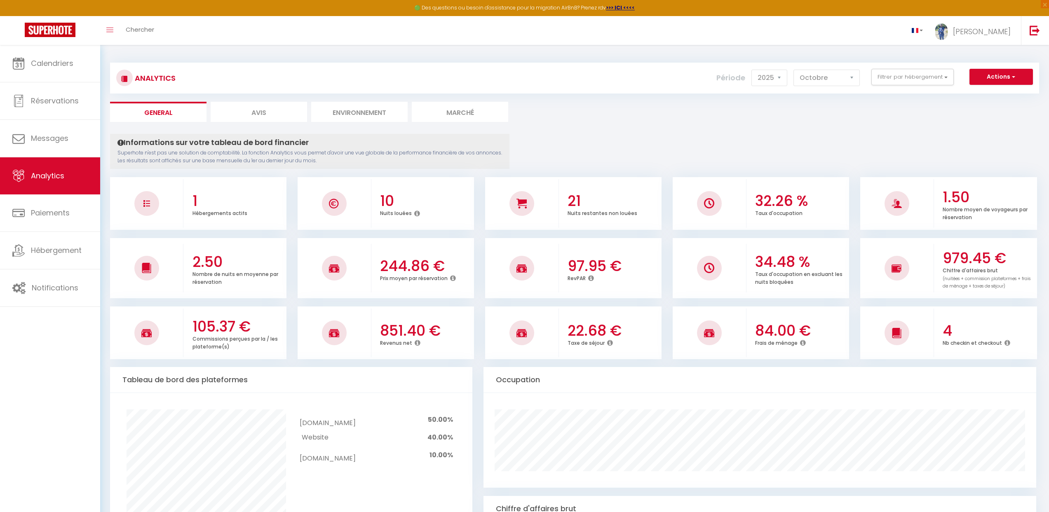
click at [780, 207] on h3 "32.26 %" at bounding box center [801, 200] width 92 height 17
click at [780, 206] on h3 "32.26 %" at bounding box center [801, 200] width 92 height 17
click at [968, 262] on h3 "979.45 €" at bounding box center [988, 258] width 92 height 17
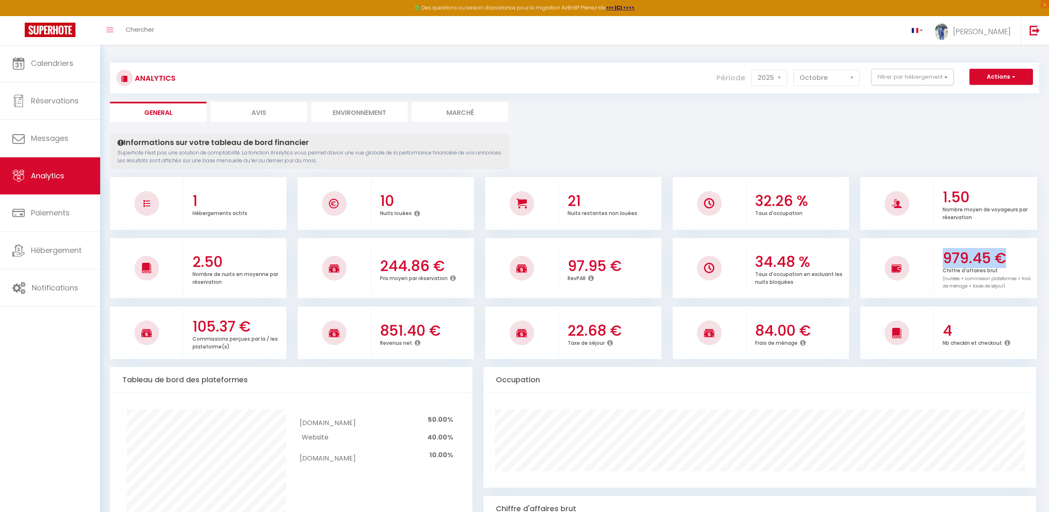
click at [968, 262] on h3 "979.45 €" at bounding box center [988, 258] width 92 height 17
click at [400, 330] on h3 "851.40 €" at bounding box center [426, 330] width 92 height 17
click at [401, 329] on h3 "851.40 €" at bounding box center [426, 330] width 92 height 17
click at [402, 329] on h3 "851.40 €" at bounding box center [426, 330] width 92 height 17
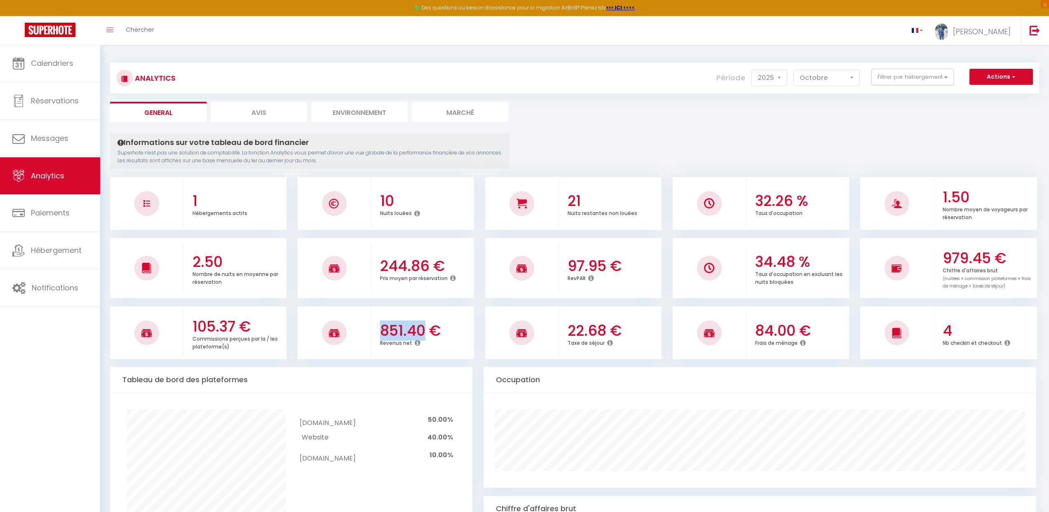
click at [402, 329] on h3 "851.40 €" at bounding box center [426, 330] width 92 height 17
click at [209, 334] on h3 "105.37 €" at bounding box center [238, 326] width 92 height 17
click at [208, 334] on h3 "105.37 €" at bounding box center [238, 326] width 92 height 17
click at [594, 326] on h3 "22.68 €" at bounding box center [613, 330] width 92 height 17
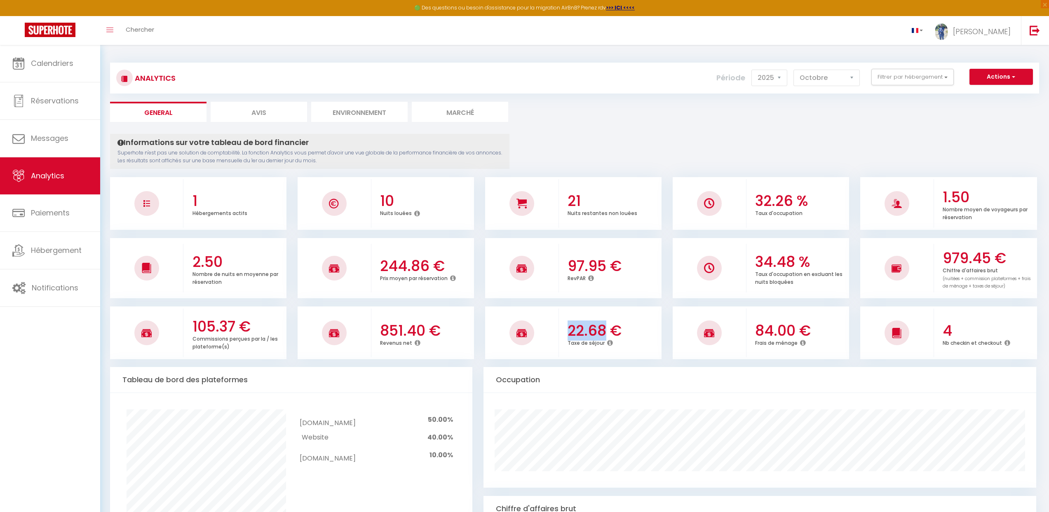
click at [594, 326] on h3 "22.68 €" at bounding box center [613, 330] width 92 height 17
drag, startPoint x: 787, startPoint y: 337, endPoint x: 785, endPoint y: 331, distance: 6.5
click at [787, 336] on h3 "84.00 €" at bounding box center [801, 330] width 92 height 17
click at [785, 331] on h3 "84.00 €" at bounding box center [801, 330] width 92 height 17
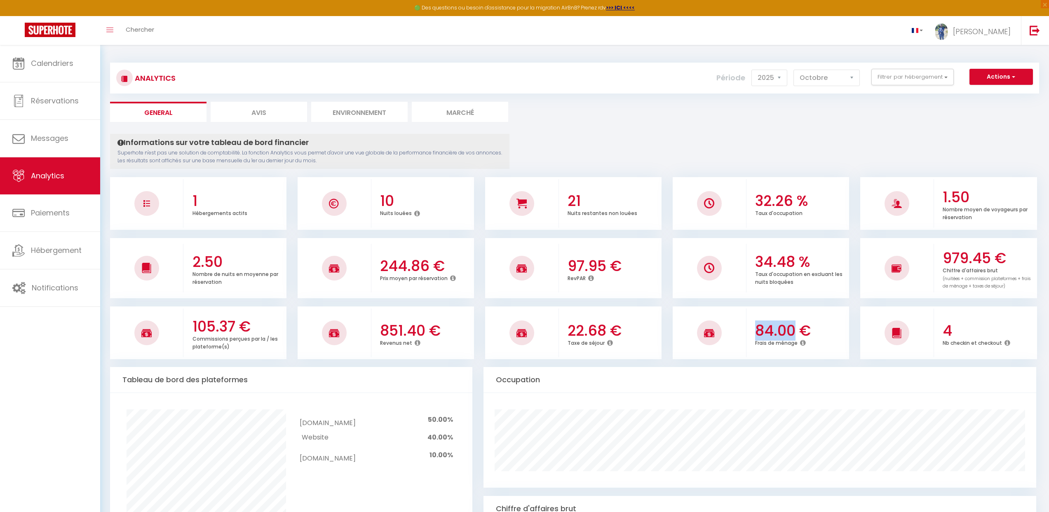
click at [785, 332] on h3 "84.00 €" at bounding box center [801, 330] width 92 height 17
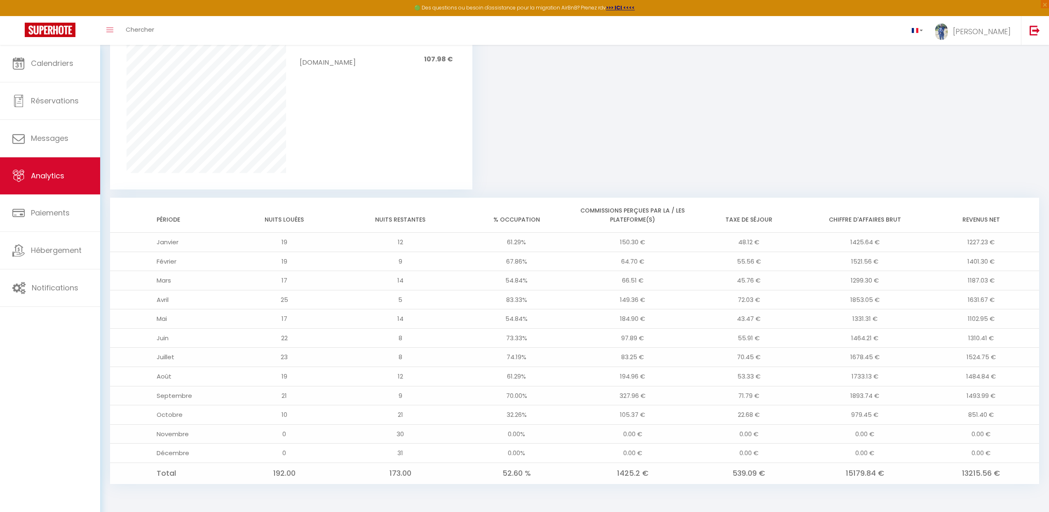
scroll to position [36, 0]
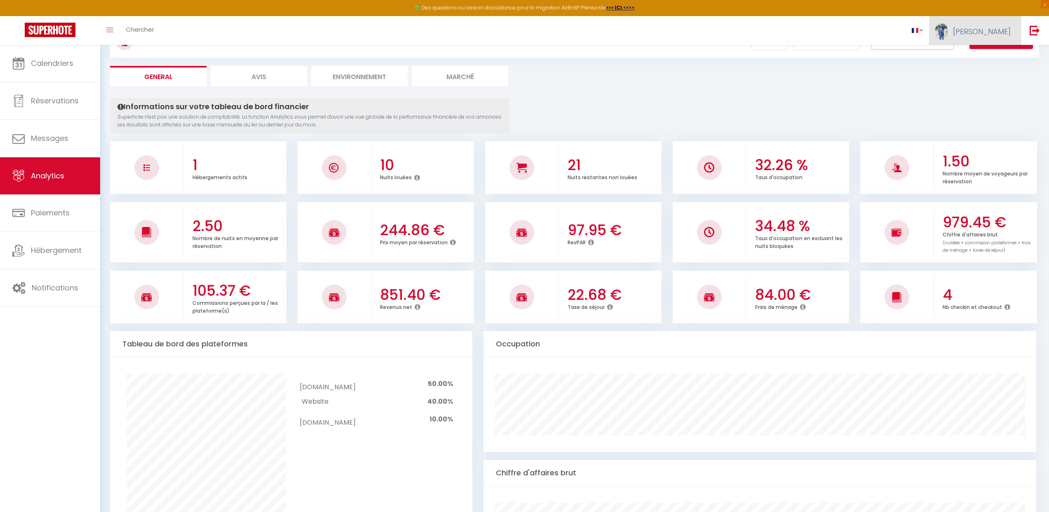
click at [986, 22] on link "[PERSON_NAME]" at bounding box center [975, 30] width 92 height 29
click at [987, 22] on link "[PERSON_NAME]" at bounding box center [975, 30] width 92 height 29
click at [1036, 28] on img at bounding box center [1034, 30] width 10 height 10
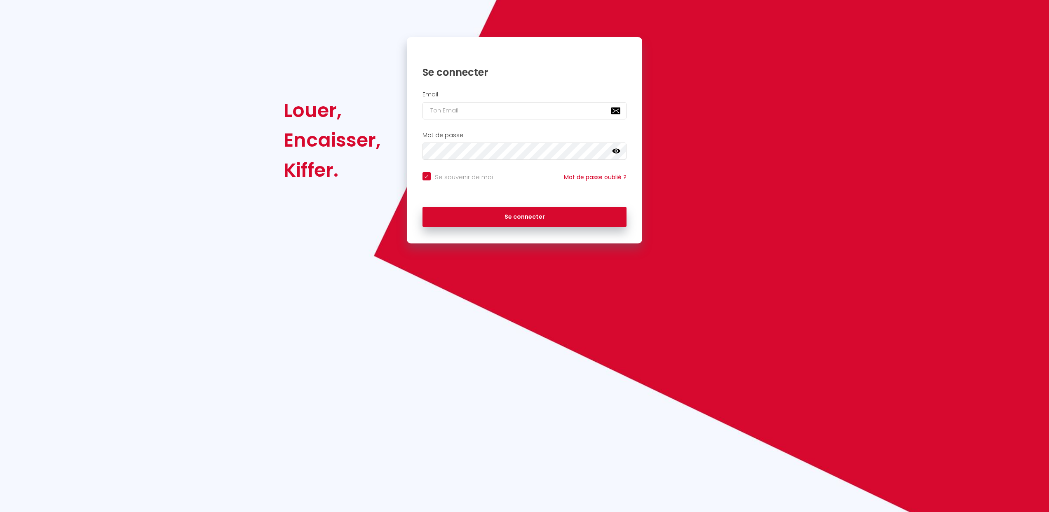
scroll to position [512, 0]
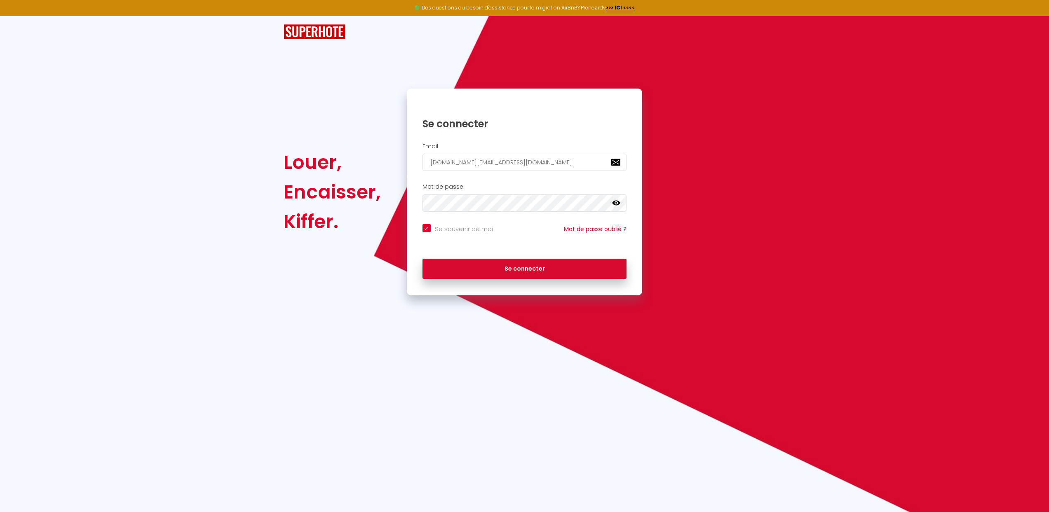
type input "[DOMAIN_NAME][EMAIL_ADDRESS][DOMAIN_NAME]"
click at [515, 262] on button "Se connecter" at bounding box center [524, 269] width 204 height 21
checkbox input "true"
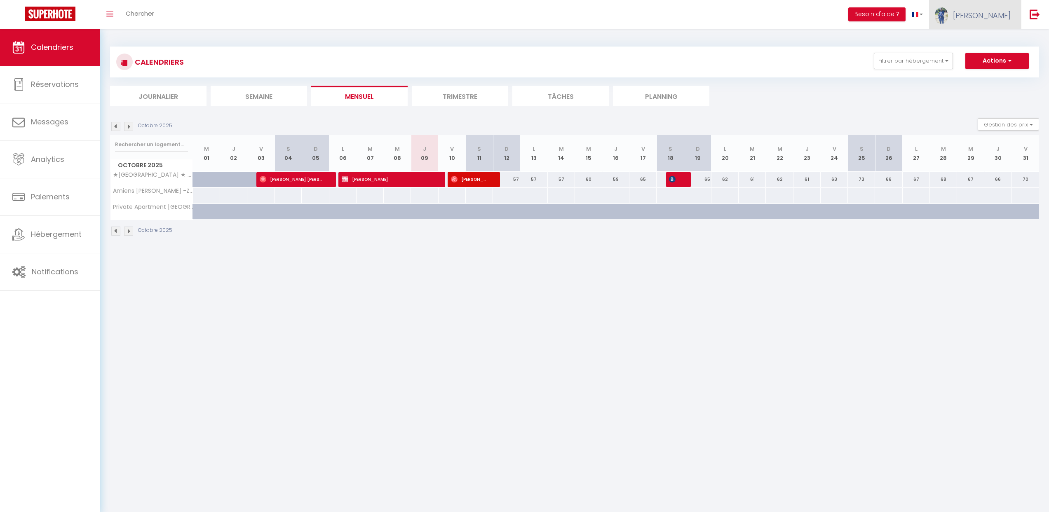
click at [977, 17] on span "[PERSON_NAME]" at bounding box center [982, 15] width 58 height 10
click at [975, 56] on link "Équipe" at bounding box center [987, 56] width 61 height 14
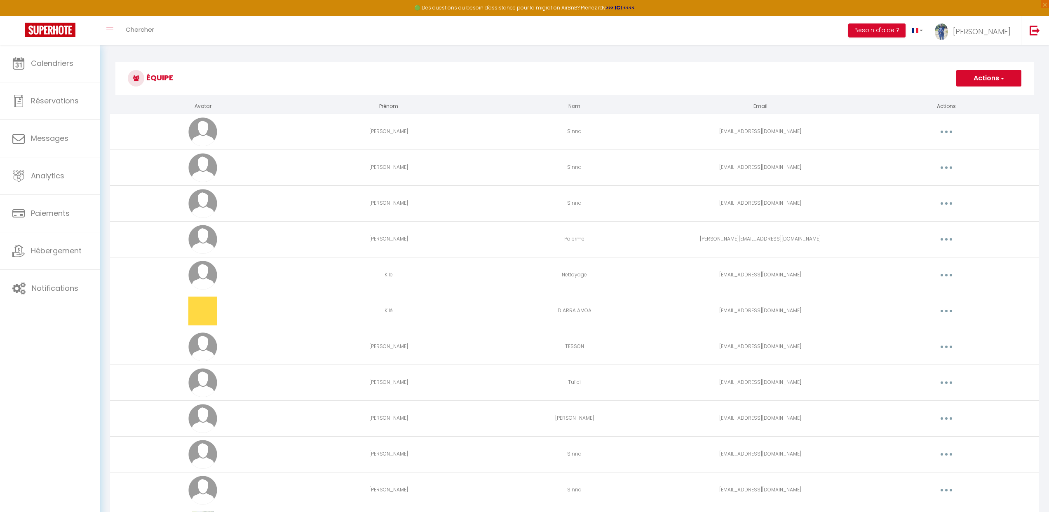
click at [993, 82] on button "Actions" at bounding box center [988, 78] width 65 height 16
click at [832, 83] on h3 "Équipe" at bounding box center [574, 78] width 918 height 33
click at [36, 74] on link "Calendriers" at bounding box center [50, 63] width 100 height 37
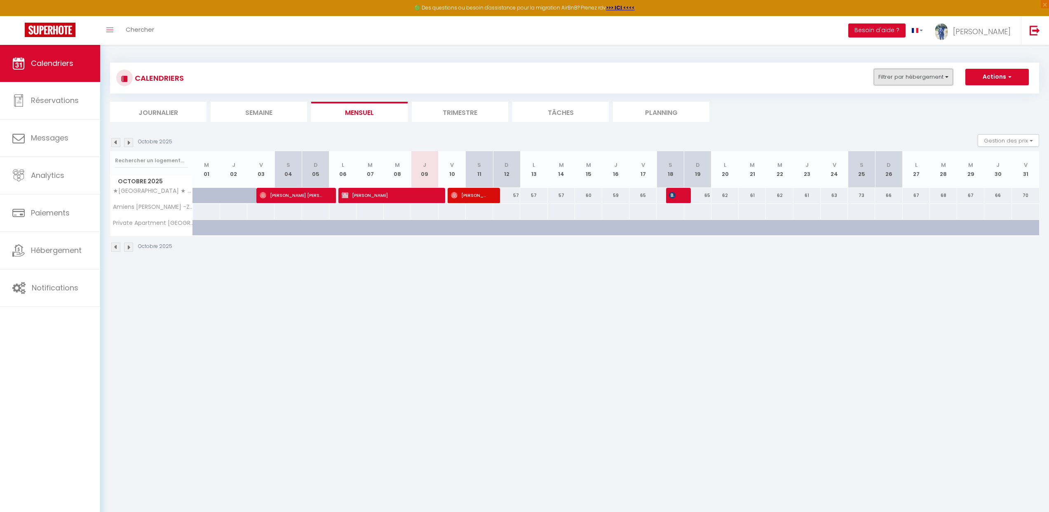
click at [926, 83] on button "Filtrer par hébergement" at bounding box center [913, 77] width 79 height 16
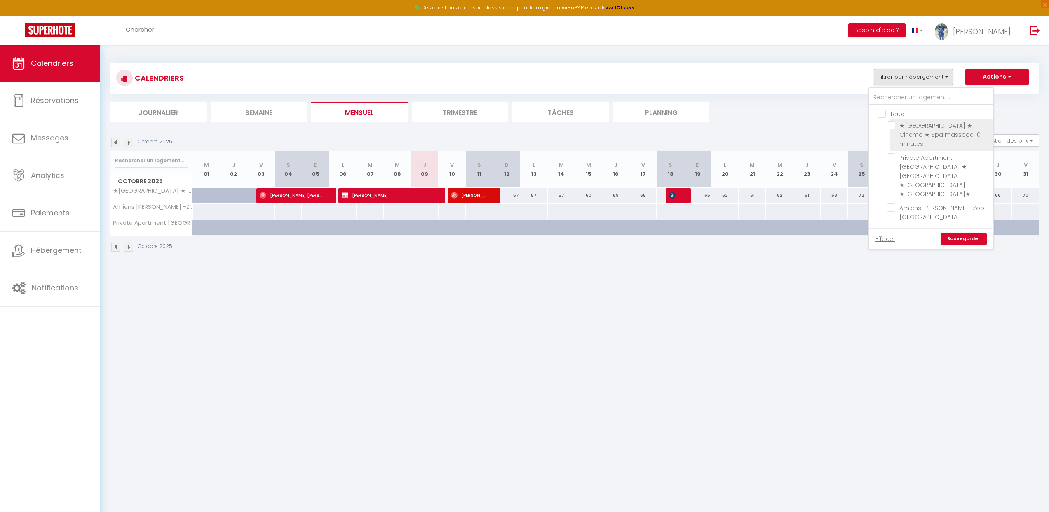
click at [890, 126] on input "★[GEOGRAPHIC_DATA] ★ Cinema ★ Spa massage 10 minutes" at bounding box center [938, 125] width 103 height 8
checkbox input "true"
checkbox input "false"
click at [957, 233] on link "Sauvegarder" at bounding box center [963, 239] width 46 height 12
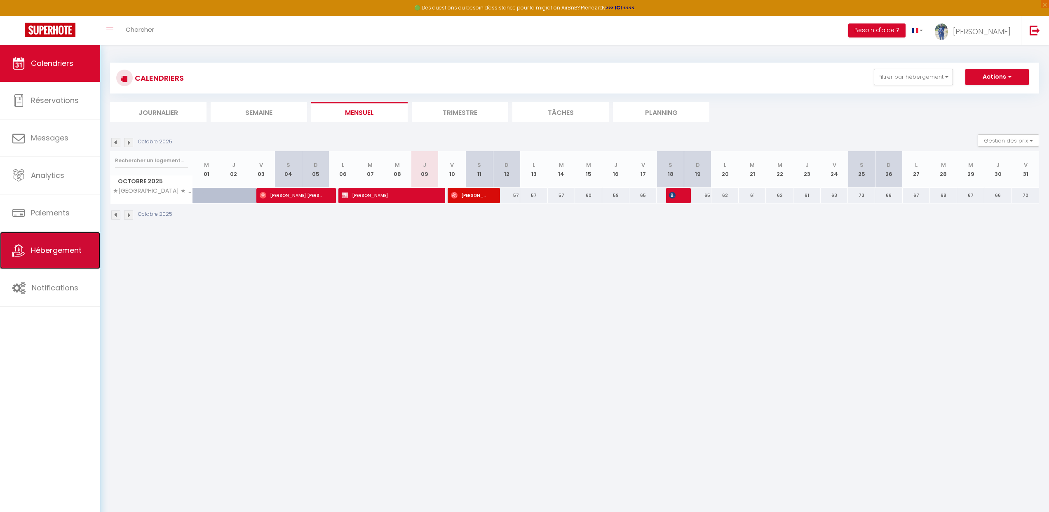
click at [43, 246] on span "Hébergement" at bounding box center [56, 250] width 51 height 10
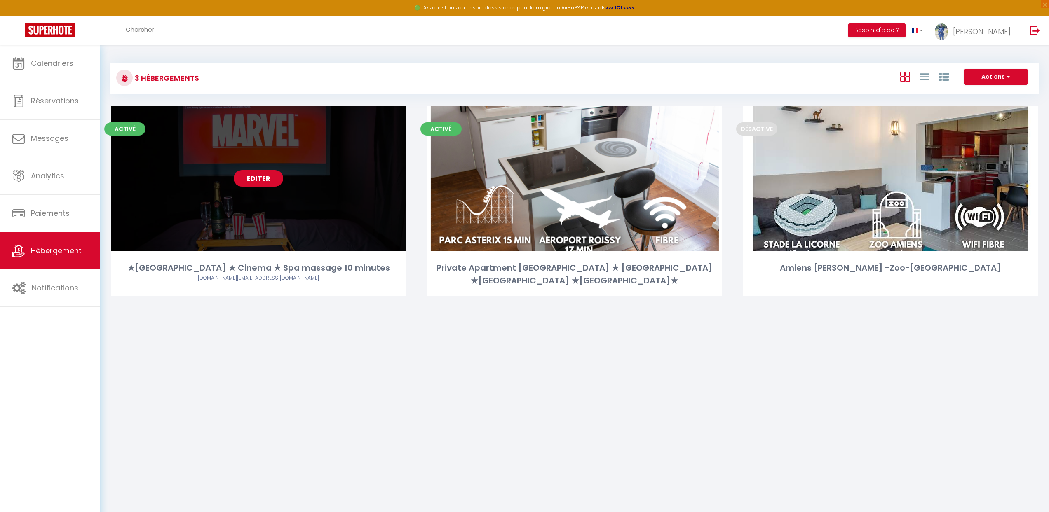
click at [255, 178] on link "Editer" at bounding box center [258, 178] width 49 height 16
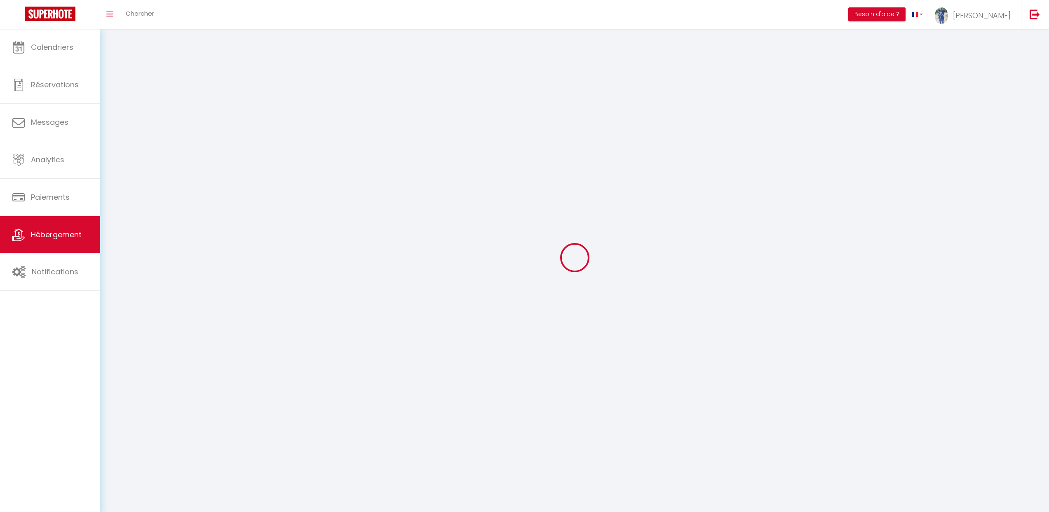
select select "1"
select select
select select "28"
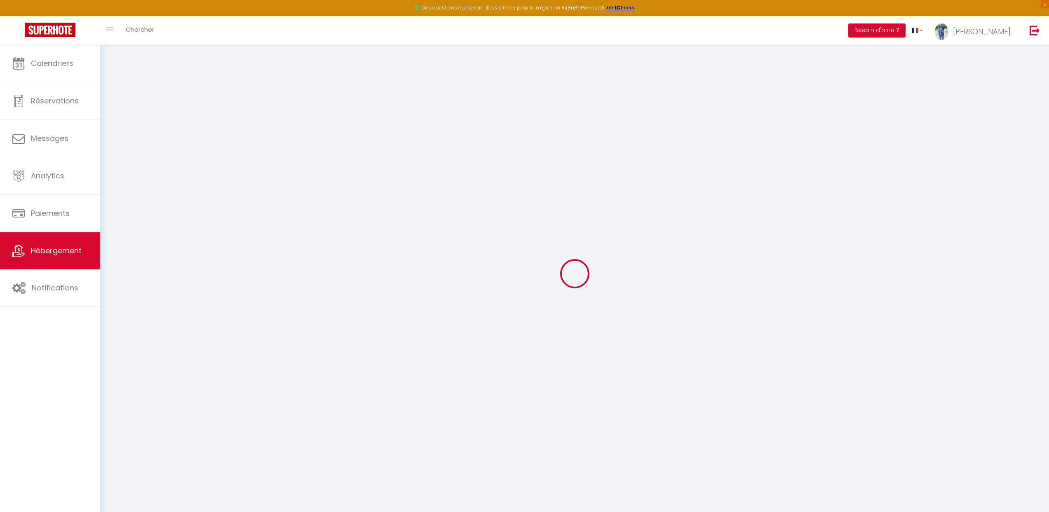
select select
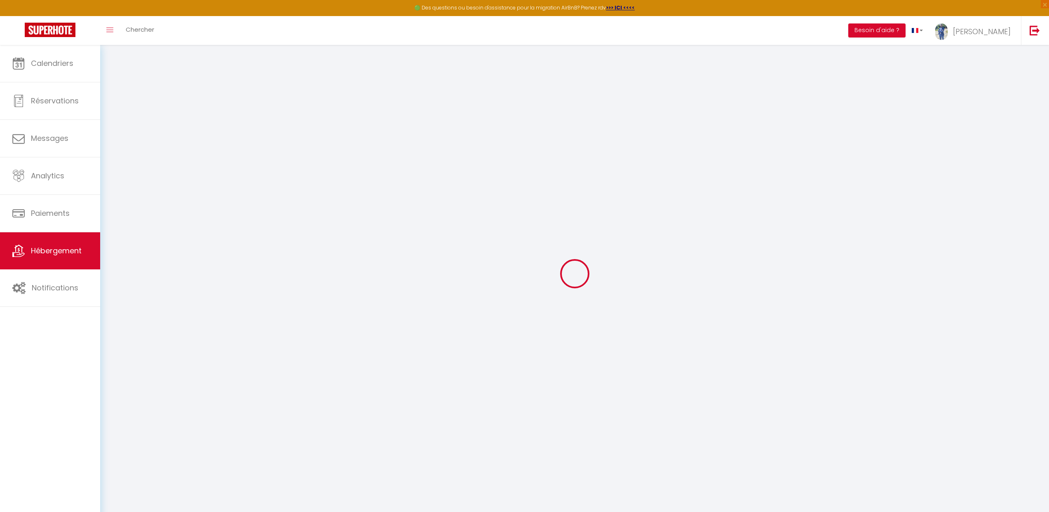
select select
checkbox input "false"
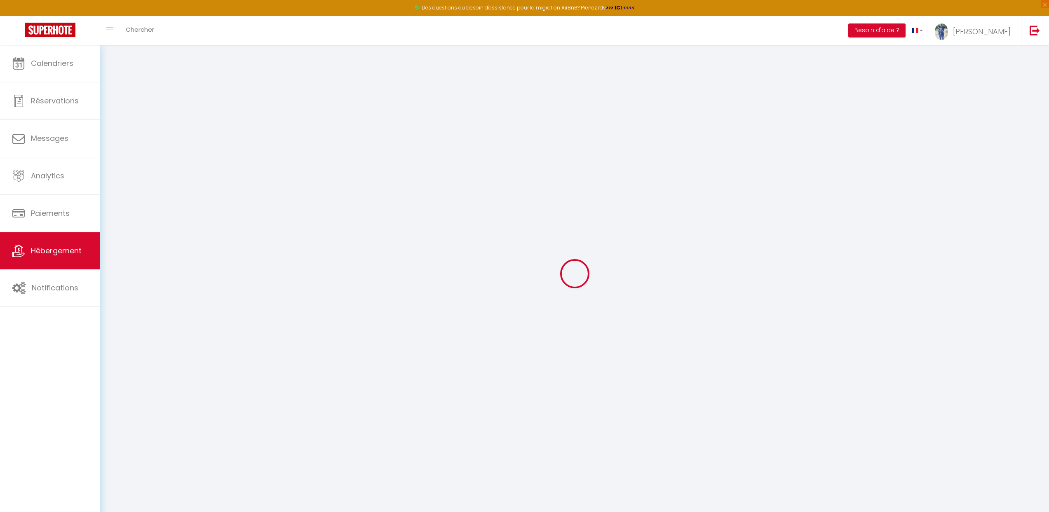
select select
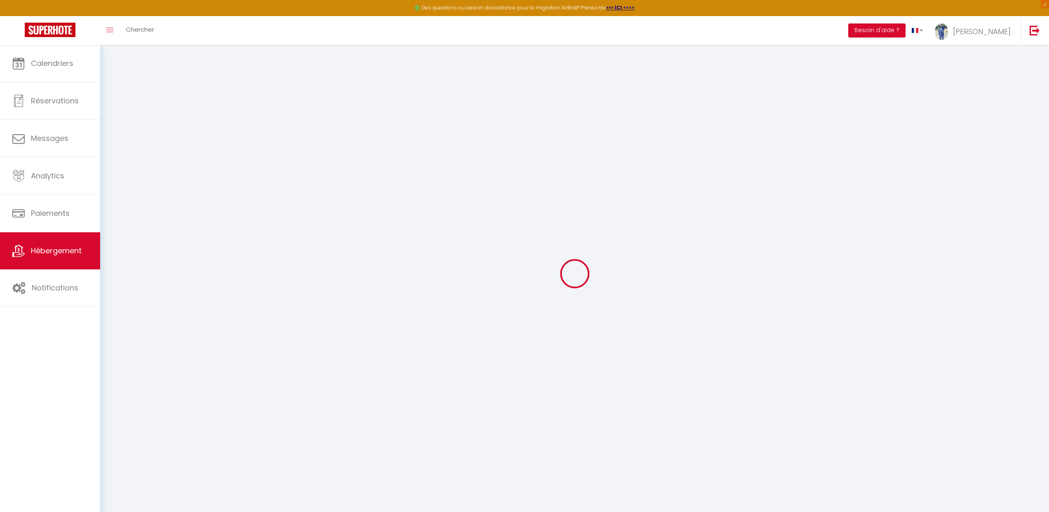
select select
checkbox input "false"
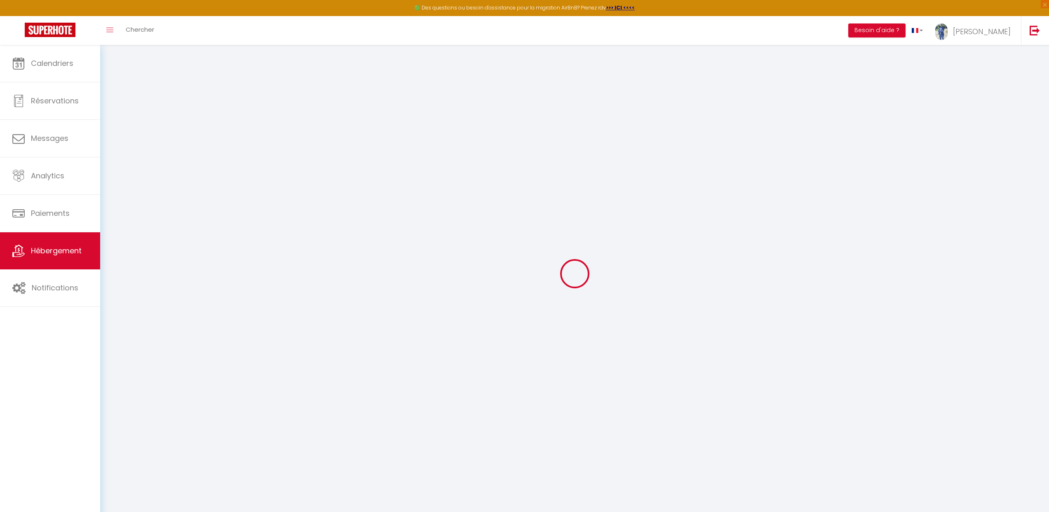
checkbox input "false"
select select
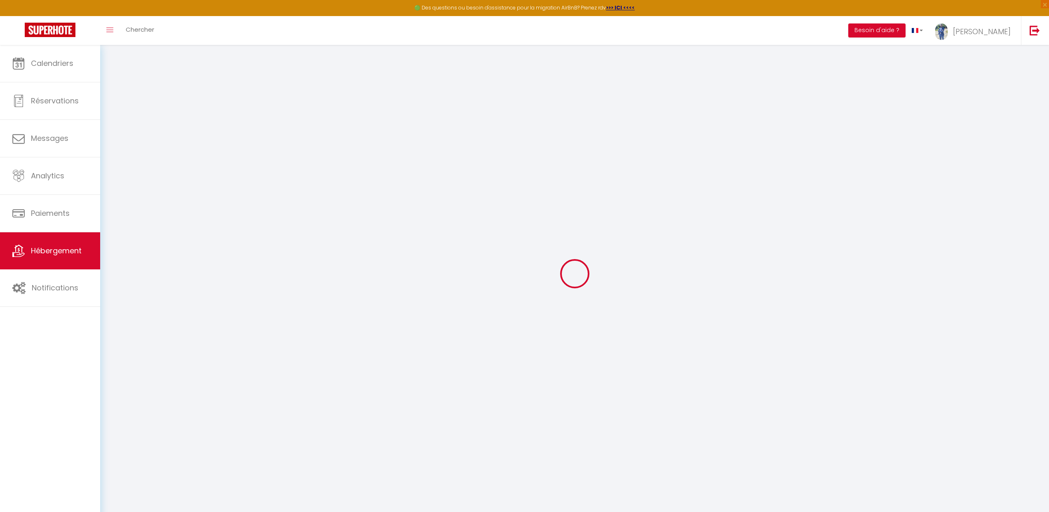
select select
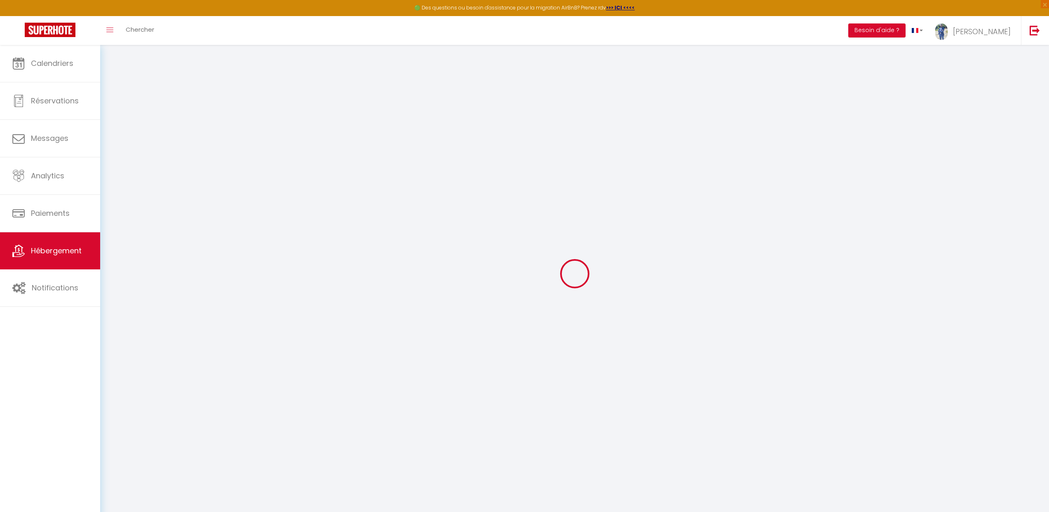
checkbox input "false"
select select
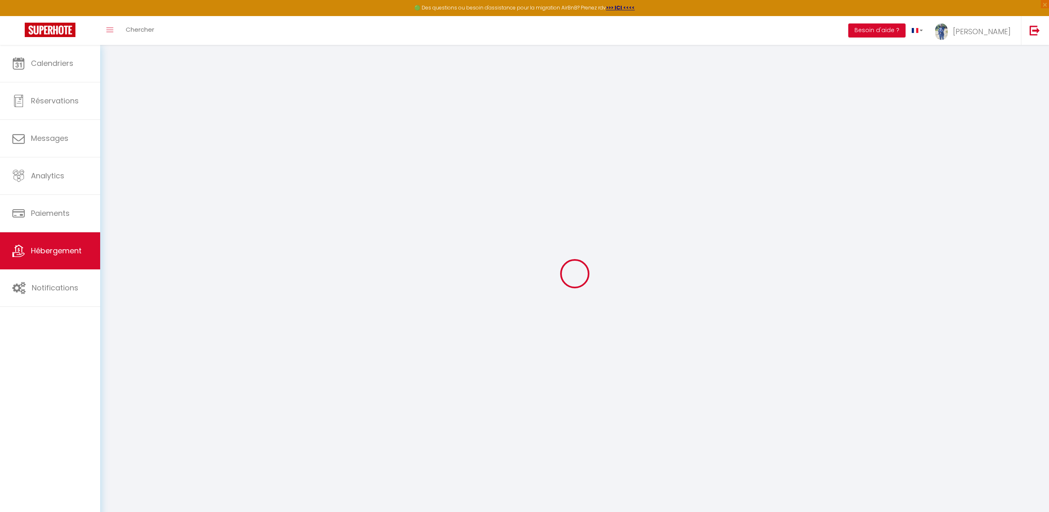
select select
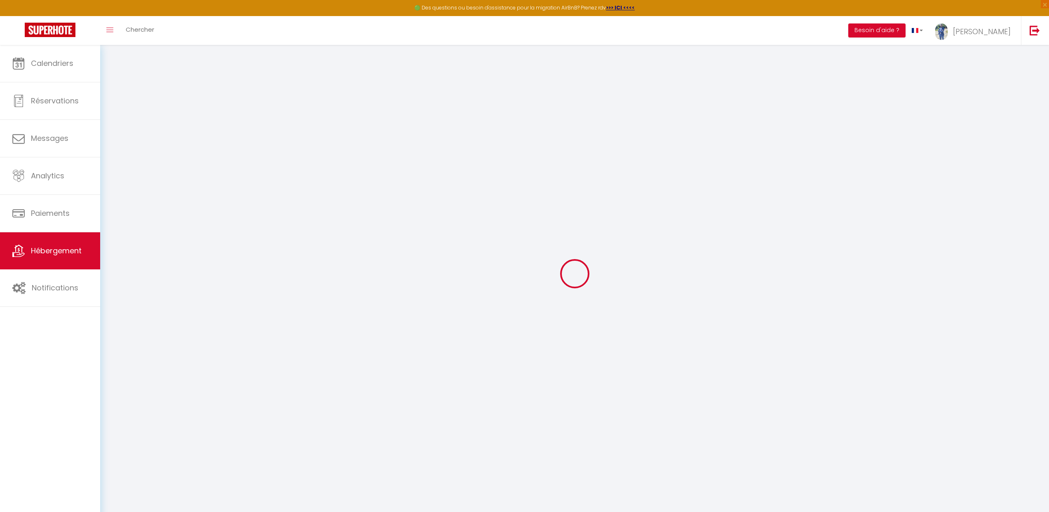
select select
checkbox input "false"
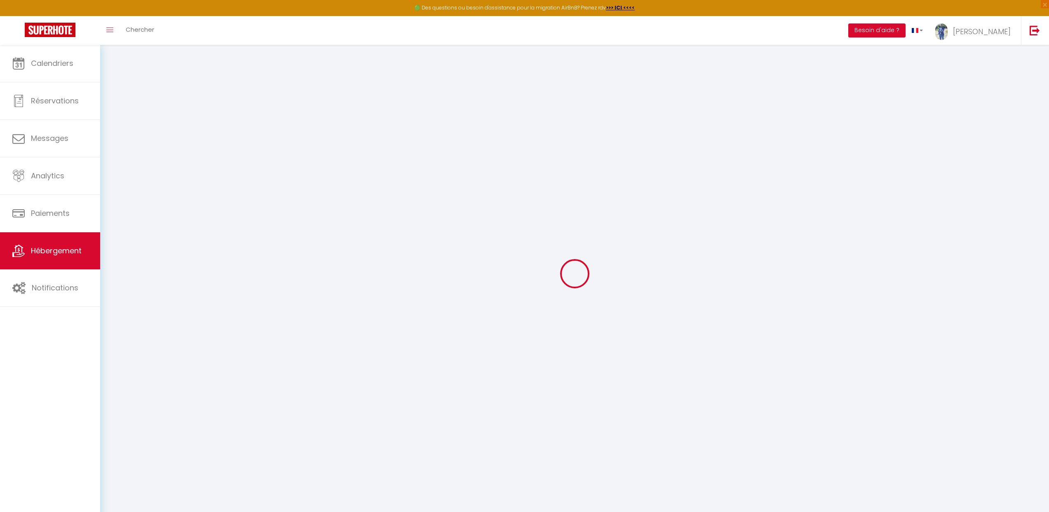
checkbox input "false"
select select
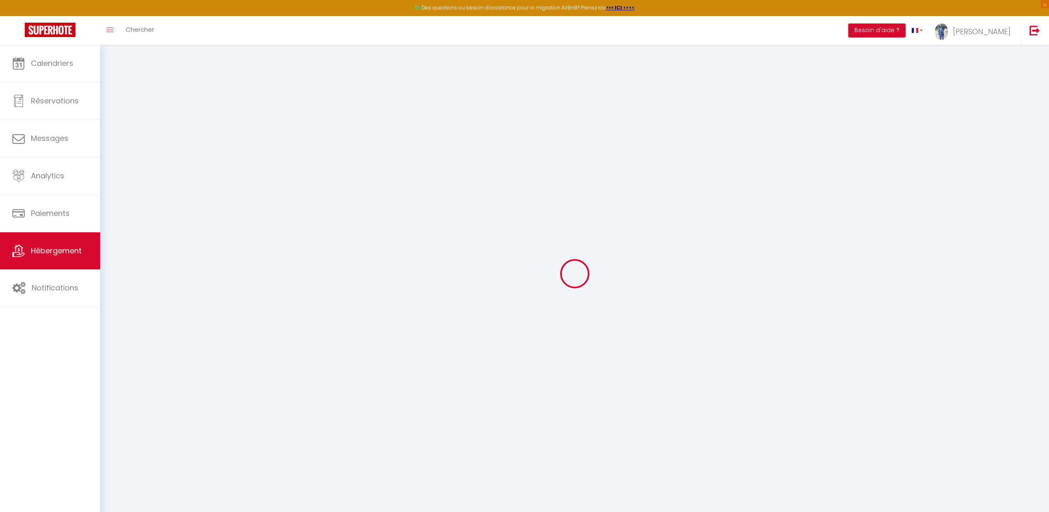
select select
checkbox input "false"
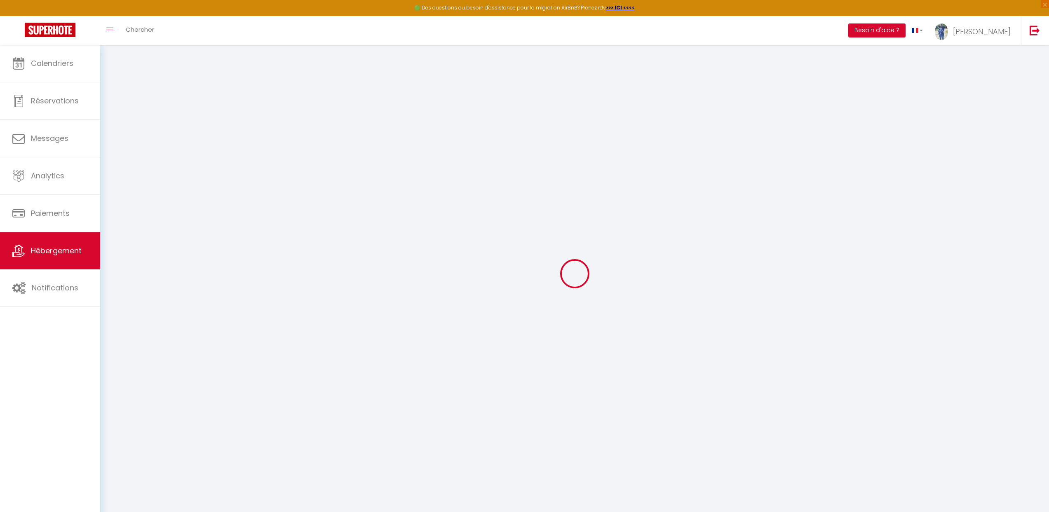
checkbox input "false"
select select
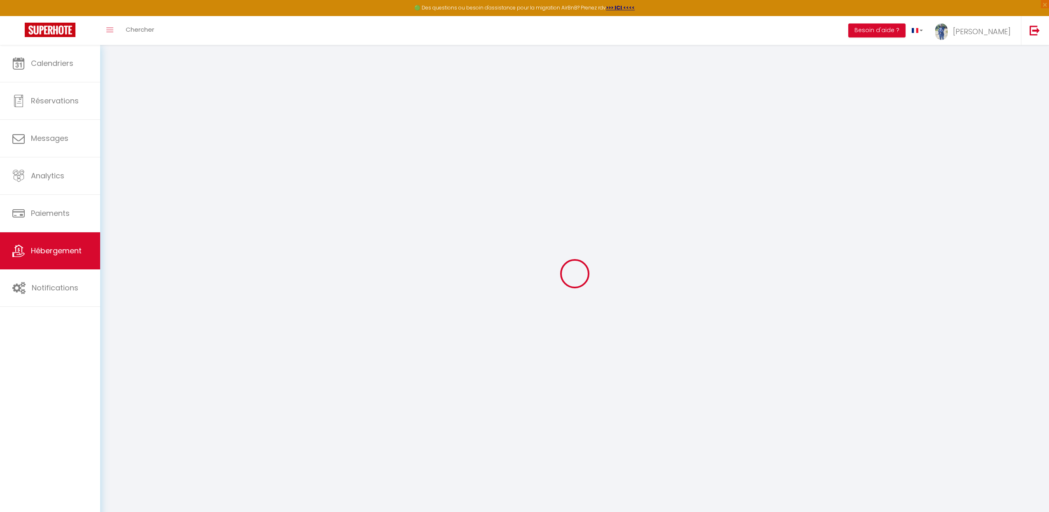
select select
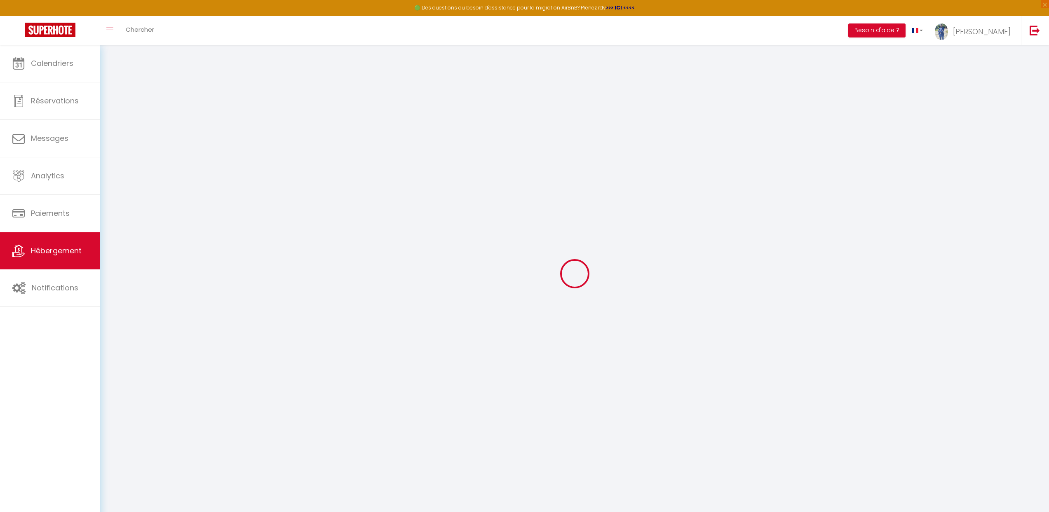
select select
checkbox input "false"
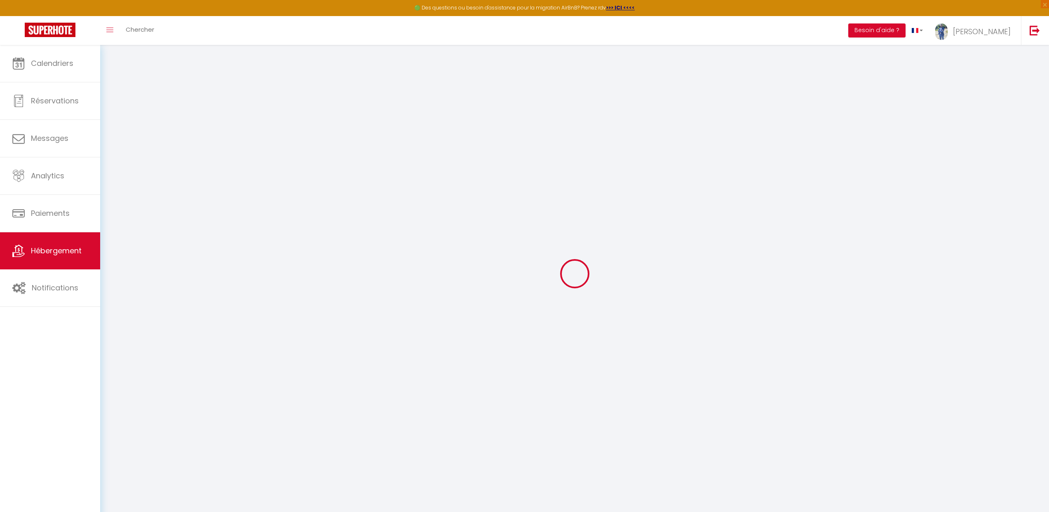
select select
type input "★[GEOGRAPHIC_DATA] ★ Cinema ★ Spa massage 10 minutes"
type input "[PERSON_NAME]"
type input "Sinna"
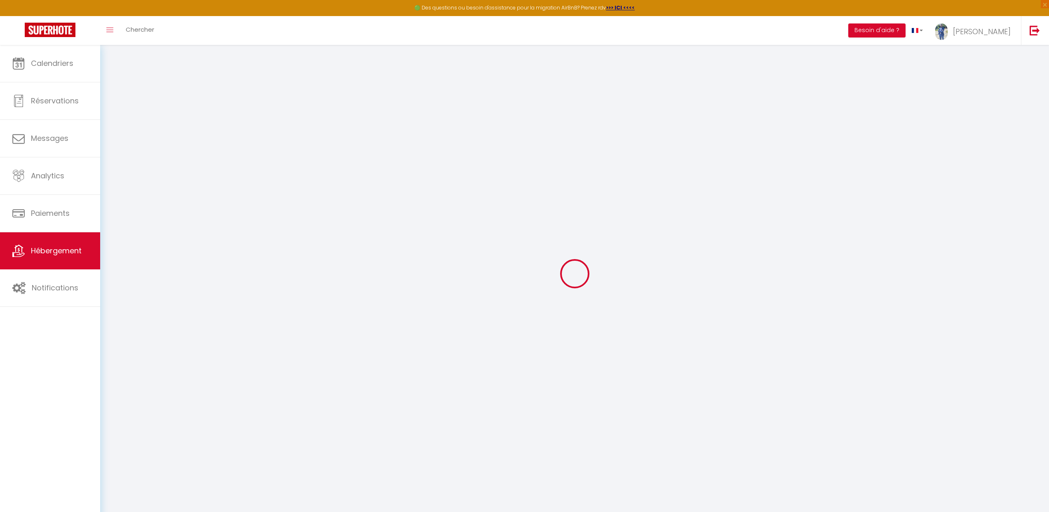
type input "2 allee du moulin"
type input "60700"
type input "Fleurines"
select select "houses"
select select "2"
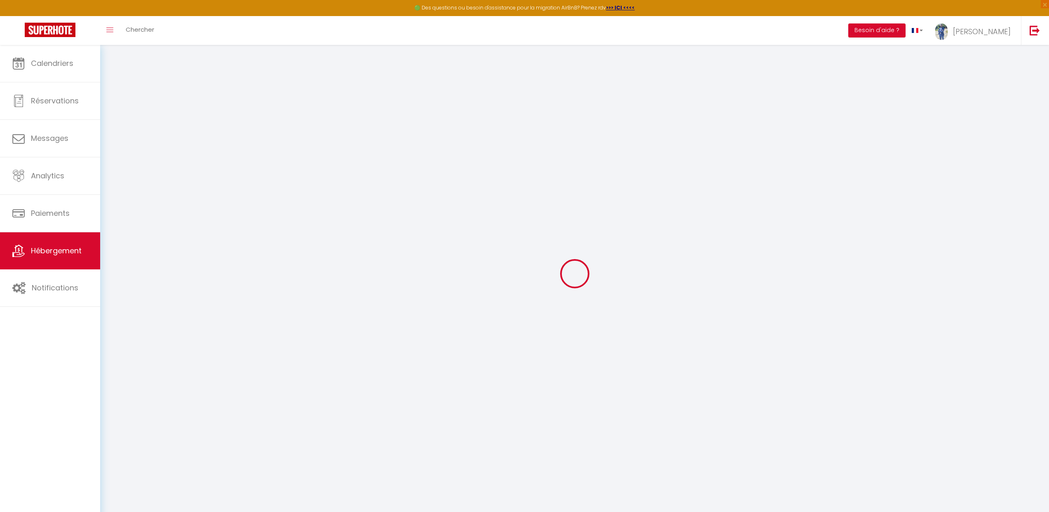
type input "110"
type input "50"
type input "24"
type input "3.50"
type input "300"
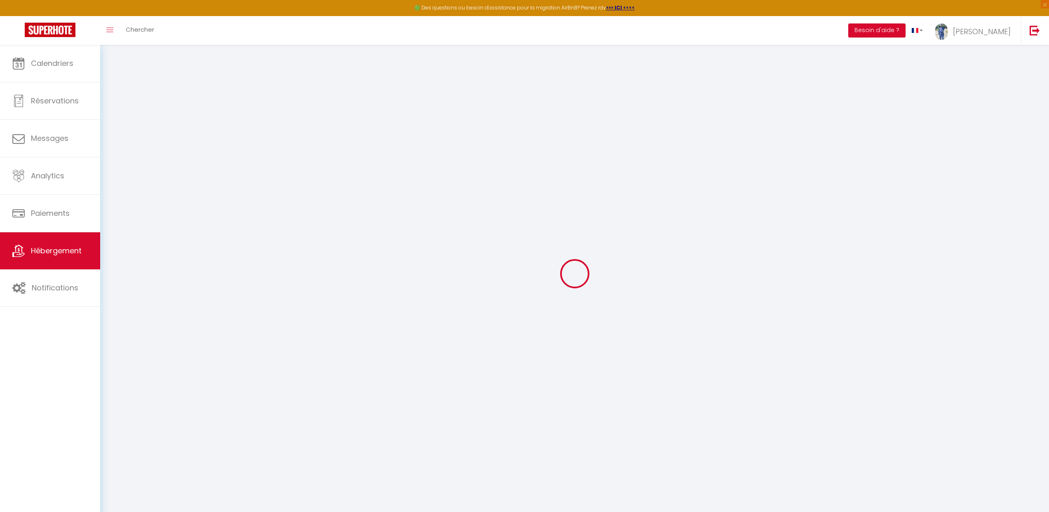
select select
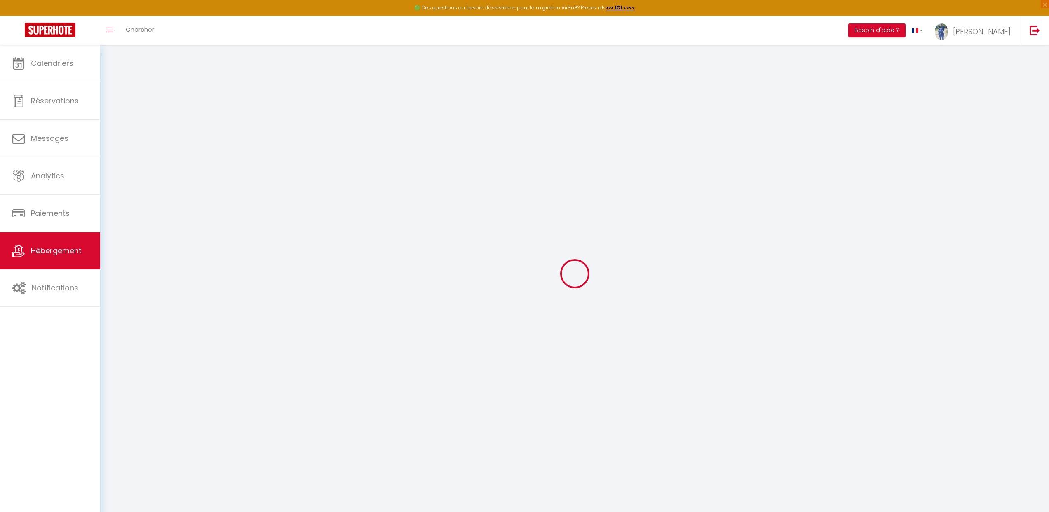
select select
type input "[STREET_ADDRESS]"
type input "60280"
type input "Margny les compiègnes"
type input "[DOMAIN_NAME][EMAIL_ADDRESS][DOMAIN_NAME]"
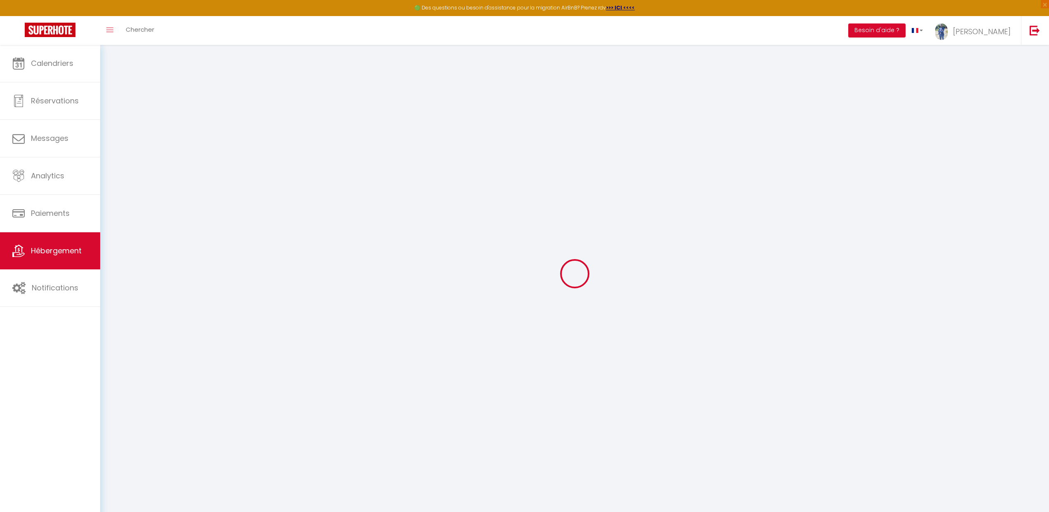
select select "1398"
checkbox input "true"
checkbox input "false"
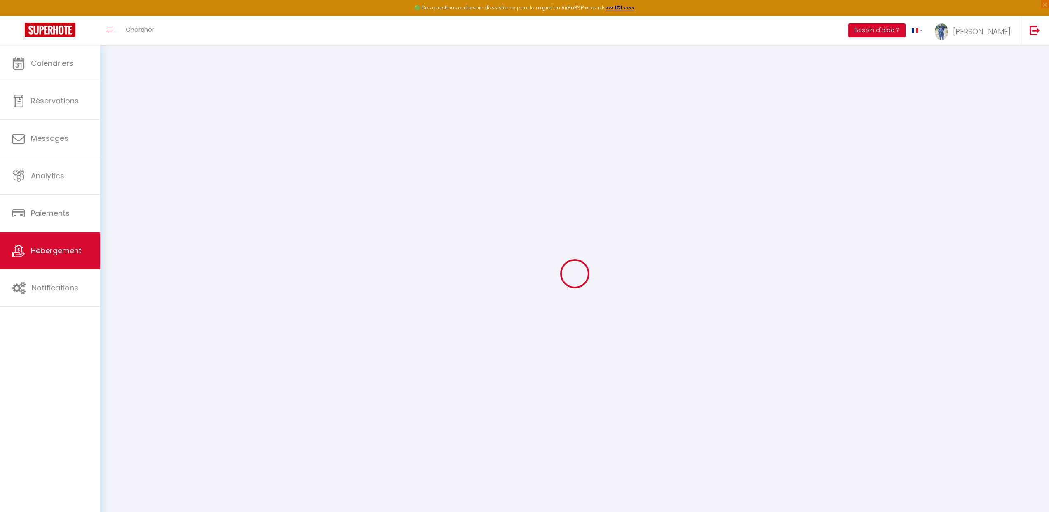
type input "0"
select select "33119"
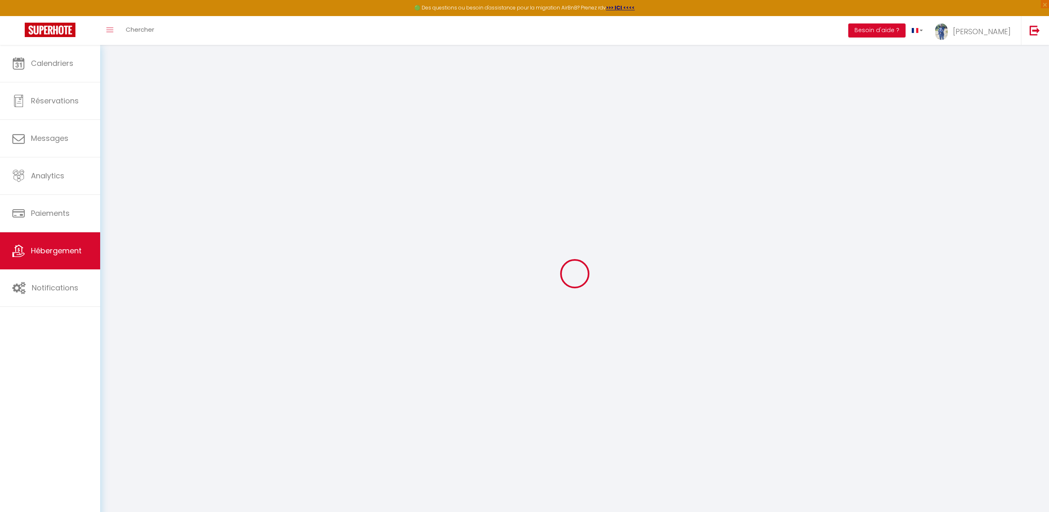
select select
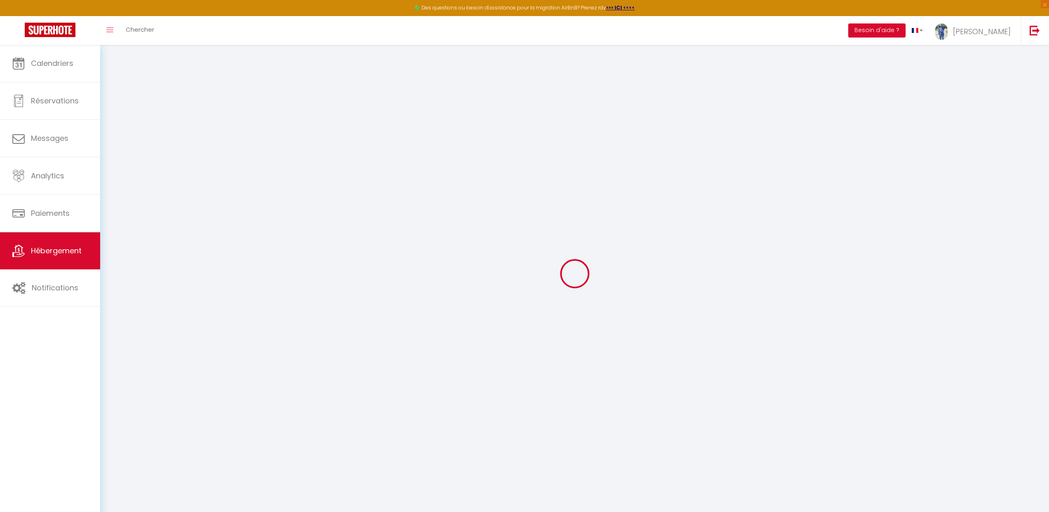
select select
checkbox input "true"
checkbox input "false"
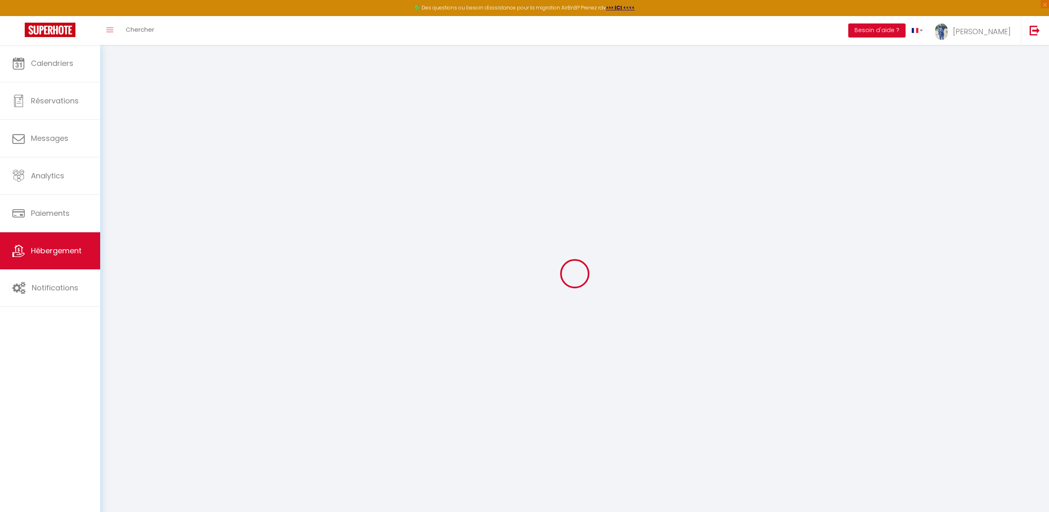
select select
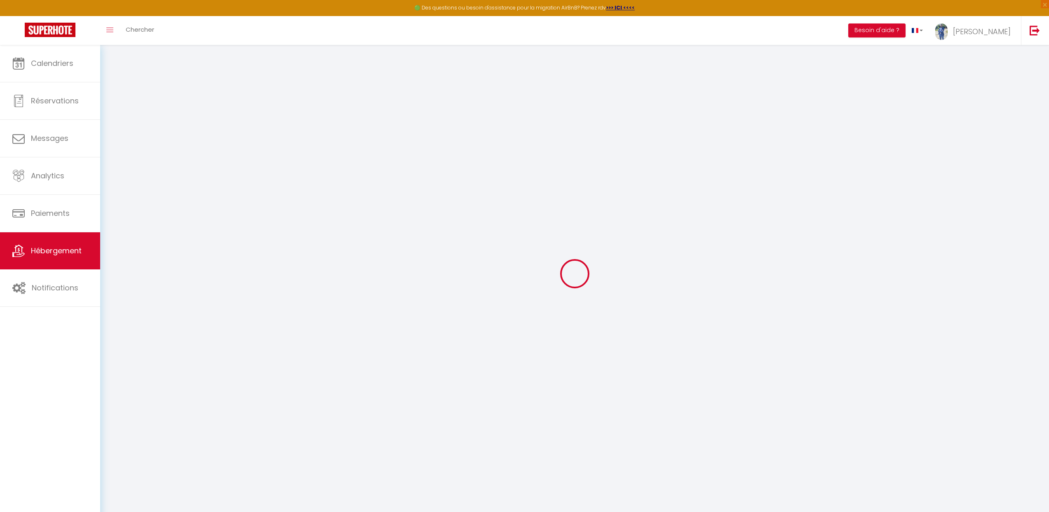
select select
checkbox input "true"
checkbox input "false"
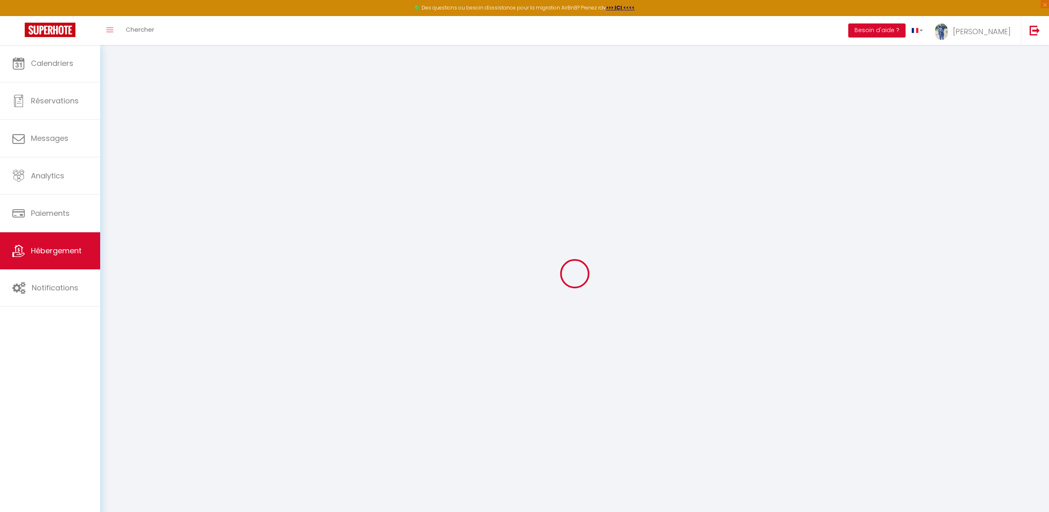
checkbox input "true"
checkbox input "false"
select select "17:00"
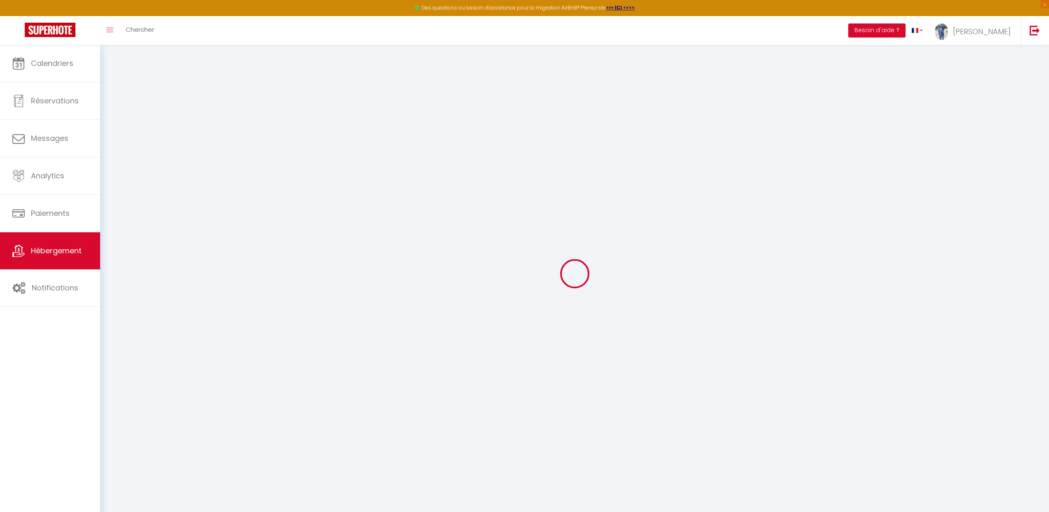
select select "23:45"
select select "11:00"
select select "30"
select select "120"
select select "12:00"
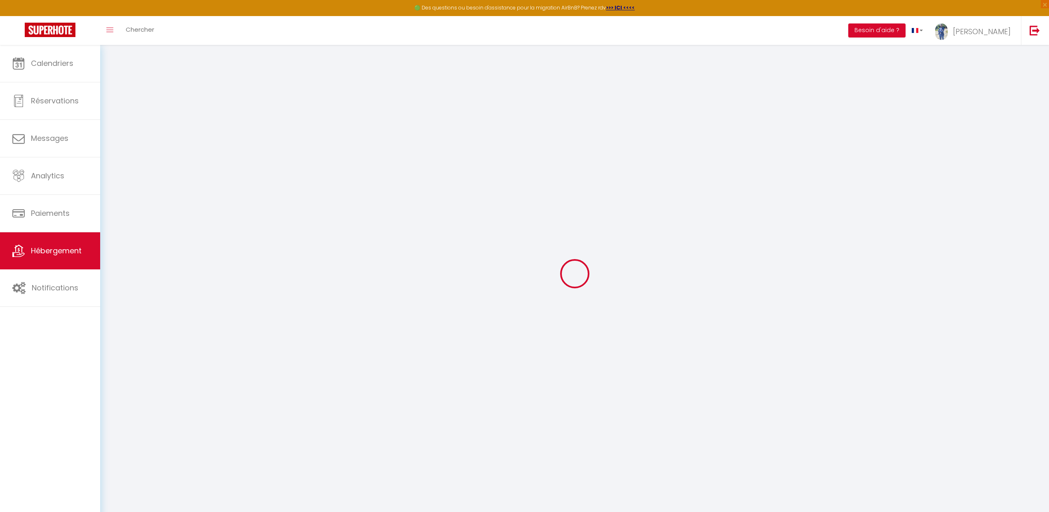
checkbox input "true"
checkbox input "false"
checkbox input "true"
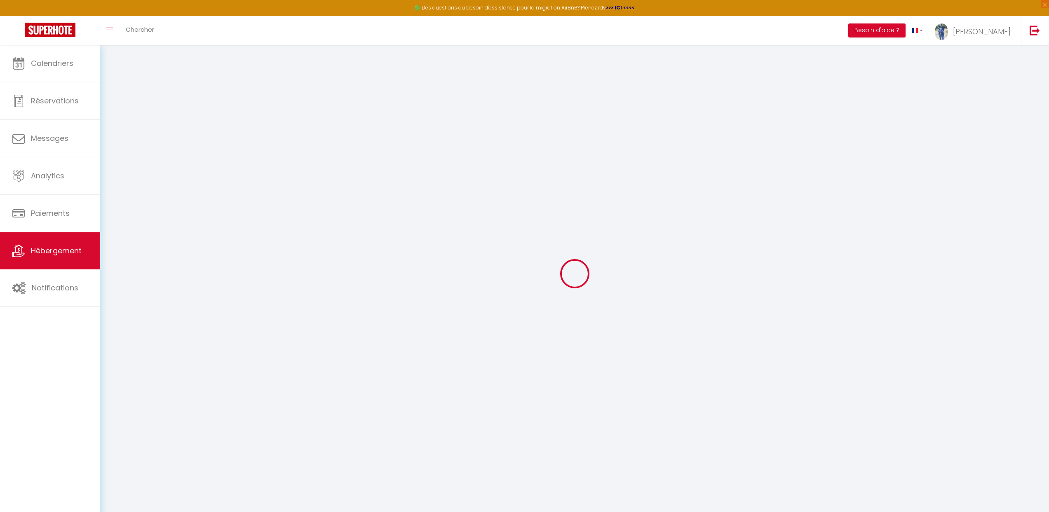
checkbox input "false"
